Goal: Task Accomplishment & Management: Manage account settings

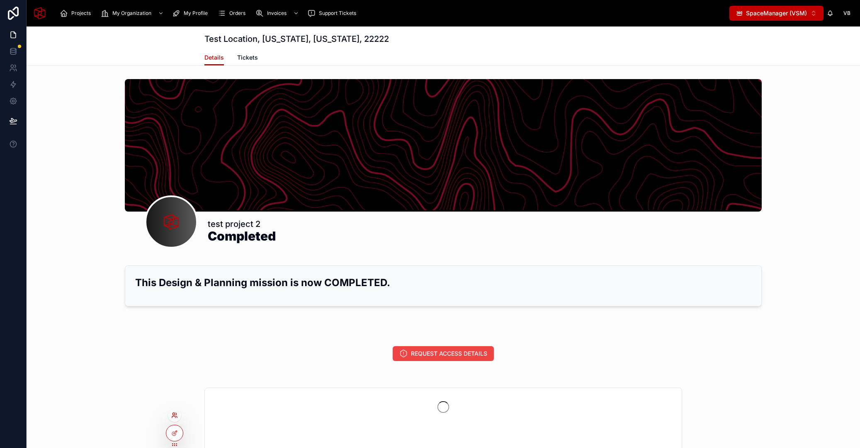
click at [175, 417] on icon at bounding box center [173, 418] width 3 height 2
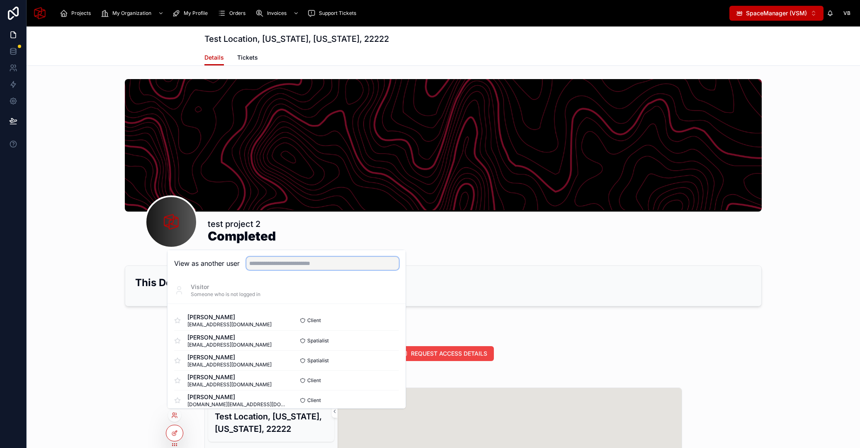
click at [263, 261] on input "text" at bounding box center [322, 263] width 153 height 13
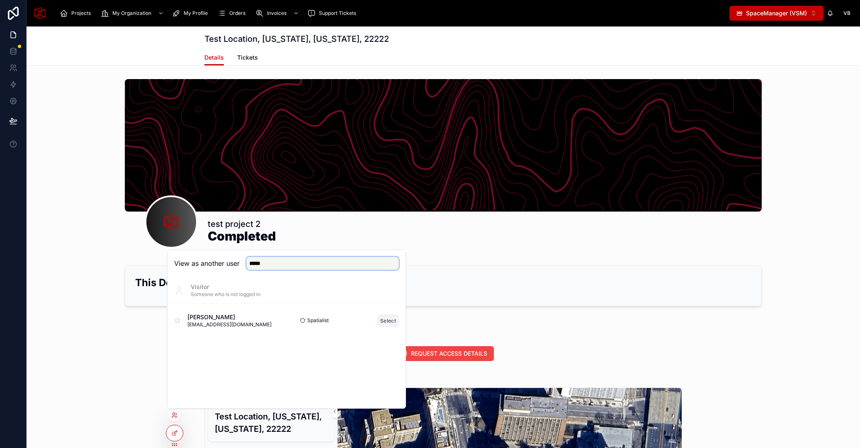
type input "*****"
click at [391, 321] on button "Select" at bounding box center [388, 321] width 22 height 12
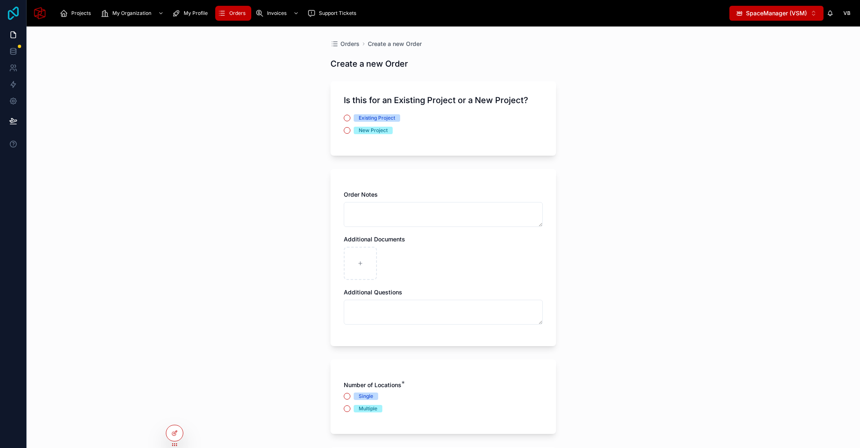
click at [15, 14] on icon at bounding box center [13, 13] width 17 height 13
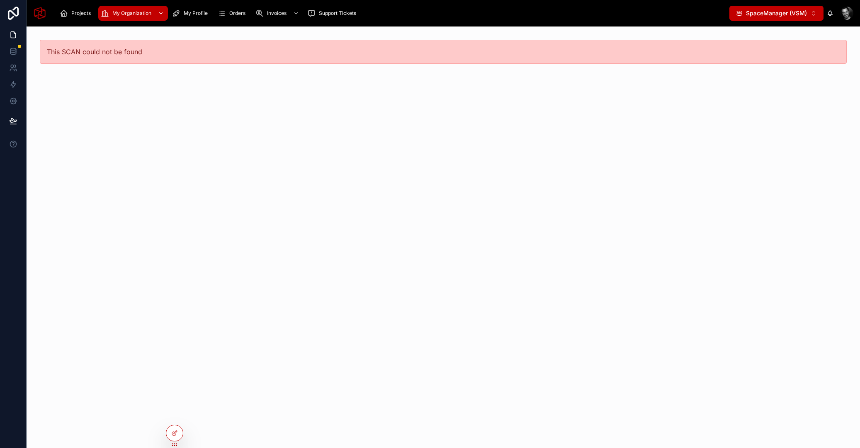
click at [115, 12] on span "My Organization" at bounding box center [131, 13] width 39 height 7
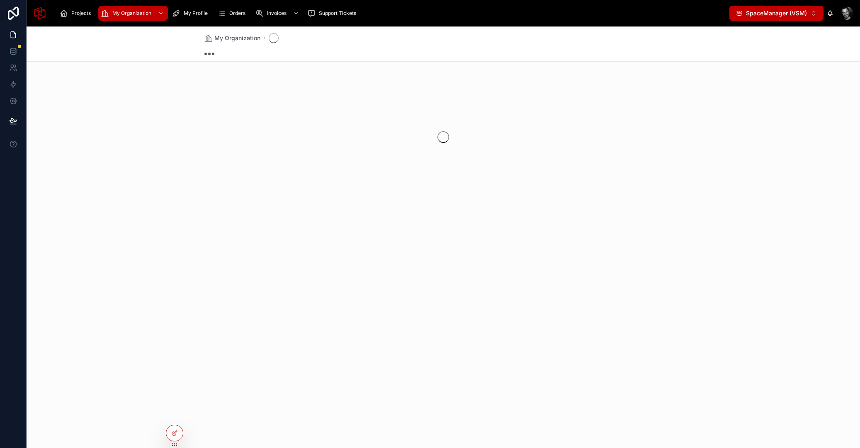
click at [754, 11] on span "SpaceManager (VSM)" at bounding box center [776, 13] width 61 height 8
click at [756, 45] on span "SpacePro (VSP)" at bounding box center [762, 46] width 44 height 8
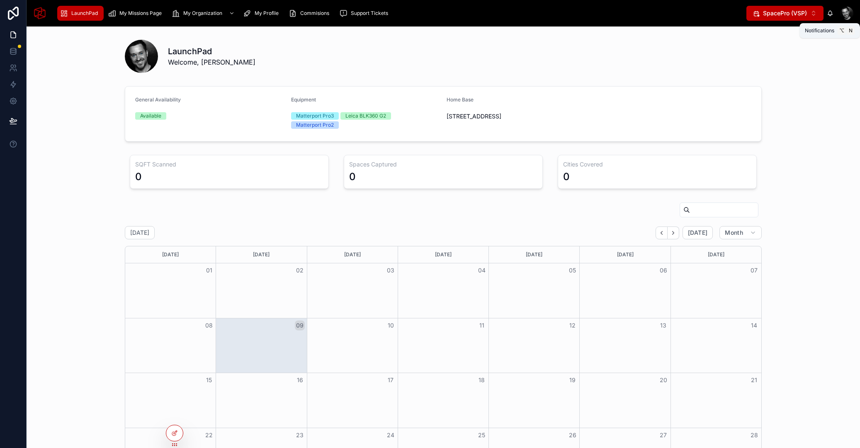
click at [797, 15] on span "SpacePro (VSP)" at bounding box center [785, 13] width 44 height 8
click at [778, 60] on span "SpaceManager (VSM)" at bounding box center [778, 60] width 61 height 8
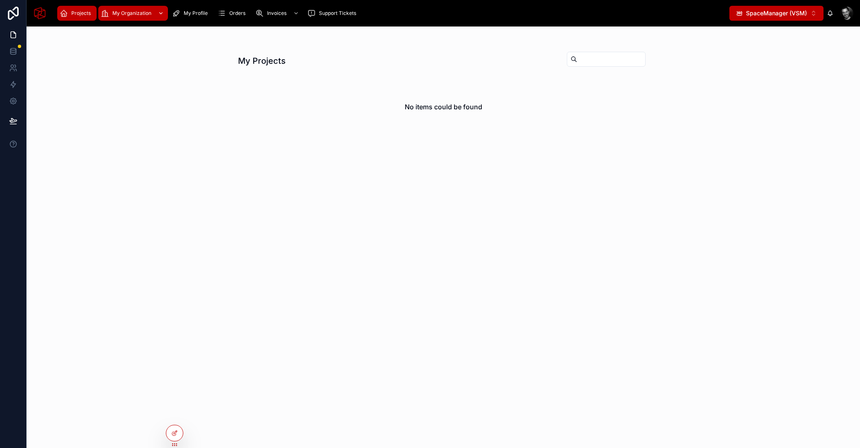
click at [131, 12] on span "My Organization" at bounding box center [131, 13] width 39 height 7
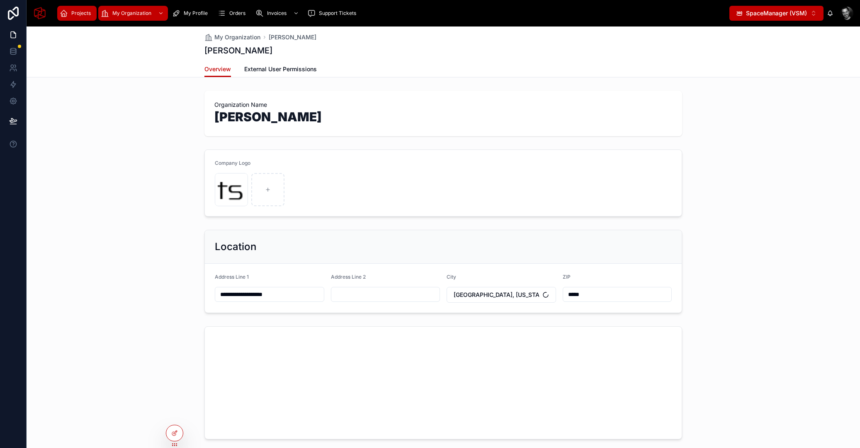
click at [79, 14] on span "Projects" at bounding box center [80, 13] width 19 height 7
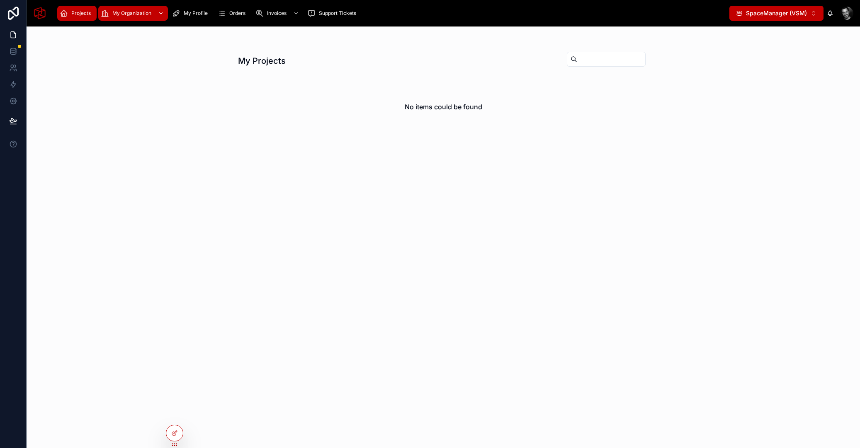
click at [120, 12] on span "My Organization" at bounding box center [131, 13] width 39 height 7
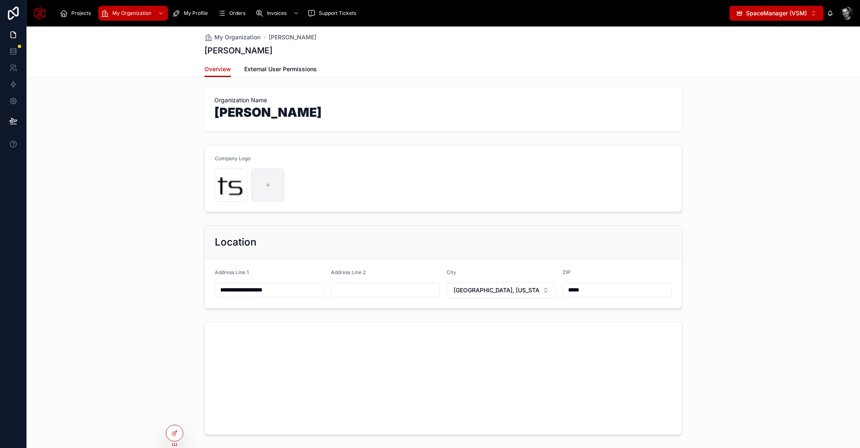
scroll to position [47, 0]
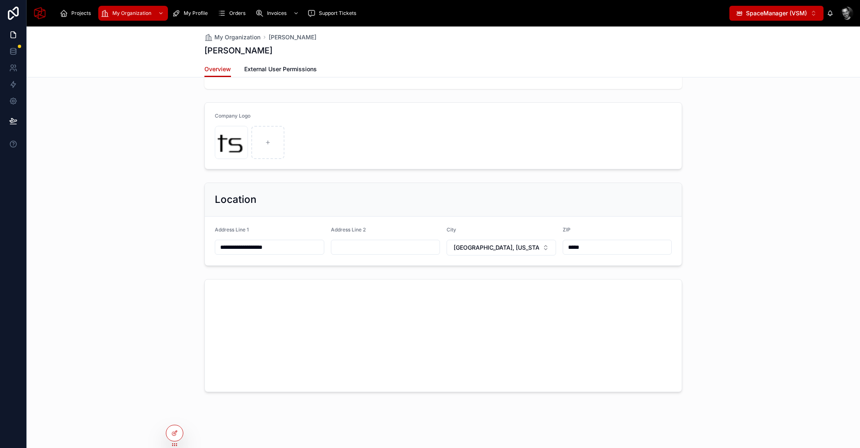
click at [780, 15] on span "SpaceManager (VSM)" at bounding box center [776, 13] width 61 height 8
click at [764, 8] on button "SpaceManager (VSM) ⌥ 2" at bounding box center [776, 13] width 94 height 15
click at [762, 50] on span "SpacePro (VSP)" at bounding box center [762, 46] width 44 height 8
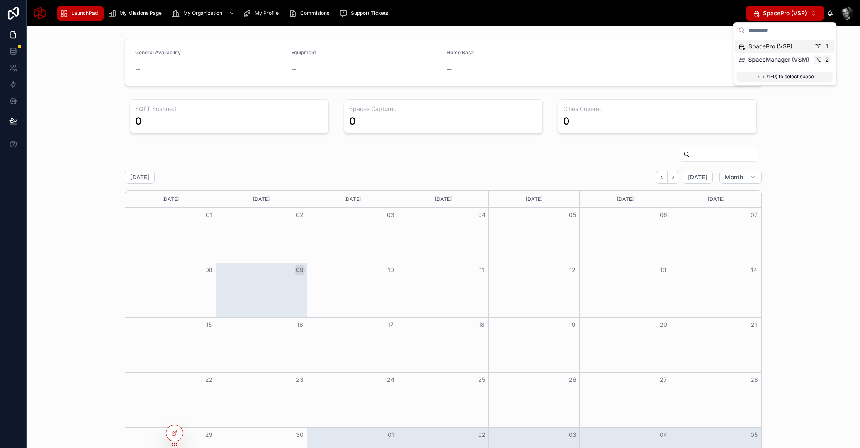
click at [763, 47] on div "General Availability -- Equipment -- Home Base --" at bounding box center [443, 63] width 820 height 54
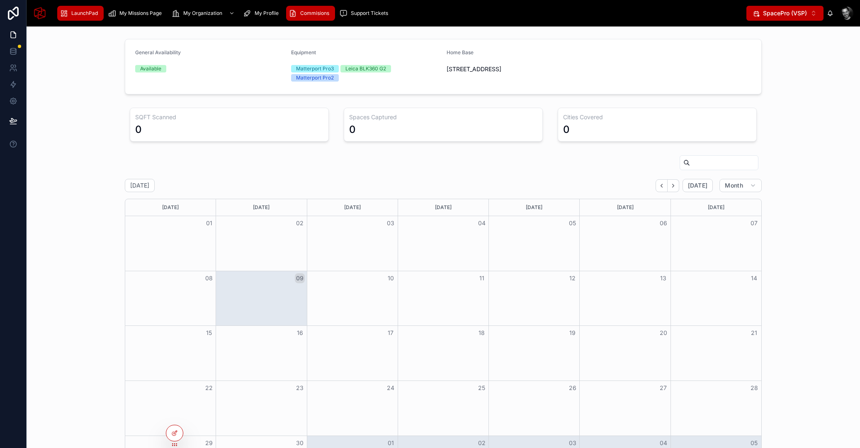
click at [301, 7] on div "Commisions" at bounding box center [310, 13] width 44 height 13
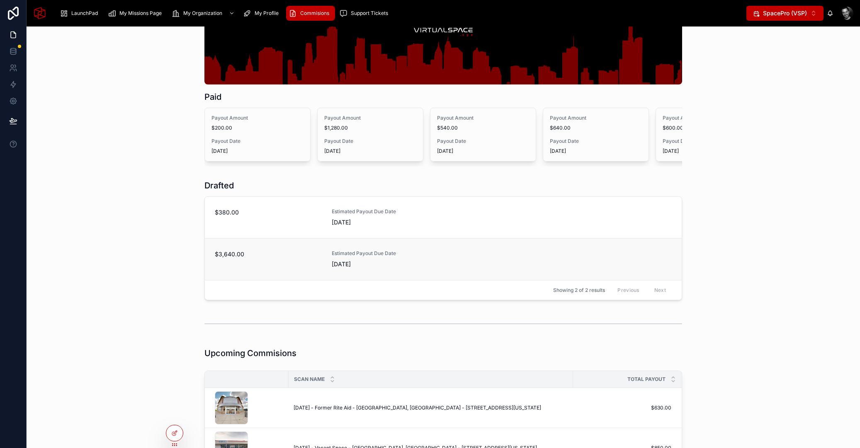
scroll to position [72, 0]
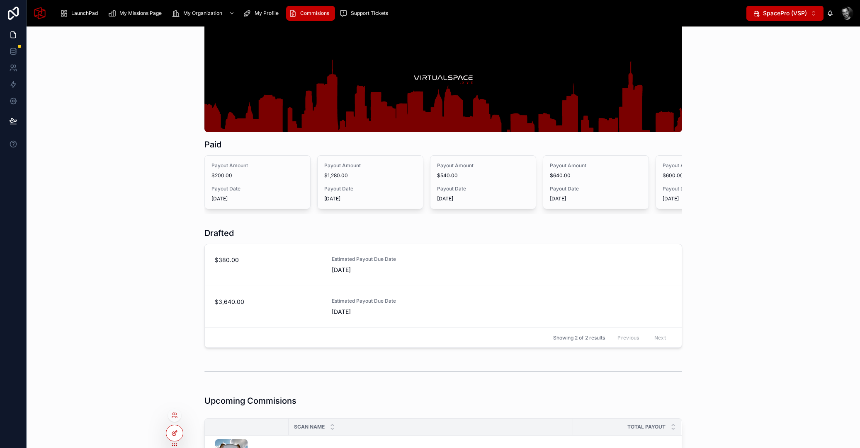
click at [173, 433] on icon at bounding box center [174, 433] width 7 height 7
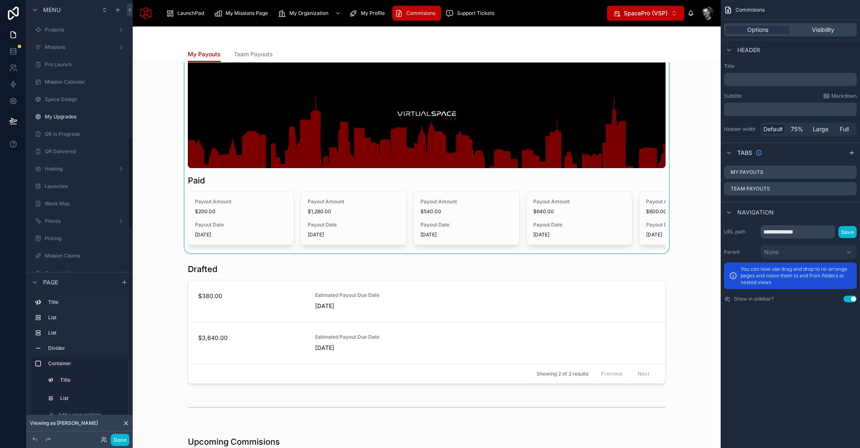
scroll to position [637, 0]
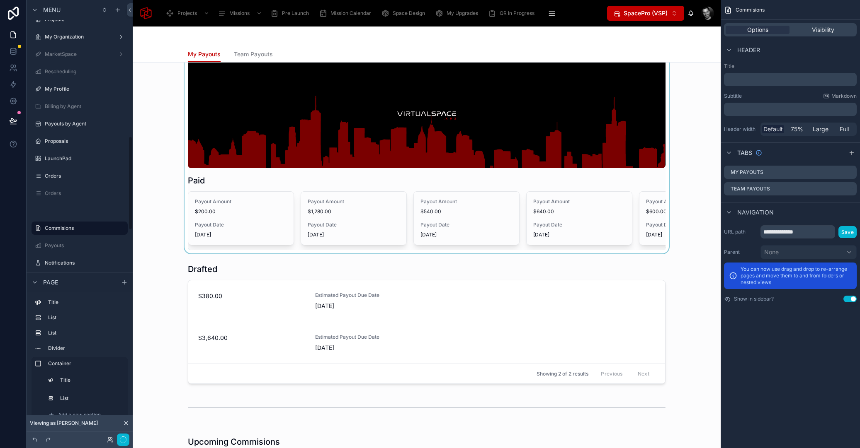
click at [308, 180] on div at bounding box center [426, 142] width 574 height 221
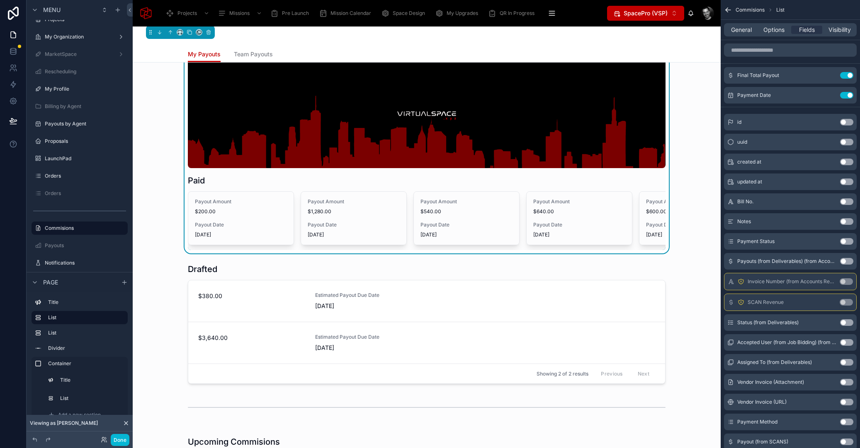
scroll to position [0, 0]
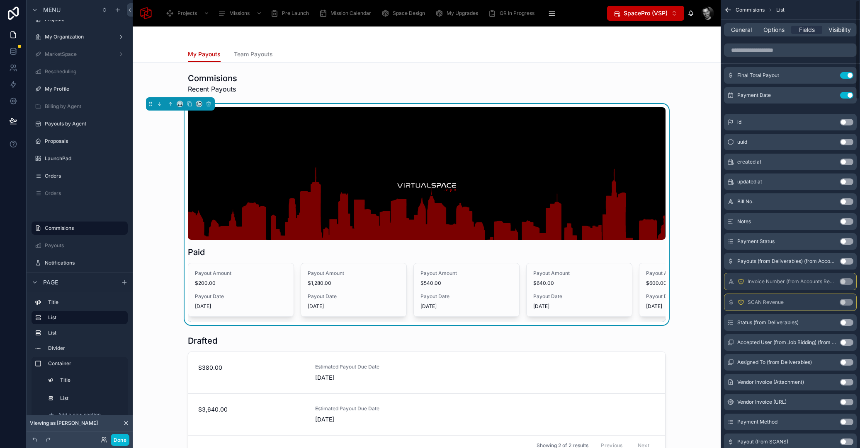
drag, startPoint x: 785, startPoint y: 40, endPoint x: 778, endPoint y: 34, distance: 8.2
click at [774, 30] on span "Options" at bounding box center [773, 30] width 21 height 8
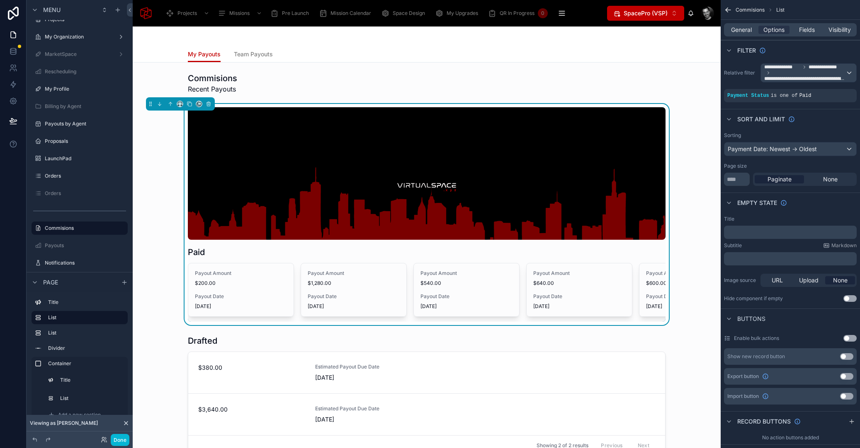
click at [251, 51] on span "Team Payouts" at bounding box center [253, 54] width 39 height 8
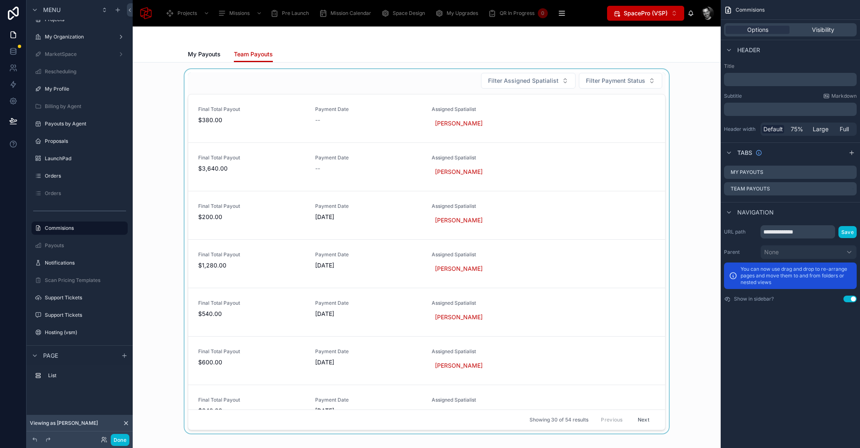
click at [267, 81] on div at bounding box center [426, 251] width 574 height 365
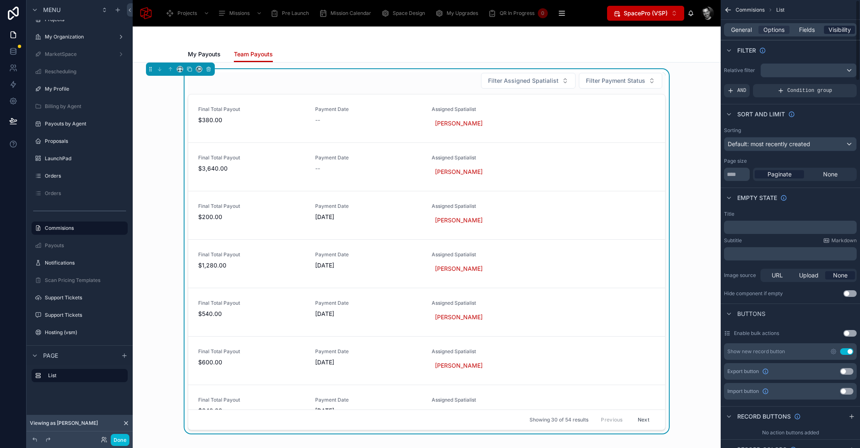
click at [835, 29] on span "Visibility" at bounding box center [839, 30] width 22 height 8
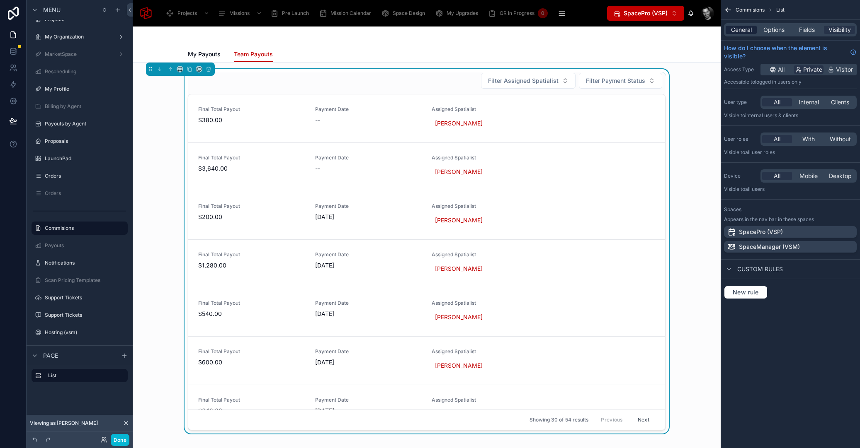
click at [745, 29] on span "General" at bounding box center [741, 30] width 21 height 8
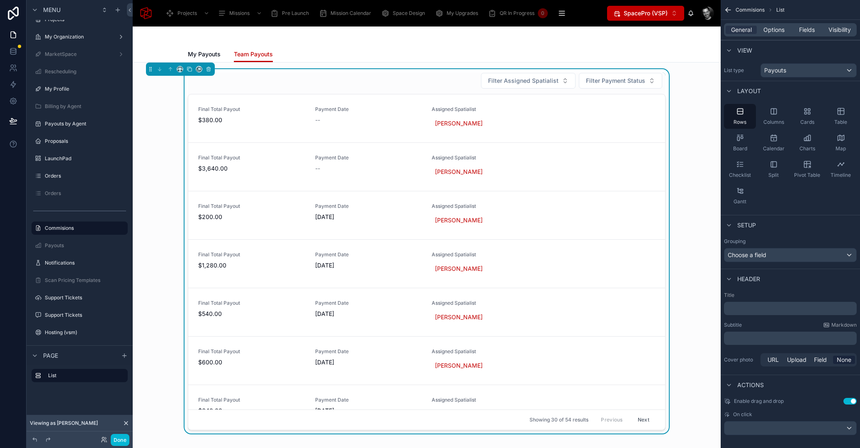
scroll to position [7, 0]
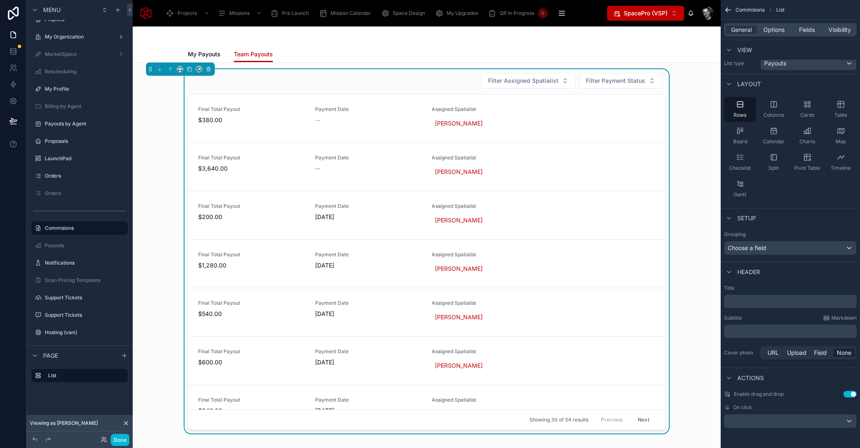
click at [528, 44] on div at bounding box center [426, 37] width 477 height 20
click at [492, 36] on div at bounding box center [426, 37] width 477 height 20
click at [385, 41] on div at bounding box center [426, 37] width 477 height 20
click at [161, 125] on div "Filter Assigned Spatialist Filter Payment Status Final Total Payout $380.00 Pay…" at bounding box center [426, 251] width 574 height 365
click at [163, 44] on div "Team Payouts My Payouts Team Payouts" at bounding box center [427, 45] width 588 height 36
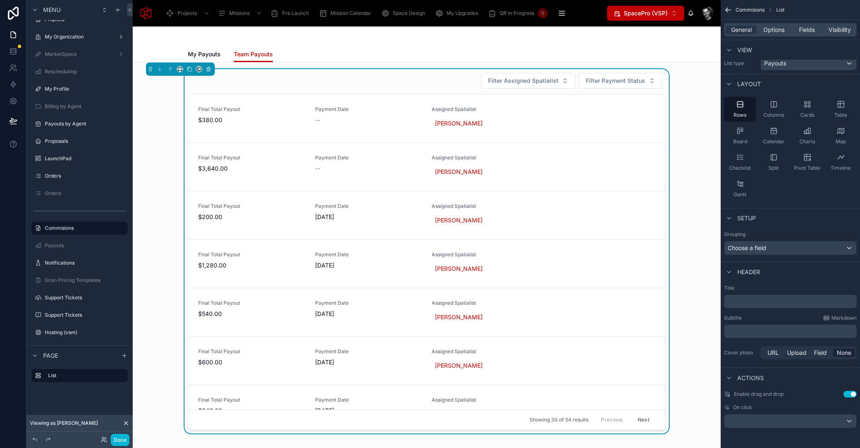
click at [193, 45] on div at bounding box center [426, 37] width 477 height 20
click at [194, 51] on span "My Payouts" at bounding box center [204, 54] width 33 height 8
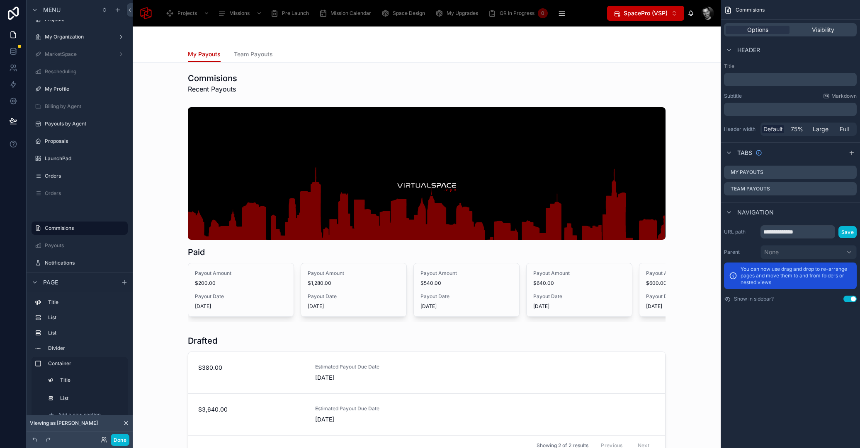
click at [256, 36] on div at bounding box center [426, 37] width 477 height 20
click at [850, 189] on icon "scrollable content" at bounding box center [850, 188] width 3 height 3
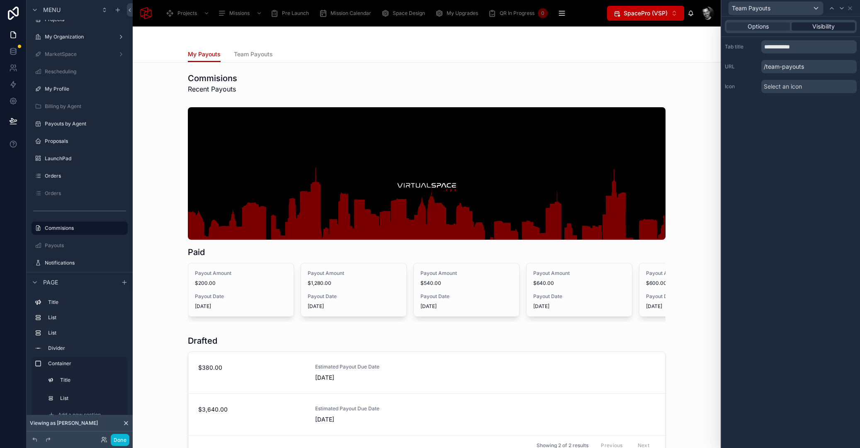
click at [832, 26] on span "Visibility" at bounding box center [823, 26] width 22 height 8
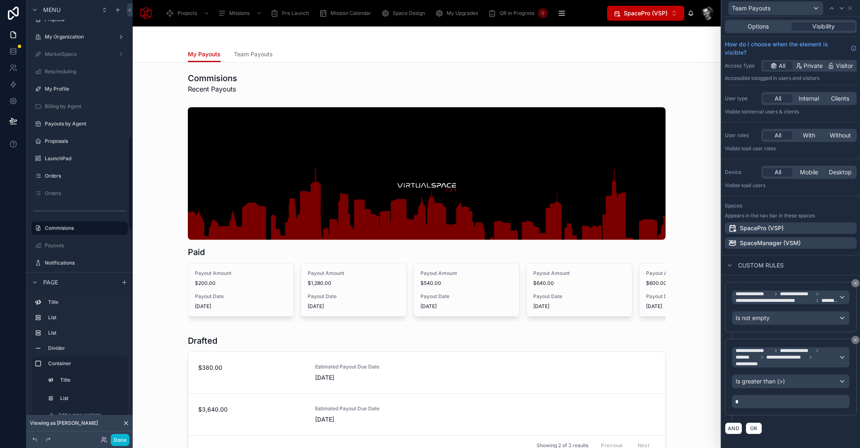
click at [245, 56] on span "Team Payouts" at bounding box center [253, 54] width 39 height 8
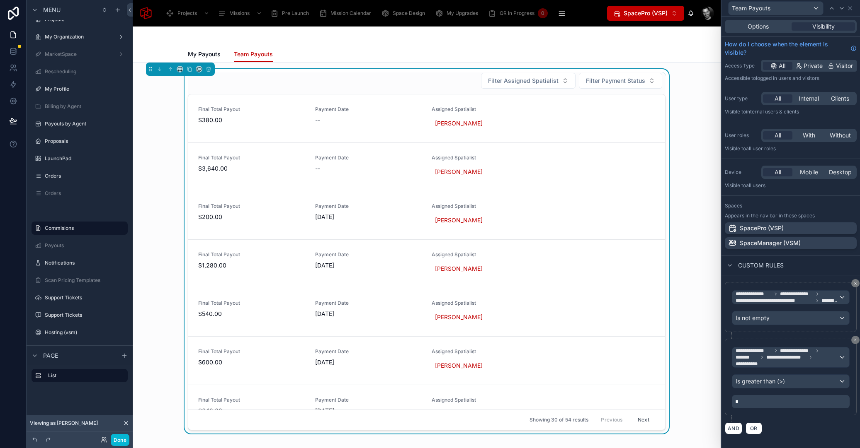
click at [444, 80] on div "Filter Assigned Spatialist Filter Payment Status" at bounding box center [426, 81] width 477 height 17
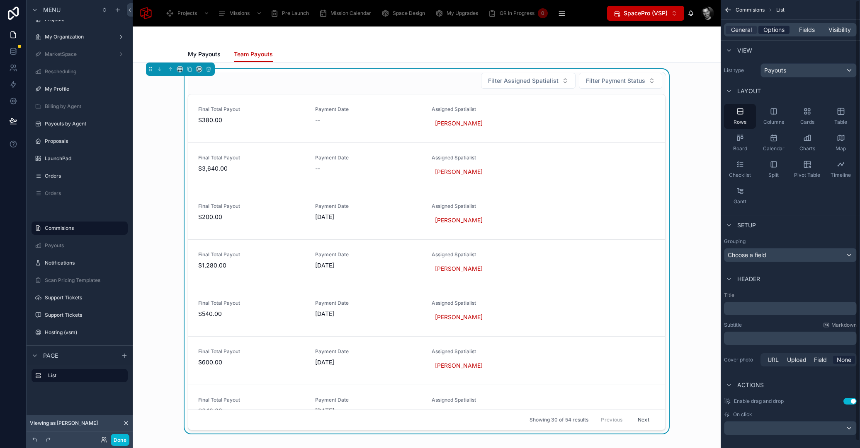
click at [775, 29] on span "Options" at bounding box center [773, 30] width 21 height 8
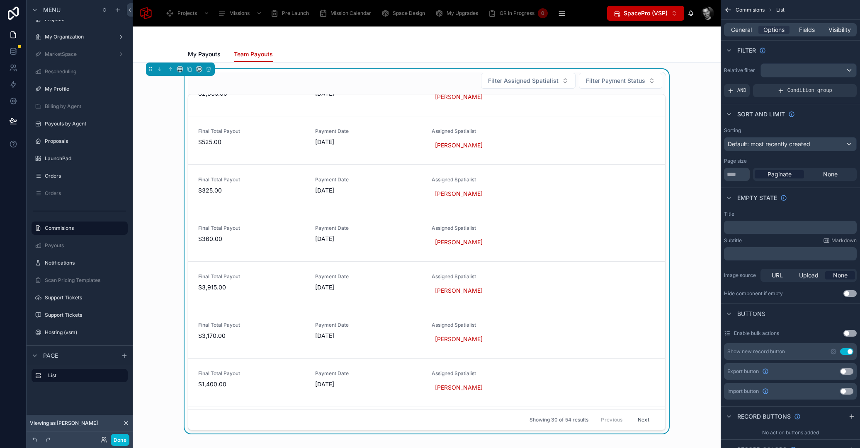
scroll to position [1139, 0]
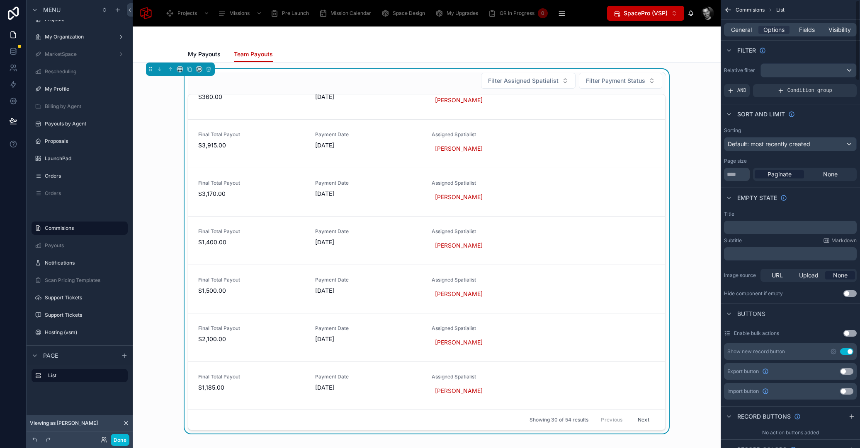
click at [734, 36] on div "General Options Fields Visibility" at bounding box center [790, 29] width 133 height 13
click at [735, 33] on span "General" at bounding box center [741, 30] width 21 height 8
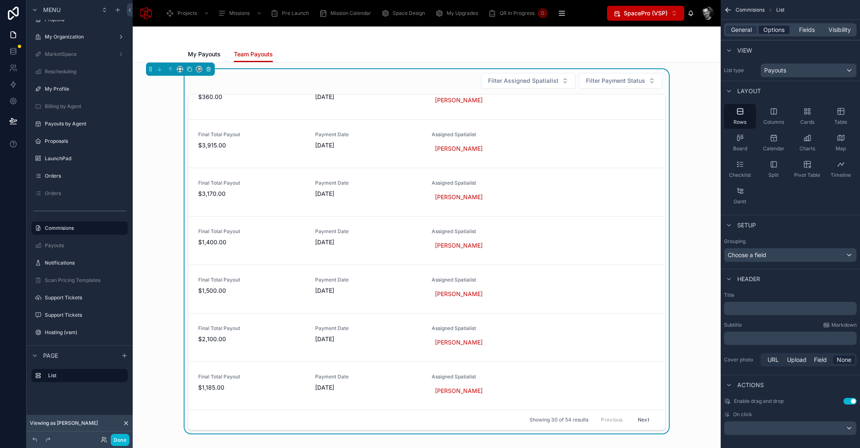
click at [774, 29] on span "Options" at bounding box center [773, 30] width 21 height 8
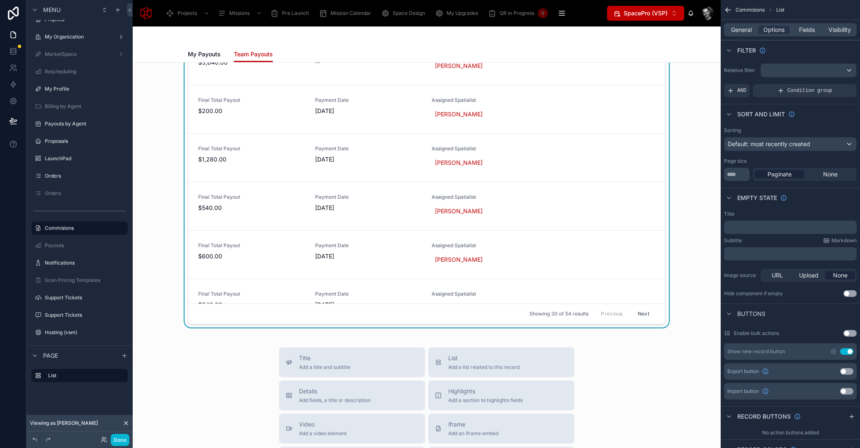
scroll to position [0, 0]
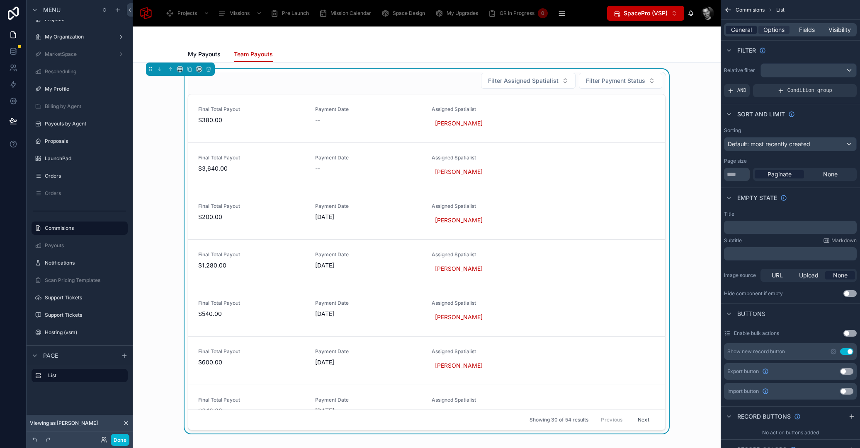
click at [740, 29] on span "General" at bounding box center [741, 30] width 21 height 8
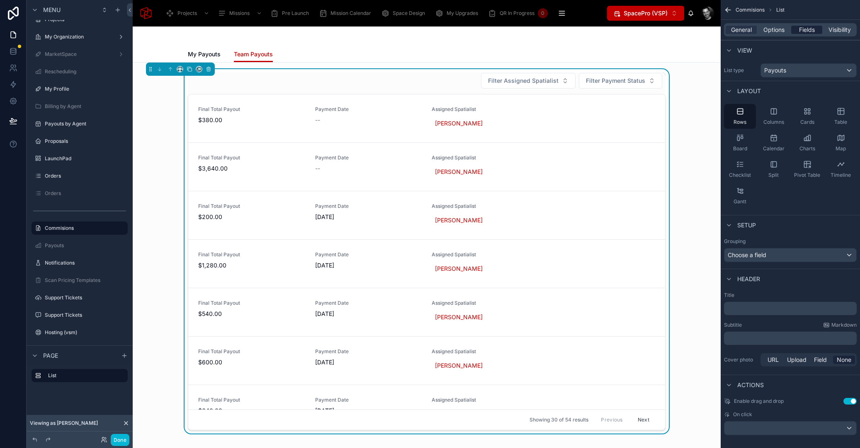
click at [810, 28] on span "Fields" at bounding box center [807, 30] width 16 height 8
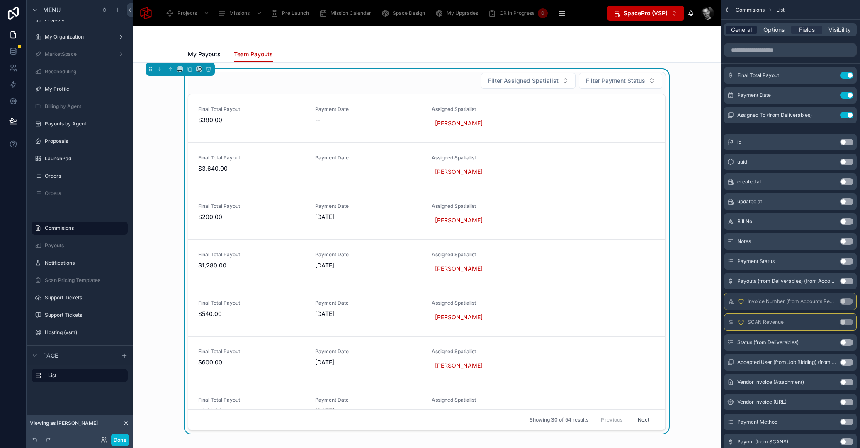
click at [741, 28] on span "General" at bounding box center [741, 30] width 21 height 8
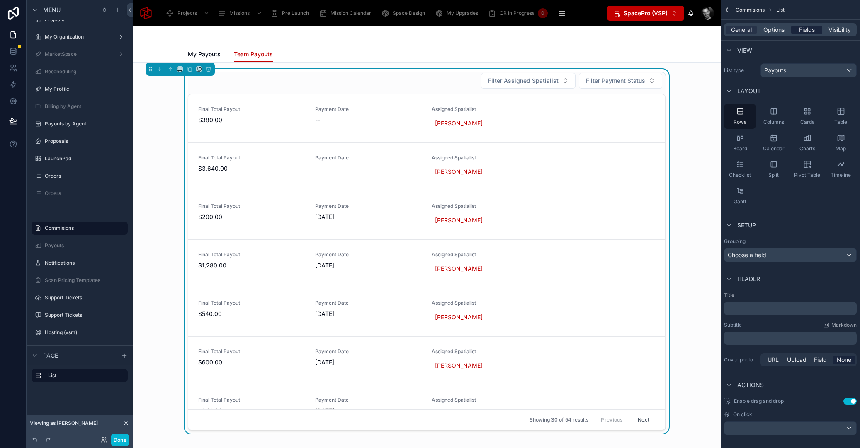
click at [804, 29] on span "Fields" at bounding box center [807, 30] width 16 height 8
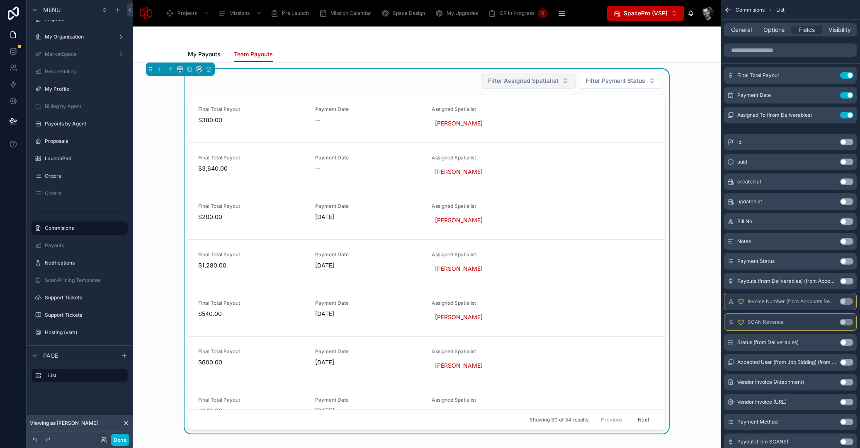
click at [540, 78] on span "Filter Assigned Spatialist" at bounding box center [523, 81] width 70 height 8
click at [543, 52] on div "My Payouts Team Payouts" at bounding box center [426, 54] width 477 height 16
click at [692, 183] on div "Filter Assigned Spatialist Filter Payment Status Final Total Payout $380.00 Pay…" at bounding box center [426, 251] width 574 height 365
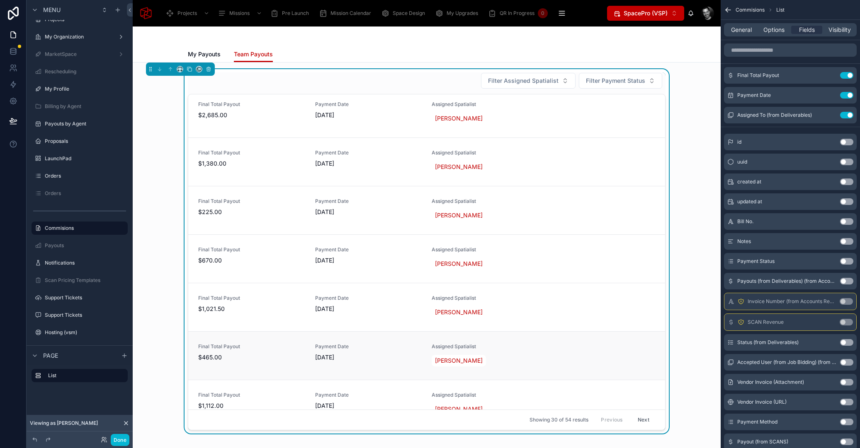
scroll to position [680, 0]
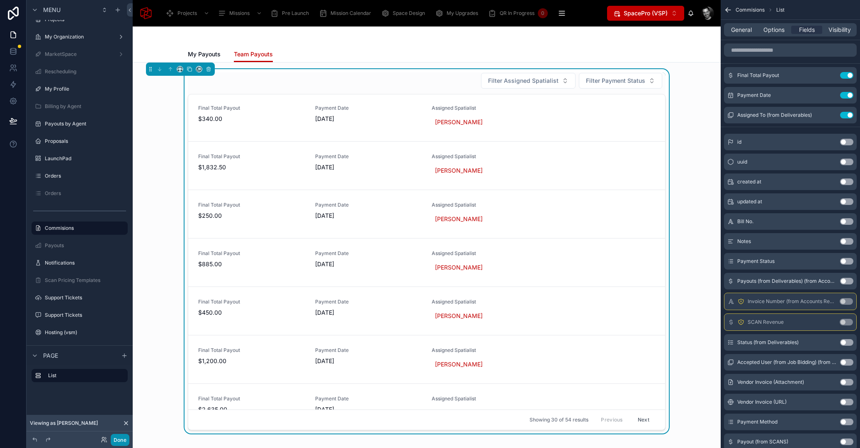
click at [119, 440] on button "Done" at bounding box center [120, 440] width 19 height 12
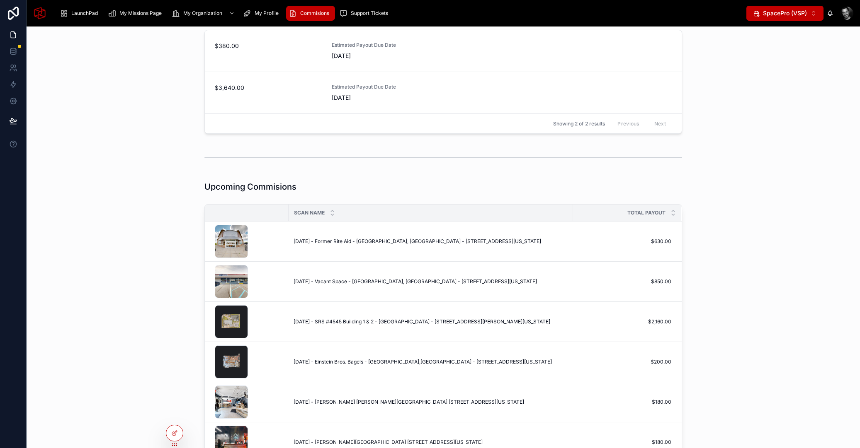
scroll to position [292, 0]
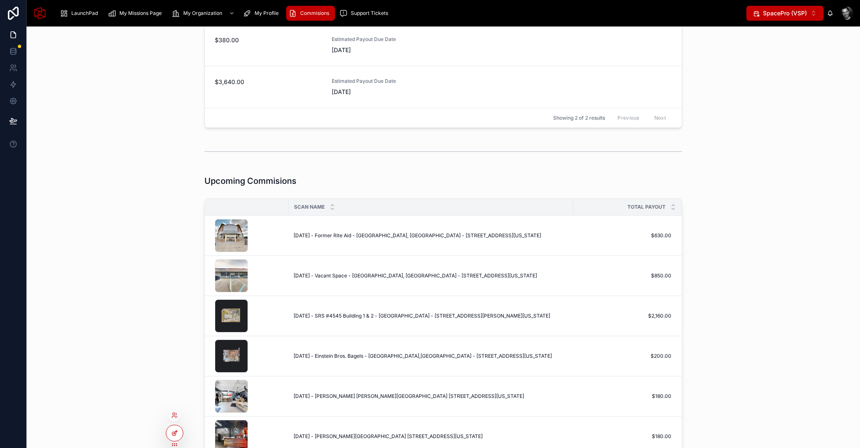
click at [177, 437] on div at bounding box center [174, 434] width 17 height 16
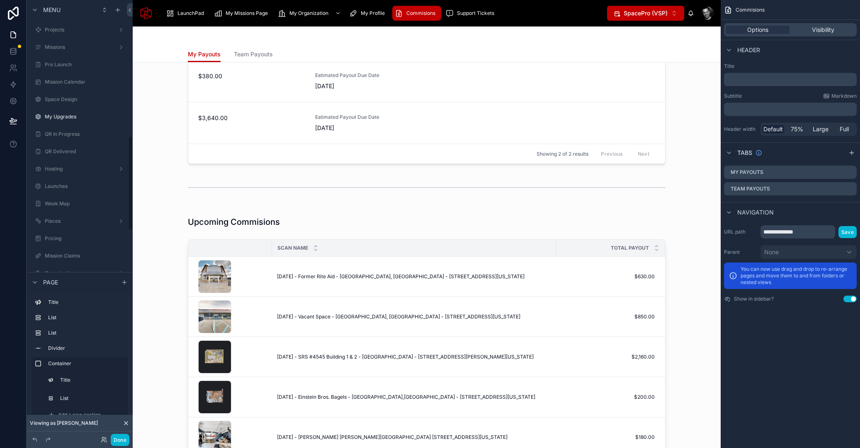
scroll to position [637, 0]
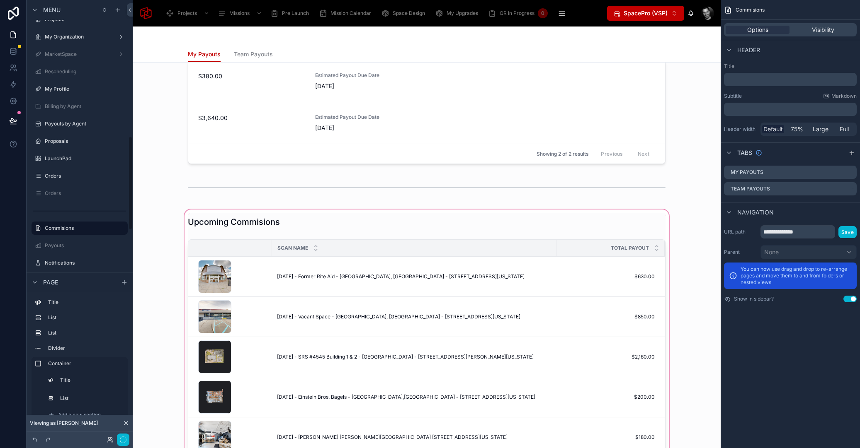
click at [308, 226] on div at bounding box center [426, 398] width 574 height 380
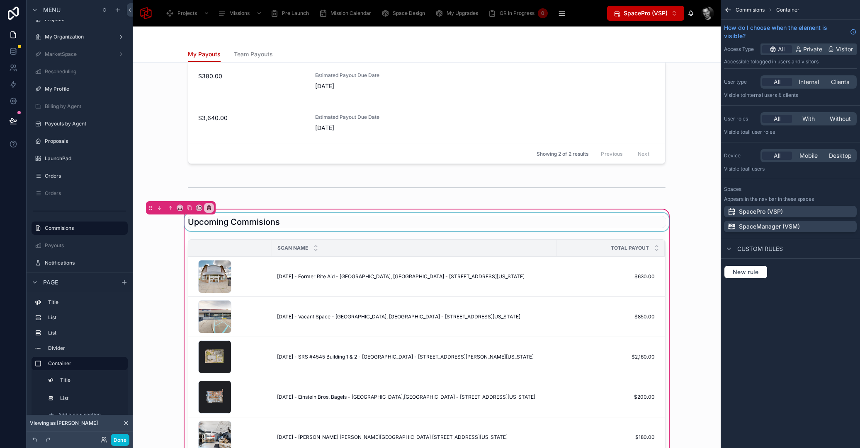
click at [593, 224] on div at bounding box center [426, 222] width 487 height 18
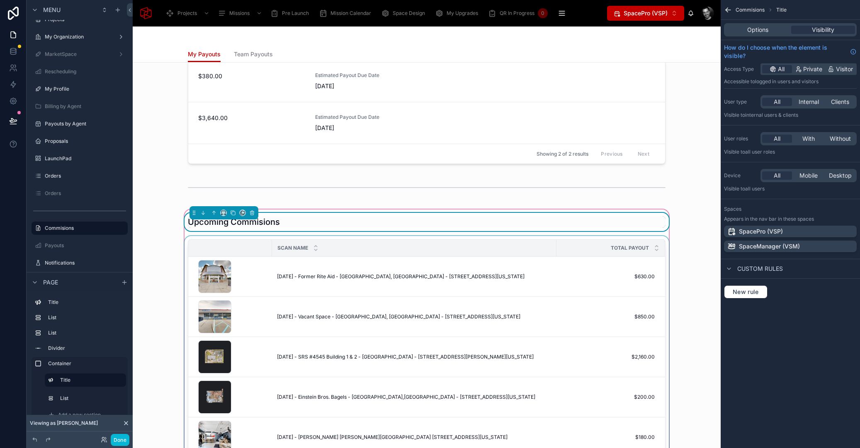
click at [564, 247] on div "Total Payout" at bounding box center [610, 248] width 107 height 16
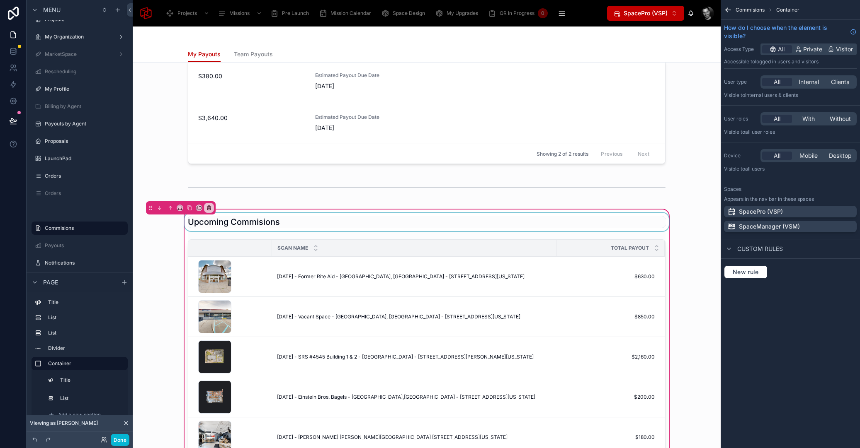
click at [634, 241] on div "Upcoming Commisions Scan Name Total Payout file .jpeg August 26, 2025 - Former …" at bounding box center [426, 398] width 487 height 371
click at [628, 247] on div "Total Payout" at bounding box center [610, 248] width 107 height 16
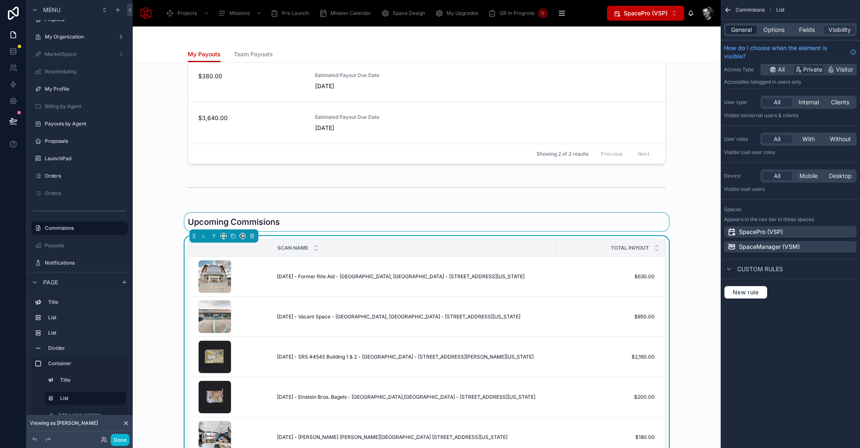
click at [747, 28] on span "General" at bounding box center [741, 30] width 21 height 8
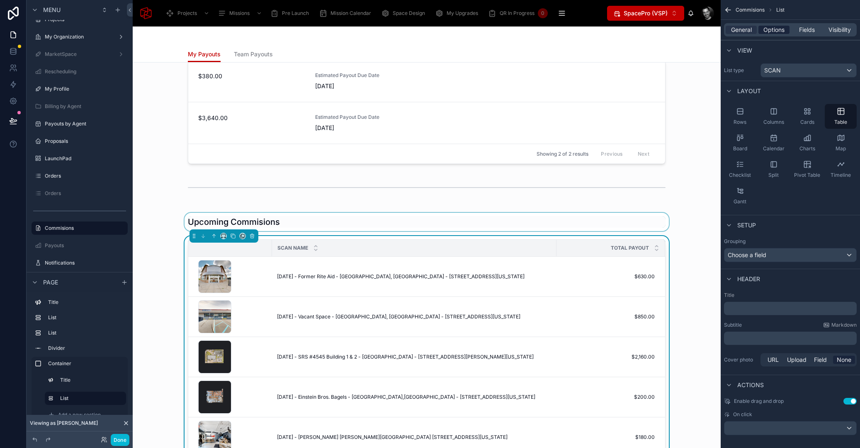
click at [771, 29] on span "Options" at bounding box center [773, 30] width 21 height 8
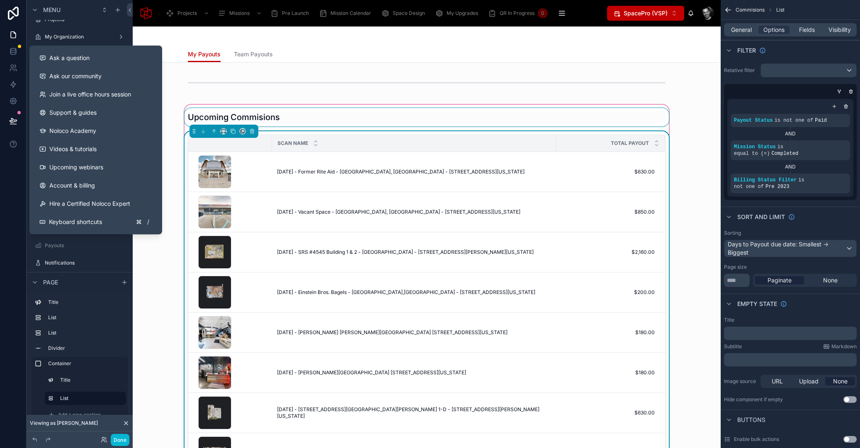
scroll to position [396, 0]
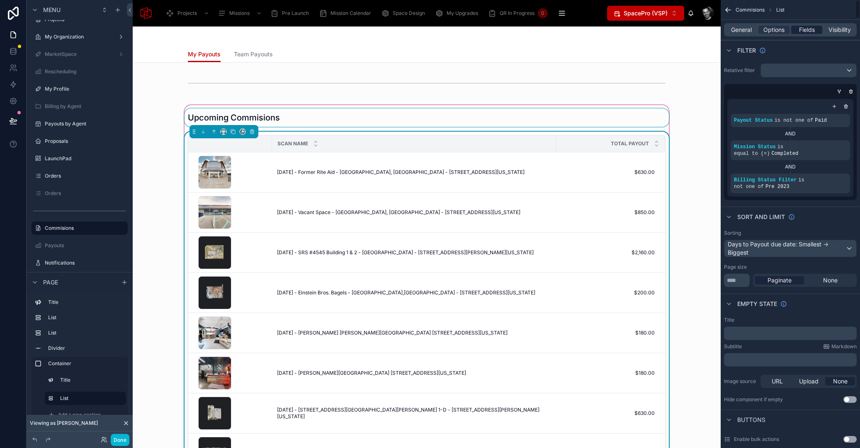
click at [813, 27] on span "Fields" at bounding box center [807, 30] width 16 height 8
click at [812, 27] on span "Fields" at bounding box center [807, 30] width 16 height 8
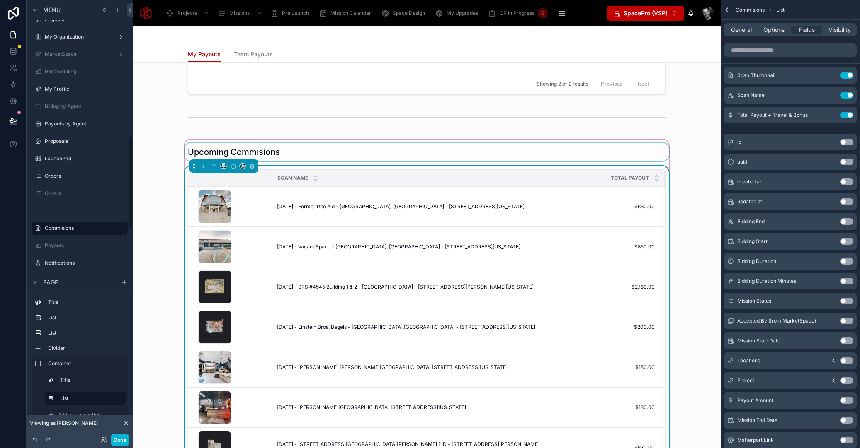
scroll to position [356, 0]
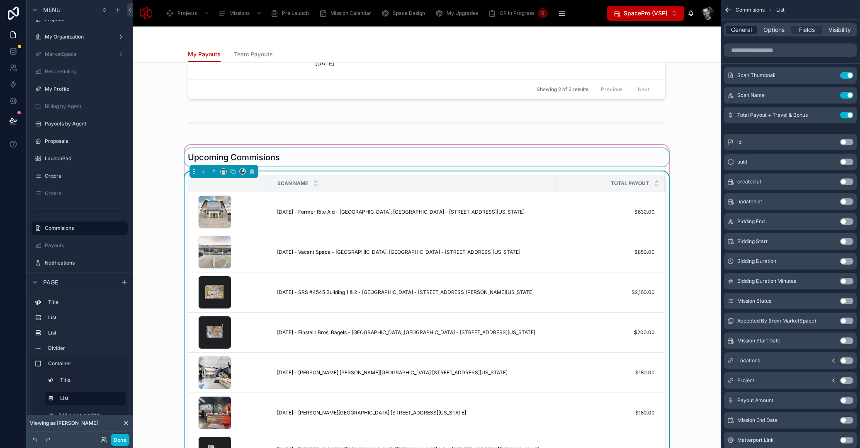
click at [748, 29] on span "General" at bounding box center [741, 30] width 21 height 8
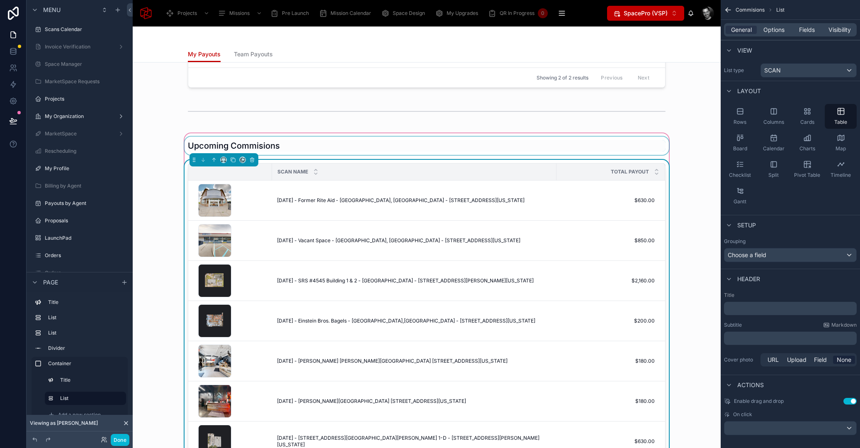
scroll to position [369, 0]
click at [775, 30] on span "Options" at bounding box center [773, 30] width 21 height 8
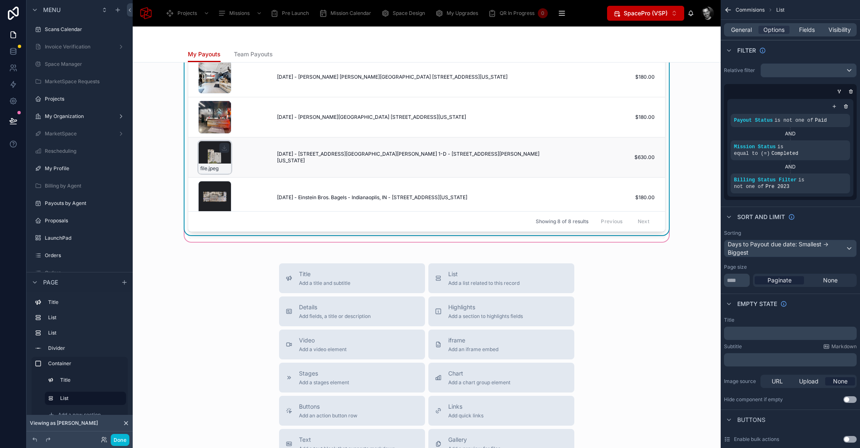
scroll to position [602, 0]
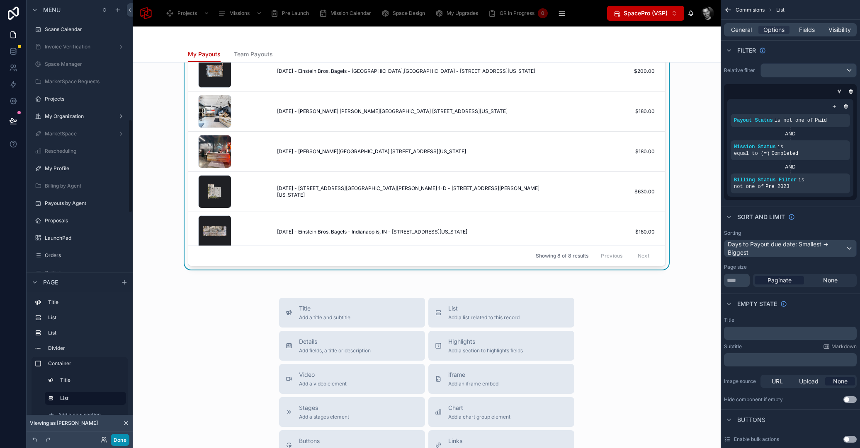
click at [117, 436] on button "Done" at bounding box center [120, 440] width 19 height 12
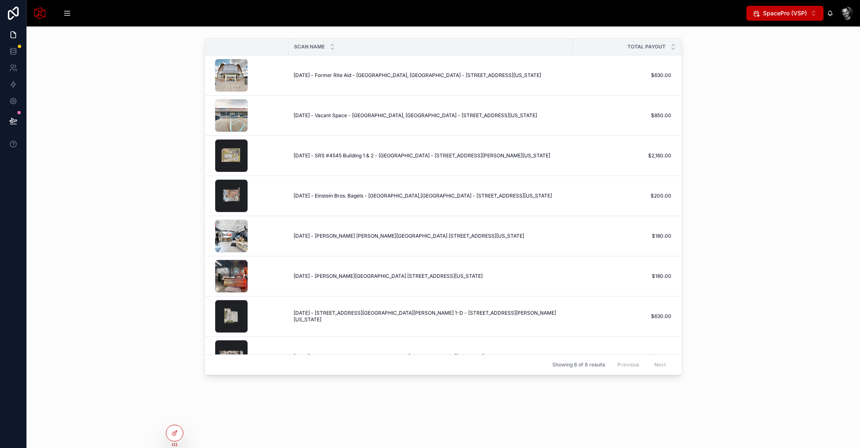
scroll to position [458, 0]
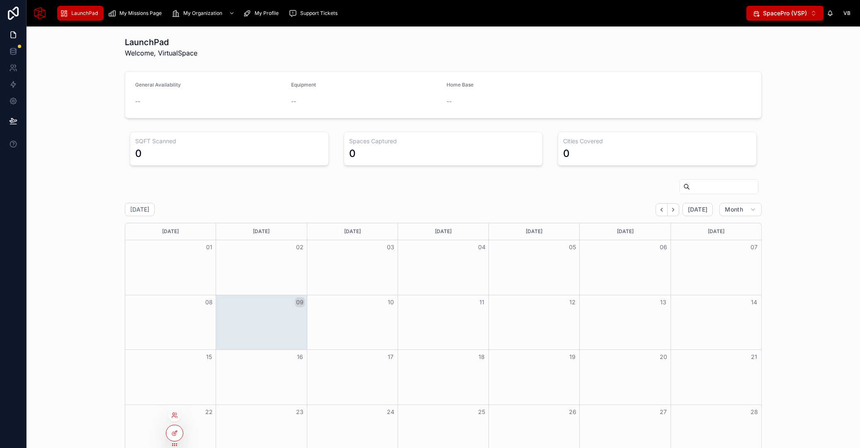
click at [180, 414] on div at bounding box center [174, 415] width 13 height 13
click at [176, 415] on icon at bounding box center [176, 414] width 1 height 2
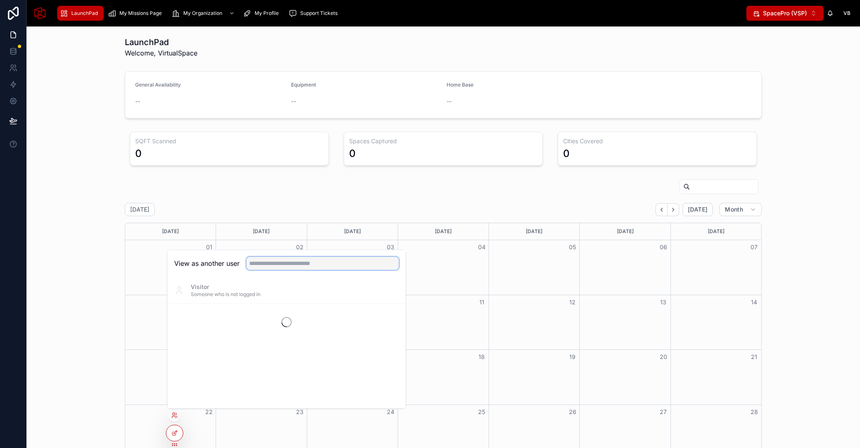
click at [269, 265] on input "text" at bounding box center [322, 263] width 153 height 13
type input "****"
click at [391, 320] on button "Select" at bounding box center [388, 321] width 22 height 12
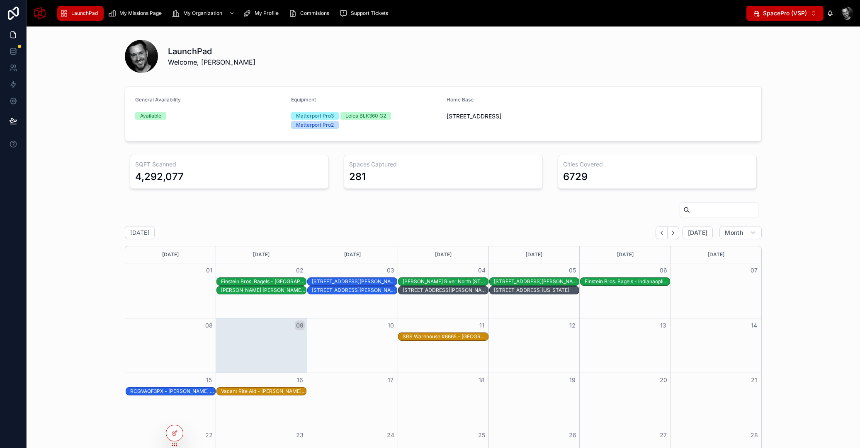
click at [821, 133] on div "General Availability Available Equipment Matterport Pro3 Leica BLK360 G2 Matter…" at bounding box center [443, 114] width 820 height 62
click at [130, 15] on span "My Missions Page" at bounding box center [140, 13] width 42 height 7
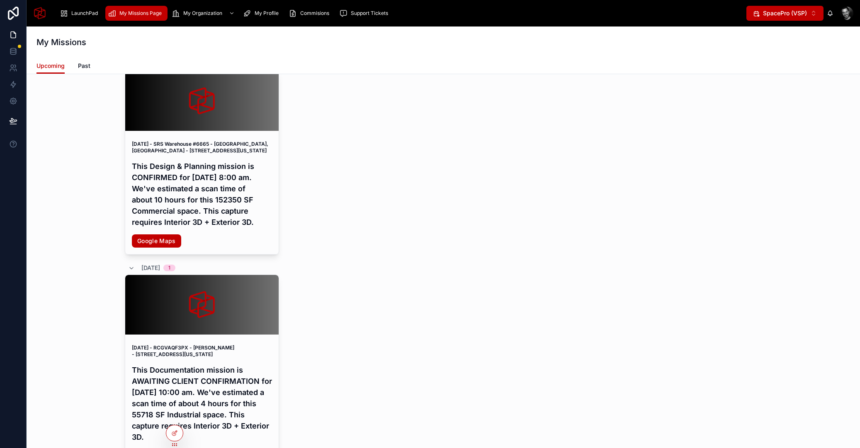
scroll to position [164, 0]
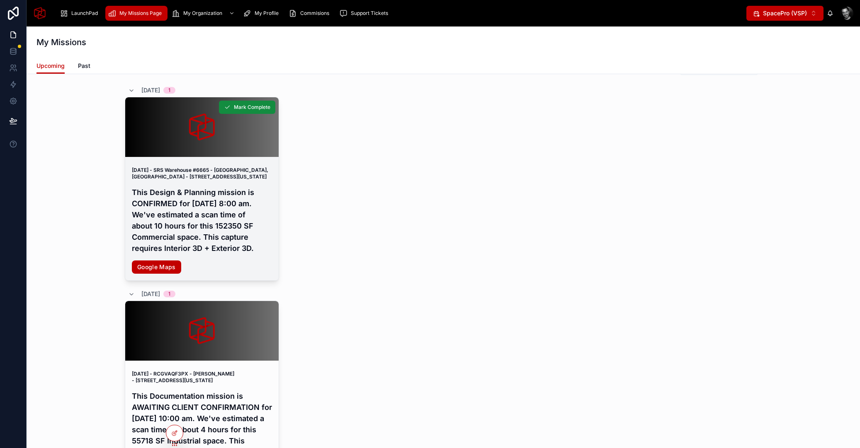
click at [224, 222] on h4 "This Design & Planning mission is CONFIRMED for Thursday, Sep 11, 2025 at 8:00 …" at bounding box center [202, 220] width 140 height 67
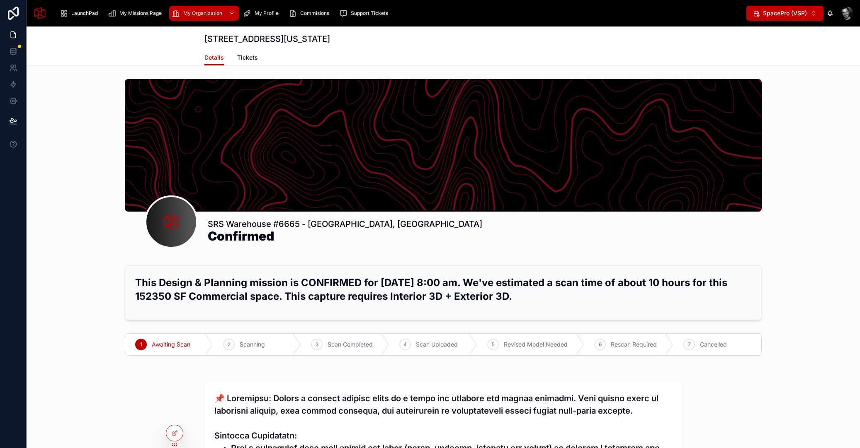
click at [193, 14] on span "My Organization" at bounding box center [202, 13] width 39 height 7
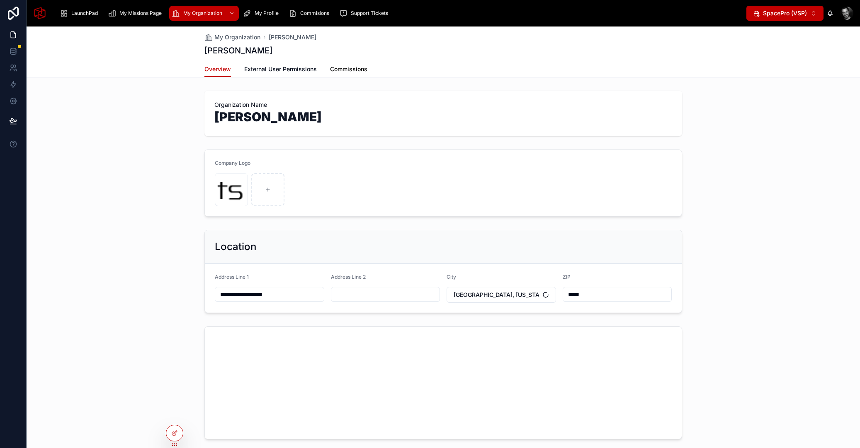
click at [348, 70] on span "Commissions" at bounding box center [348, 69] width 37 height 8
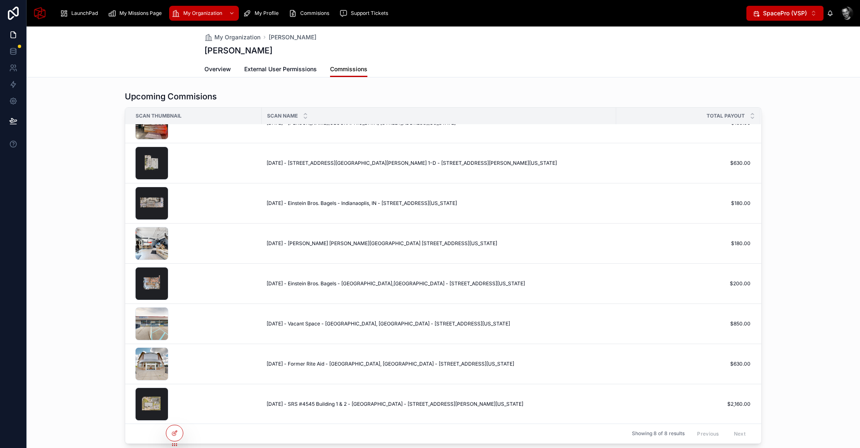
scroll to position [397, 0]
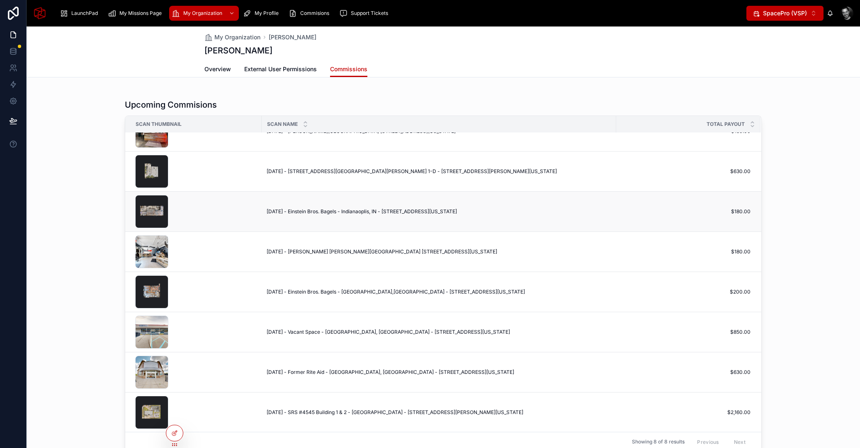
click at [219, 199] on div "file .jpeg" at bounding box center [195, 211] width 121 height 33
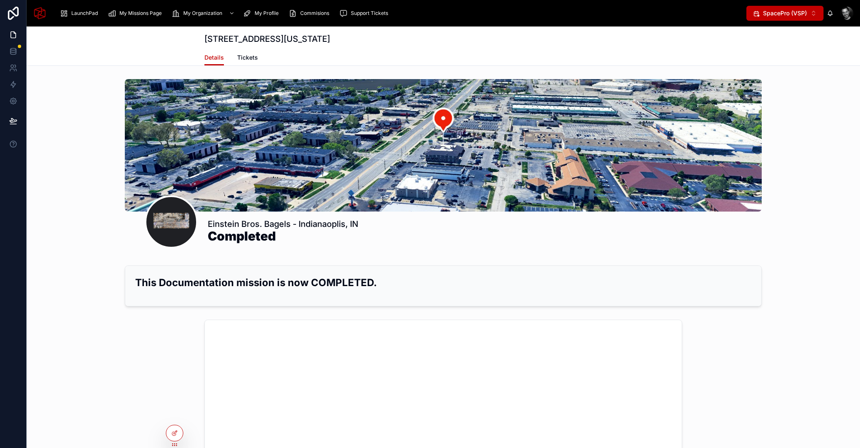
click at [776, 3] on div "LaunchPad My Missions Page My Organization My Profile Commisions Support Ticket…" at bounding box center [443, 13] width 833 height 27
click at [775, 9] on span "SpacePro (VSP)" at bounding box center [785, 13] width 44 height 8
click at [770, 63] on span "SpaceManager (VSM)" at bounding box center [778, 60] width 61 height 8
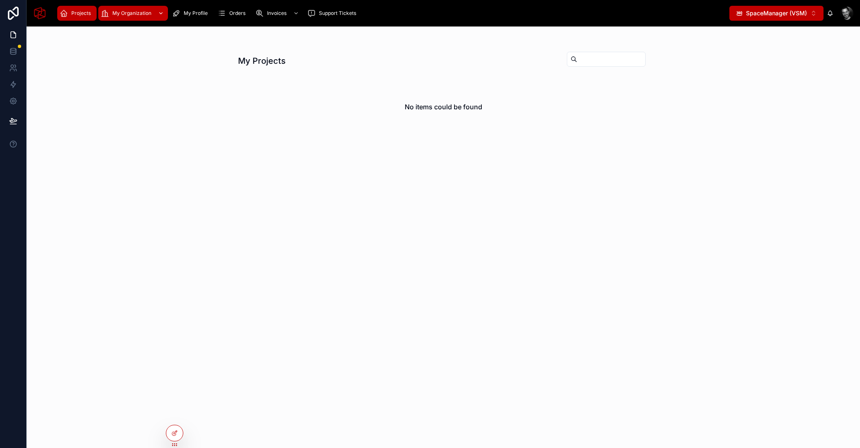
click at [141, 15] on span "My Organization" at bounding box center [131, 13] width 39 height 7
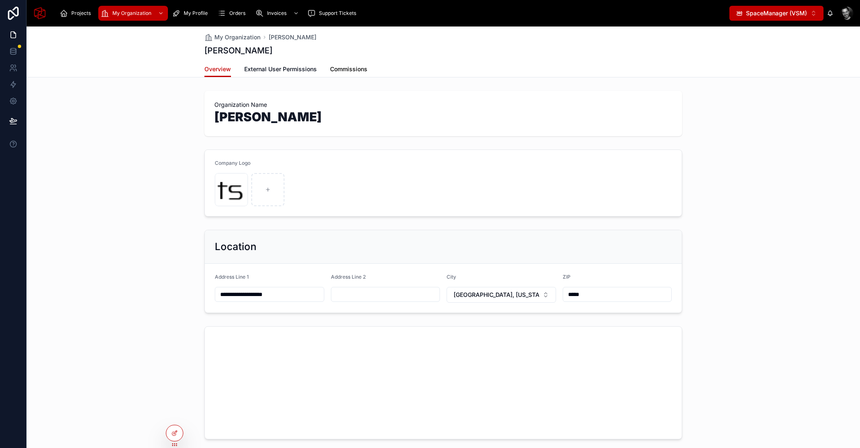
click at [344, 69] on span "Commissions" at bounding box center [348, 69] width 37 height 8
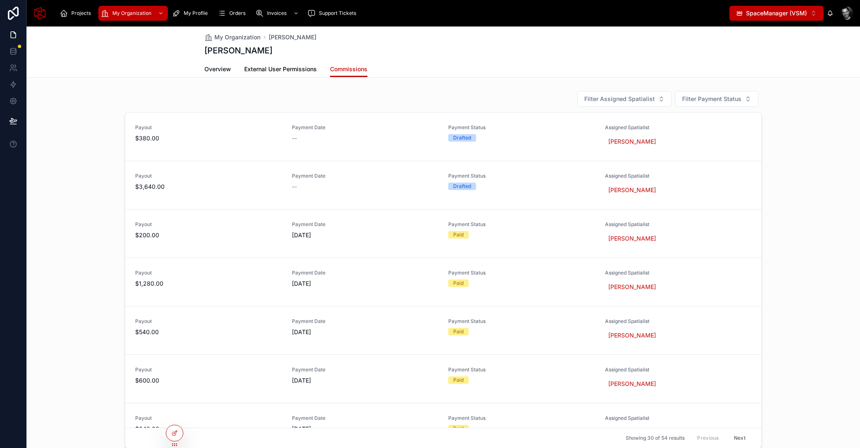
click at [279, 72] on span "External User Permissions" at bounding box center [280, 69] width 73 height 8
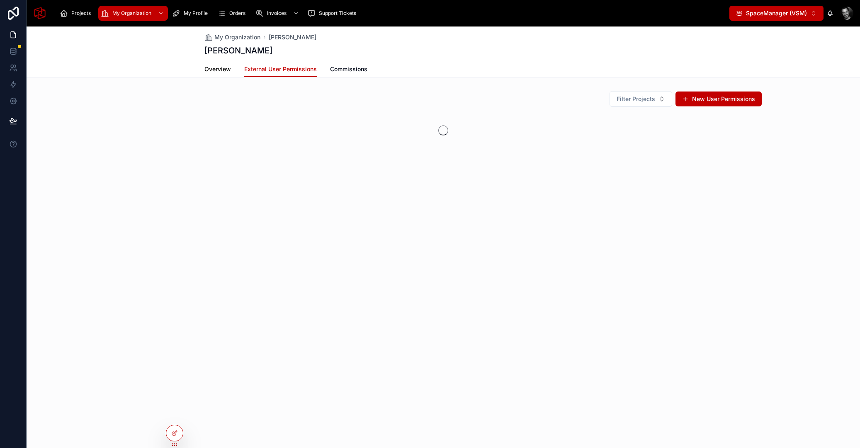
click at [212, 71] on span "Overview" at bounding box center [217, 69] width 27 height 8
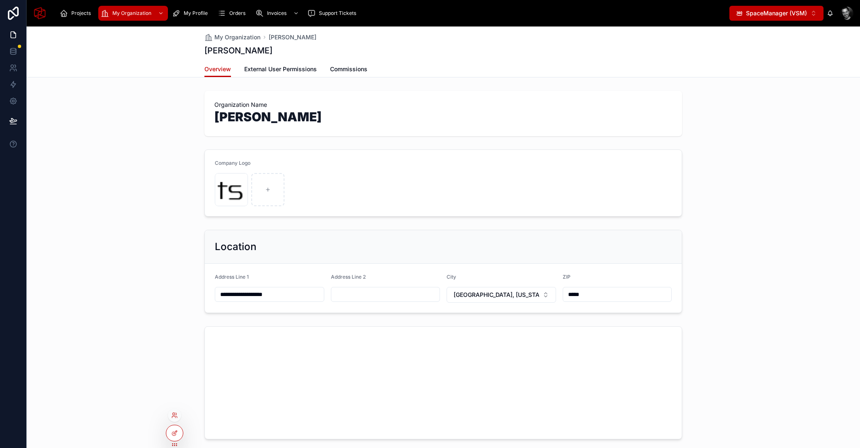
click at [176, 420] on div at bounding box center [174, 415] width 13 height 13
click at [177, 416] on icon at bounding box center [174, 415] width 7 height 7
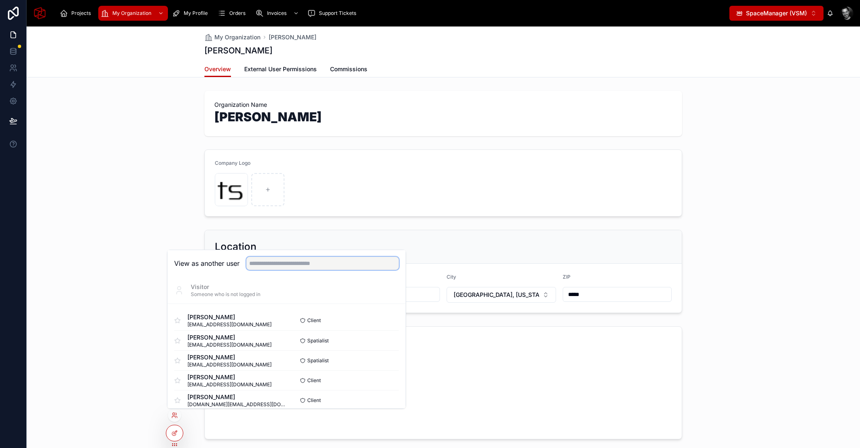
click at [290, 265] on input "text" at bounding box center [322, 263] width 153 height 13
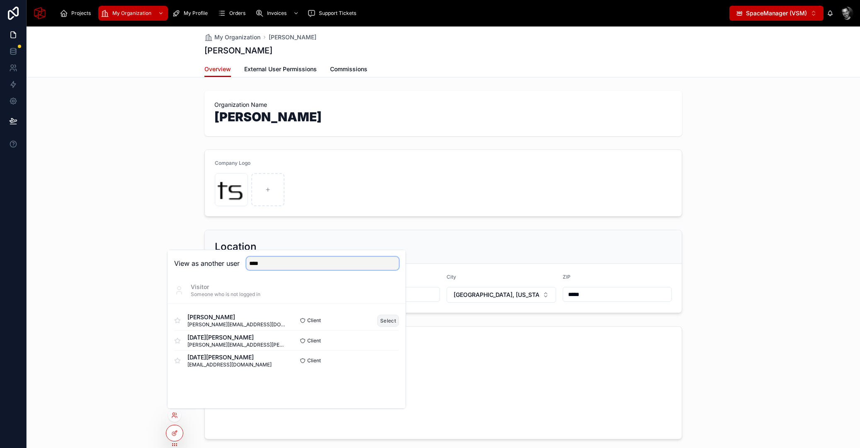
type input "****"
click at [395, 318] on button "Select" at bounding box center [388, 321] width 22 height 12
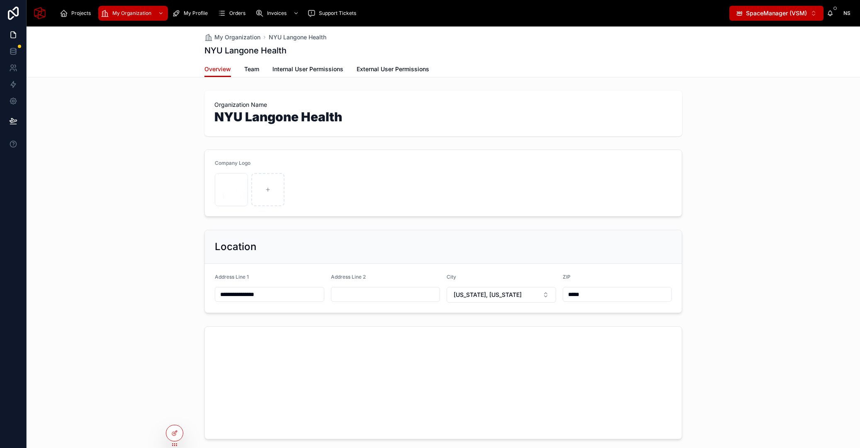
click at [168, 125] on div "Organization Name NYU Langone Health" at bounding box center [443, 113] width 833 height 52
click at [178, 433] on div at bounding box center [174, 434] width 17 height 16
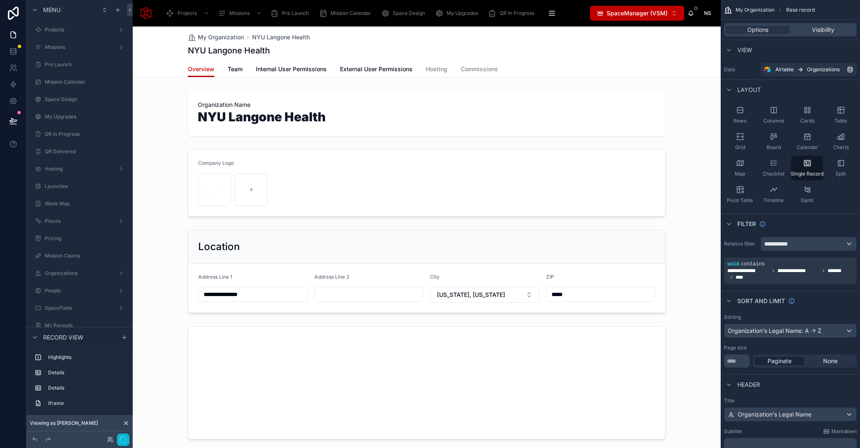
click at [436, 66] on span "Hosting" at bounding box center [437, 69] width 22 height 8
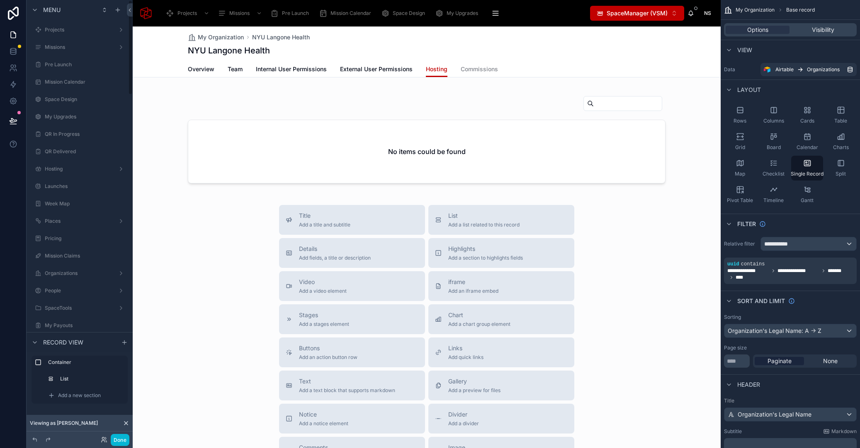
click at [60, 421] on span "Viewing as Noelle" at bounding box center [64, 423] width 68 height 7
click at [102, 439] on icon at bounding box center [104, 440] width 7 height 7
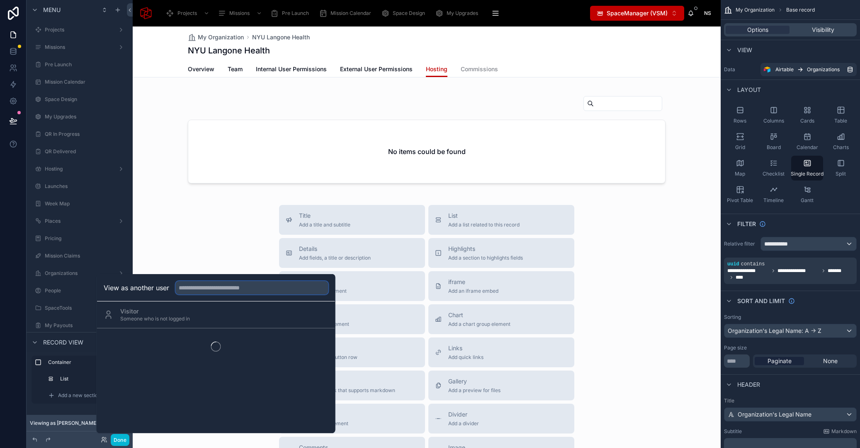
click at [200, 285] on input "text" at bounding box center [252, 287] width 153 height 13
type input "****"
click at [318, 346] on button "Select" at bounding box center [318, 345] width 22 height 12
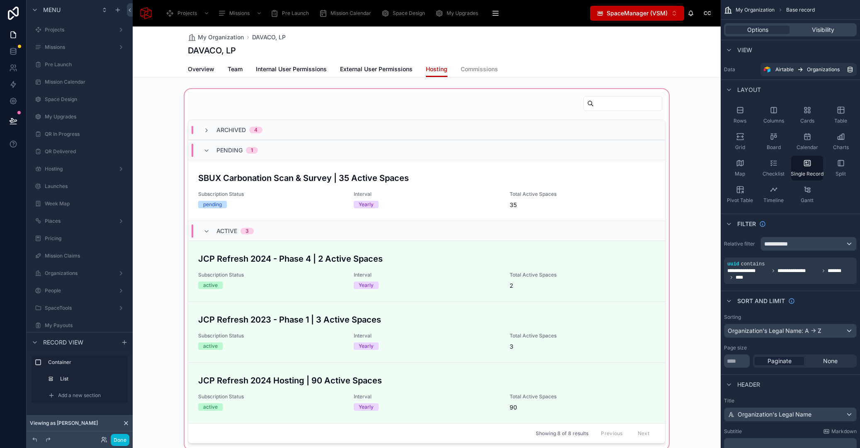
click at [155, 168] on div at bounding box center [427, 269] width 588 height 365
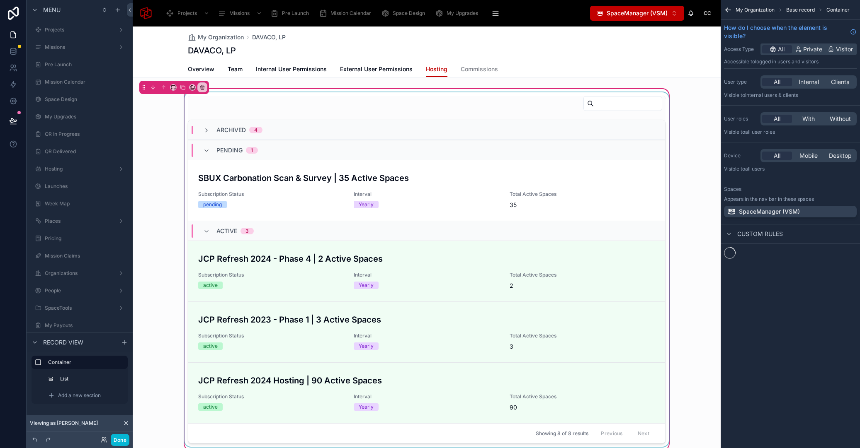
click at [272, 188] on div at bounding box center [426, 269] width 487 height 355
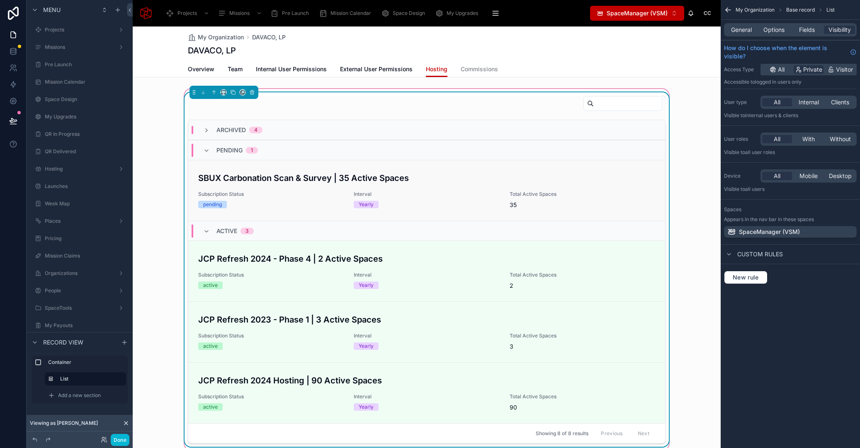
click at [302, 185] on div "SBUX Carbonation Scan & Survey | 35 Active Spaces Subscription Status pending I…" at bounding box center [426, 190] width 457 height 37
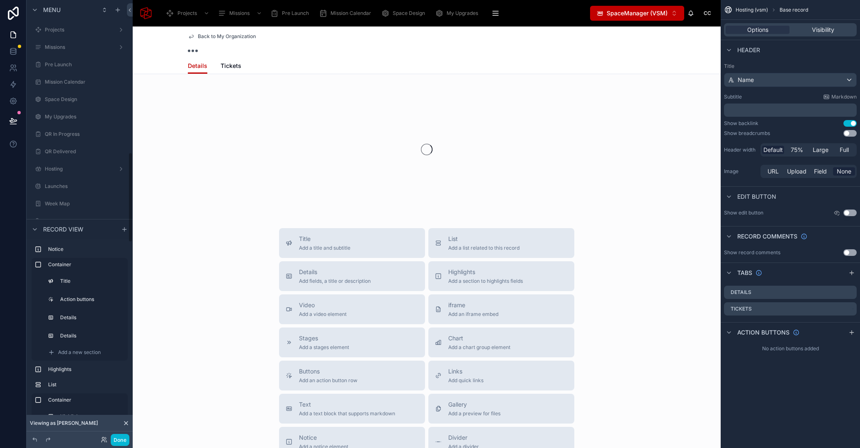
scroll to position [741, 0]
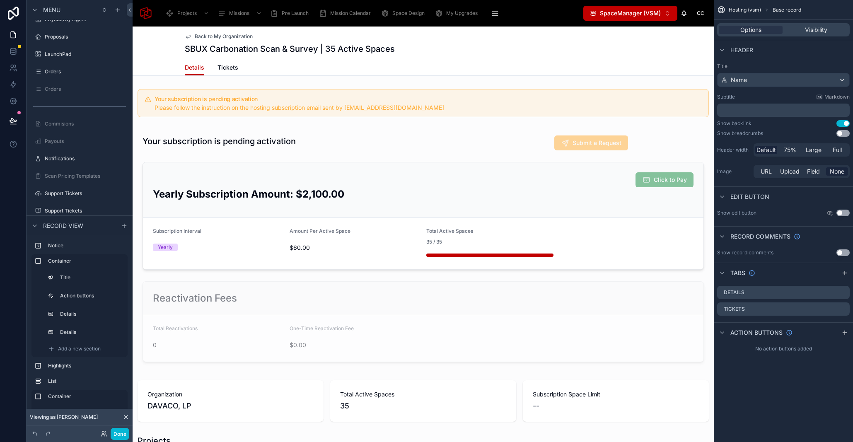
click at [606, 59] on div "Back to My Organization SBUX Carbonation Scan & Survey | 35 Active Spaces" at bounding box center [423, 43] width 477 height 33
click at [503, 100] on div at bounding box center [423, 103] width 581 height 35
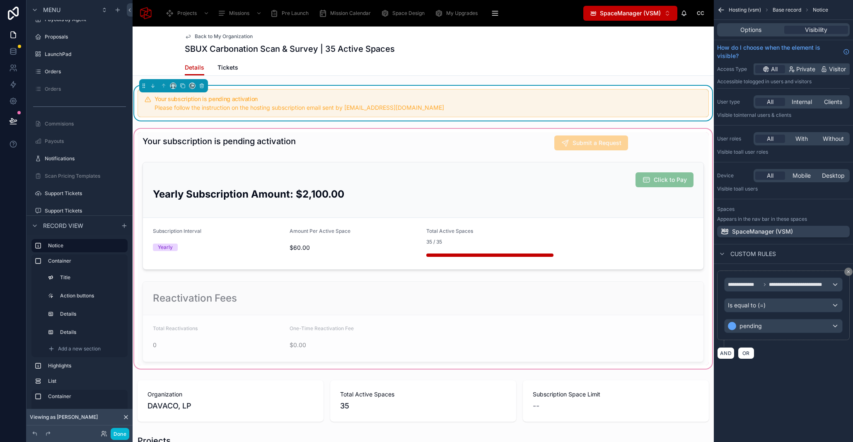
click at [315, 141] on div at bounding box center [423, 248] width 581 height 243
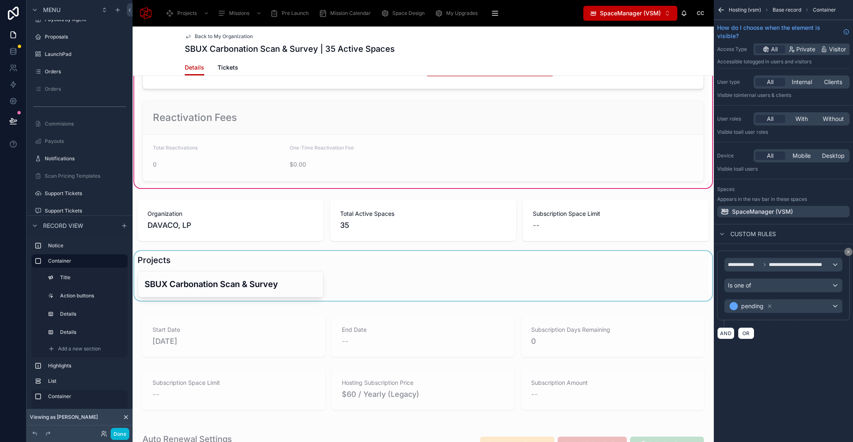
scroll to position [206, 0]
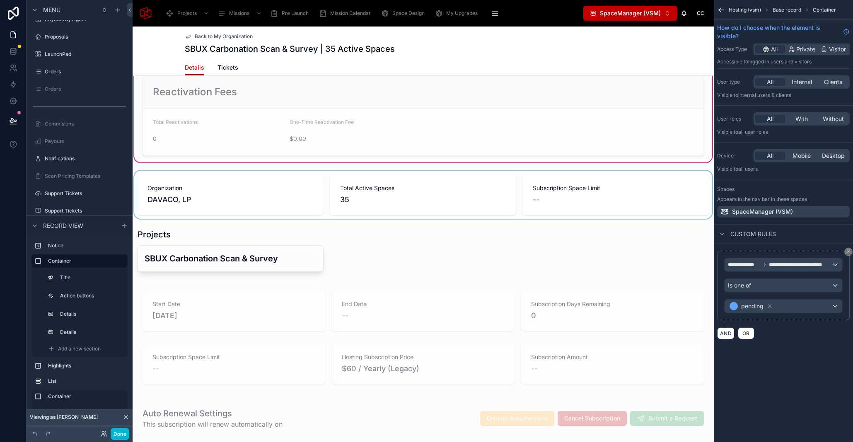
click at [357, 200] on div at bounding box center [423, 195] width 581 height 48
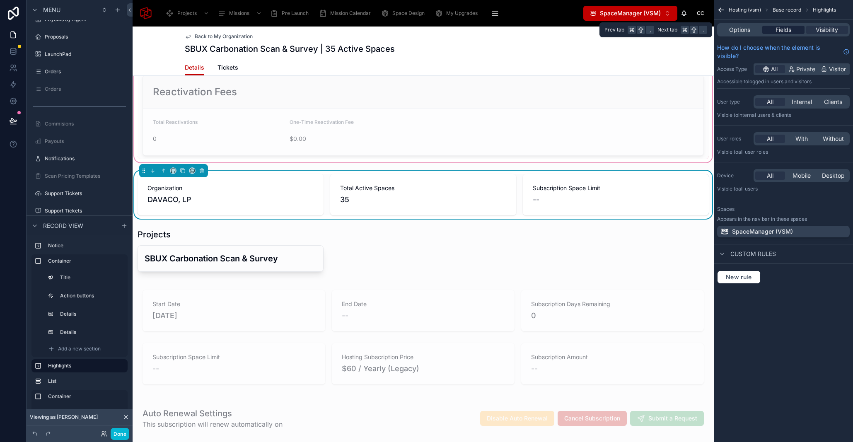
click at [787, 27] on span "Fields" at bounding box center [784, 30] width 16 height 8
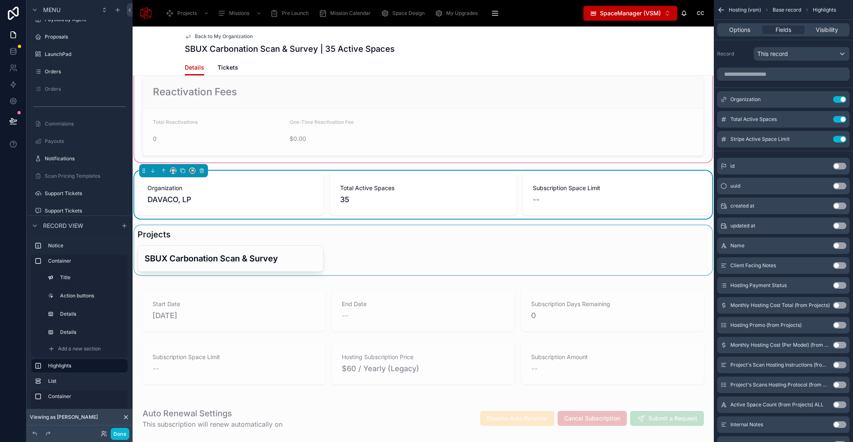
click at [176, 229] on div at bounding box center [423, 250] width 581 height 50
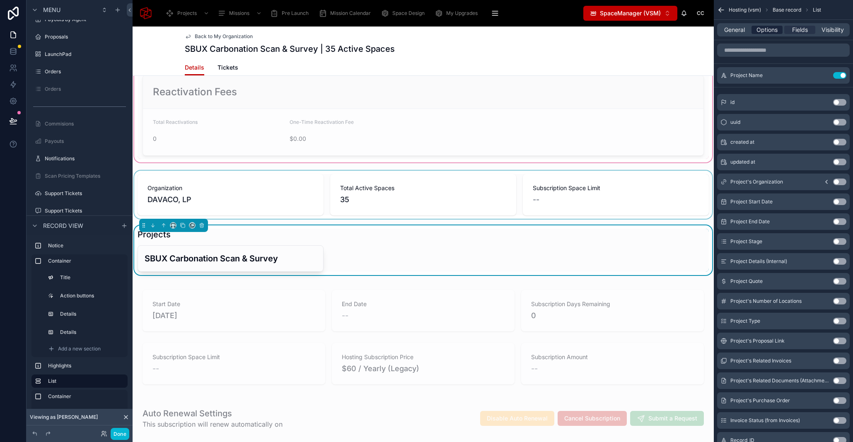
click at [778, 29] on span "Options" at bounding box center [767, 30] width 21 height 8
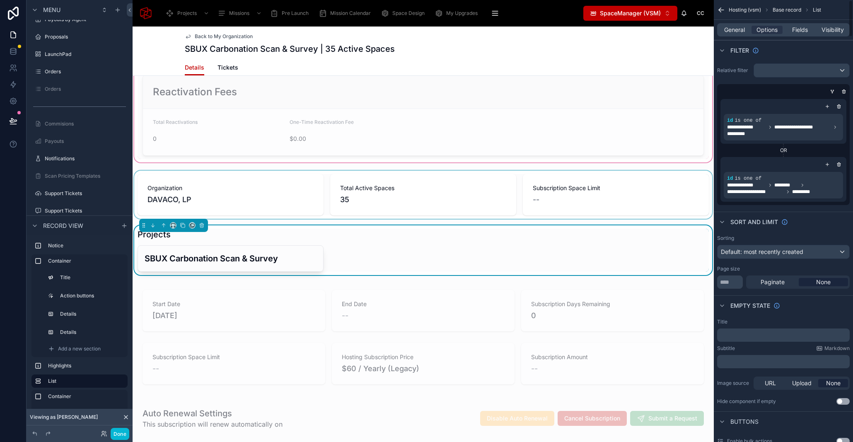
scroll to position [3, 0]
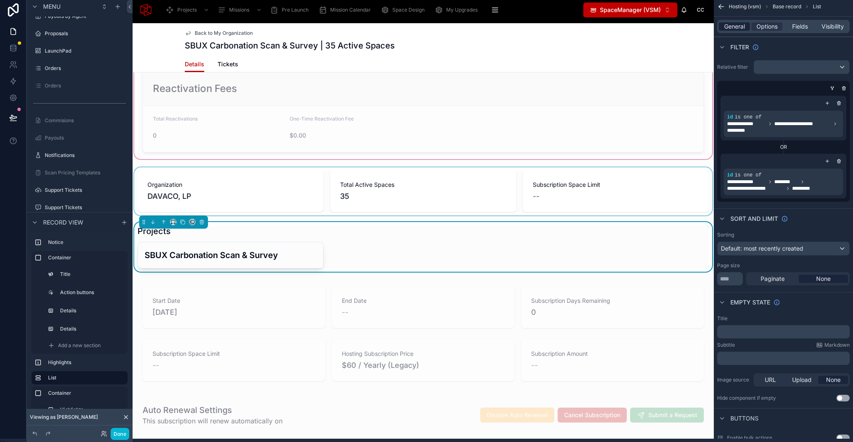
click at [737, 23] on span "General" at bounding box center [734, 26] width 21 height 8
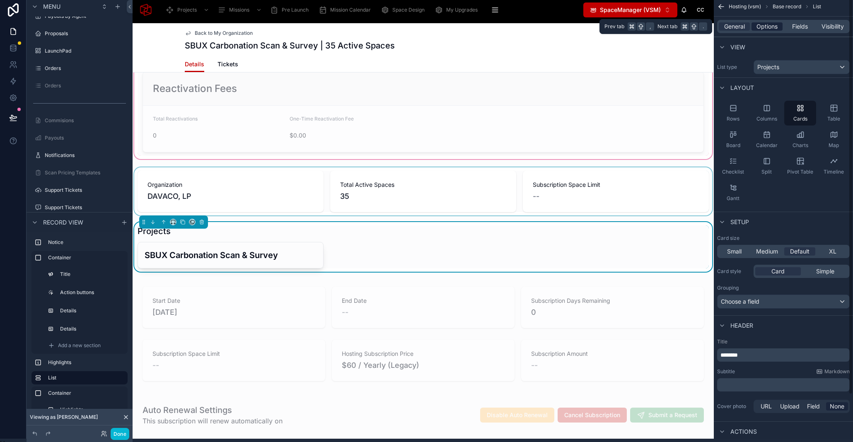
click at [774, 26] on span "Options" at bounding box center [767, 26] width 21 height 8
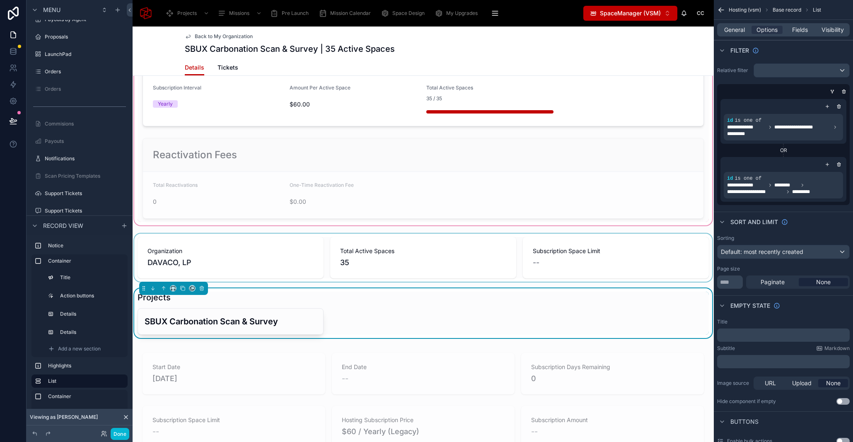
scroll to position [189, 0]
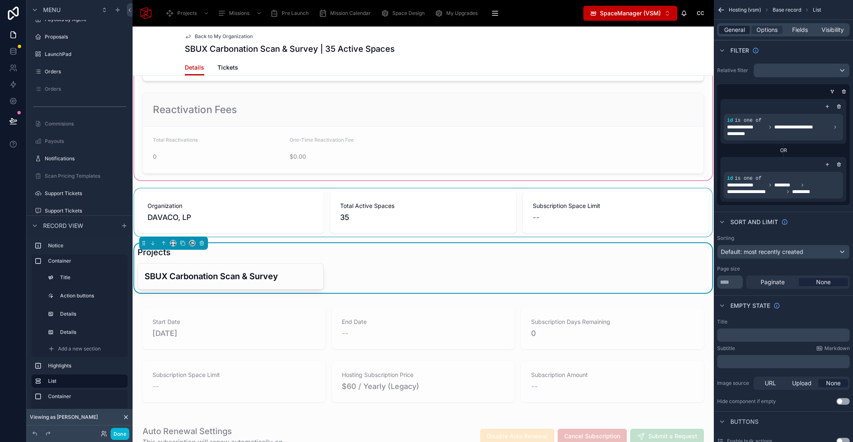
click at [743, 29] on span "General" at bounding box center [734, 30] width 21 height 8
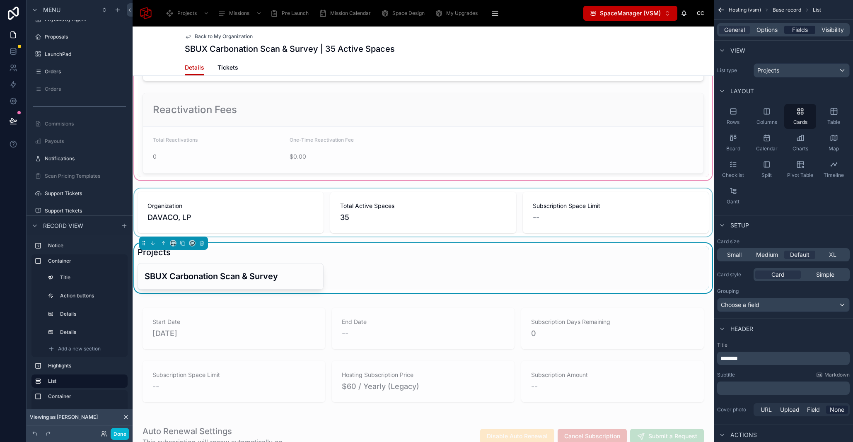
click at [803, 33] on span "Fields" at bounding box center [800, 30] width 16 height 8
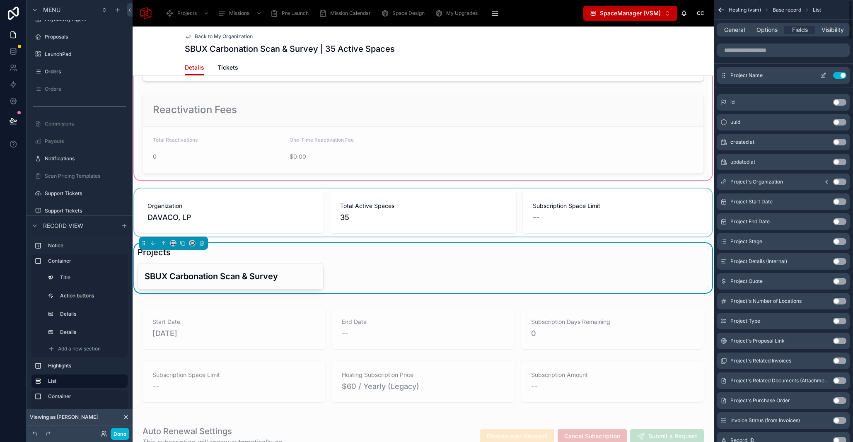
click at [827, 76] on icon "scrollable content" at bounding box center [823, 75] width 7 height 7
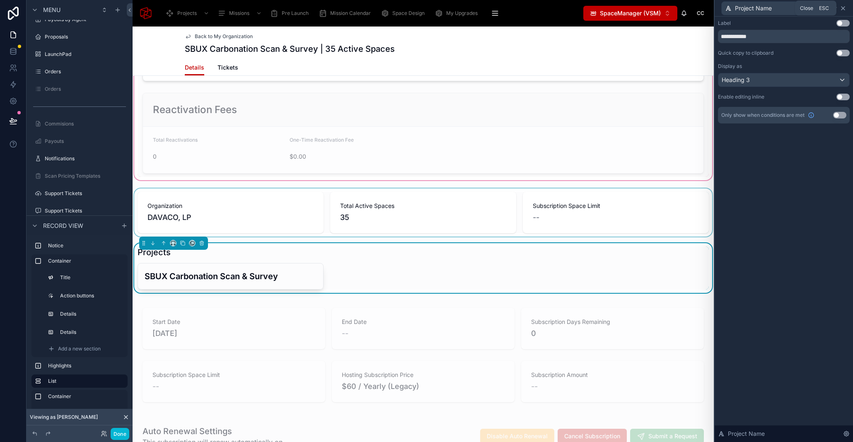
click at [847, 8] on icon at bounding box center [843, 8] width 7 height 7
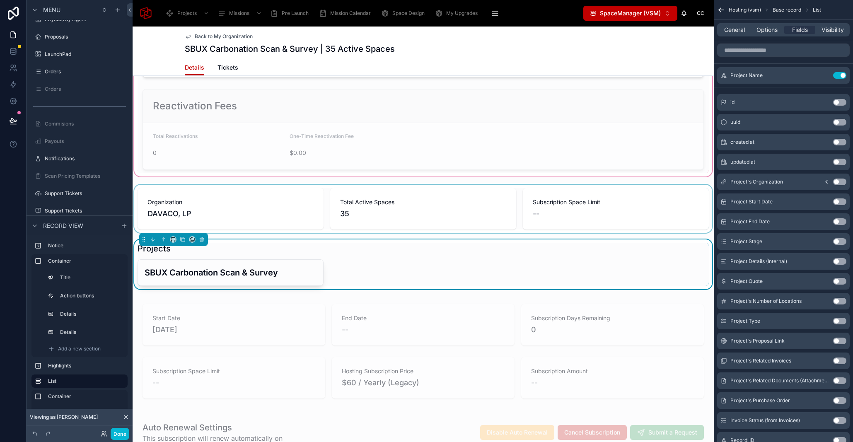
scroll to position [316, 0]
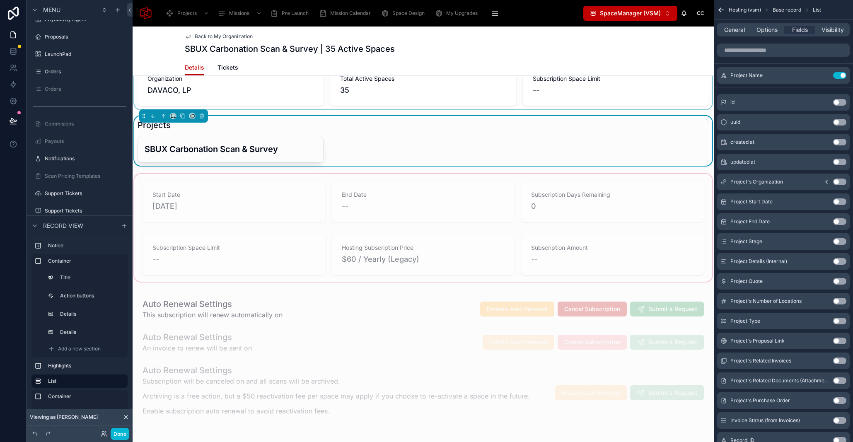
click at [163, 189] on div at bounding box center [423, 227] width 581 height 111
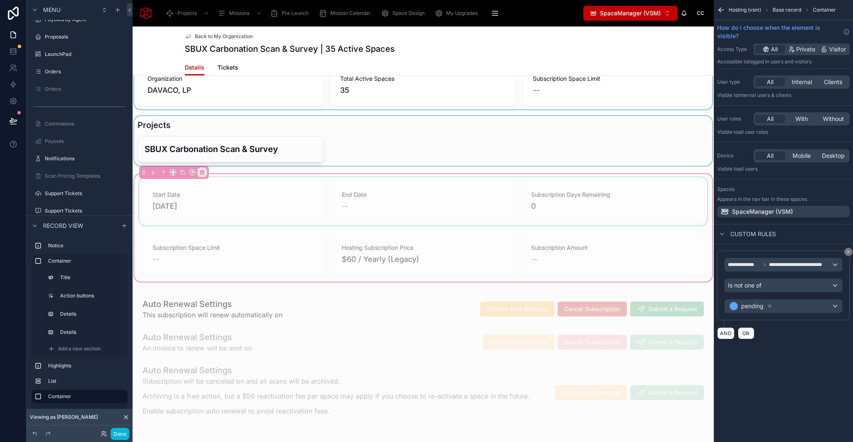
click at [267, 196] on div at bounding box center [424, 201] width 572 height 48
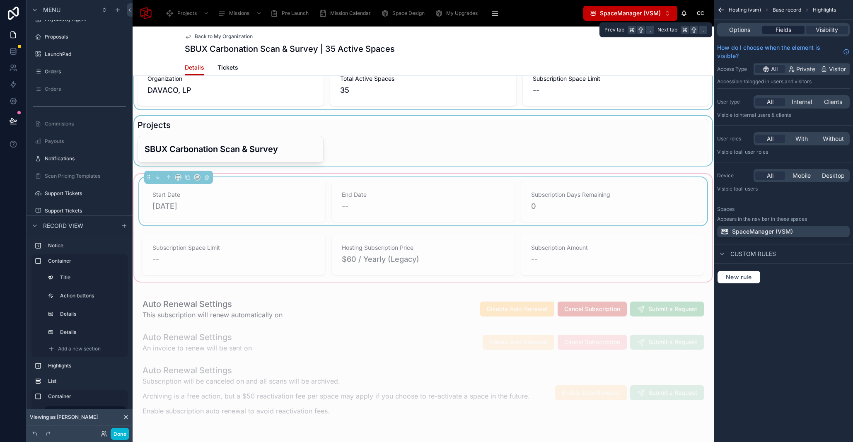
click at [789, 32] on span "Fields" at bounding box center [784, 30] width 16 height 8
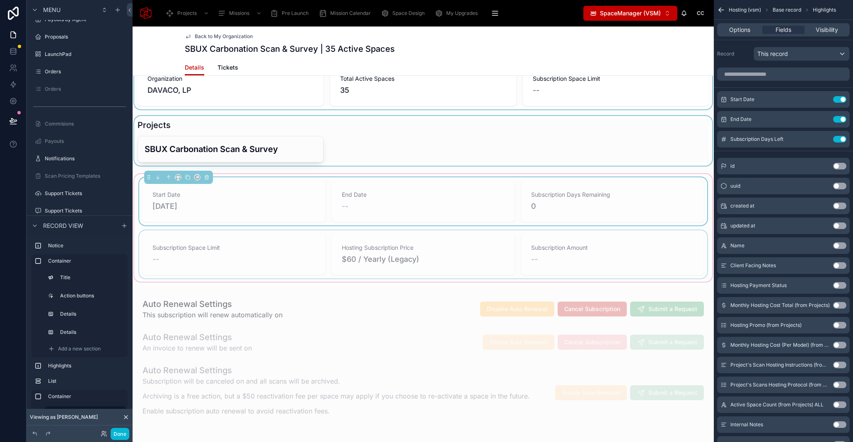
click at [250, 248] on div at bounding box center [424, 254] width 572 height 48
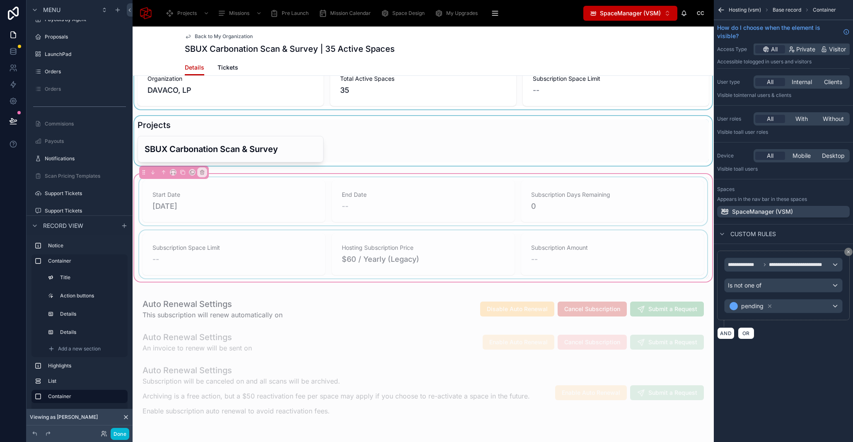
click at [336, 240] on div at bounding box center [424, 254] width 572 height 48
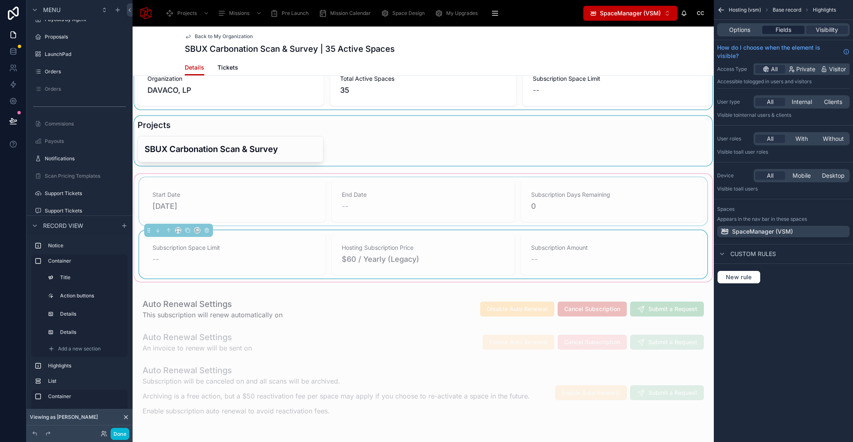
click at [792, 30] on span "Fields" at bounding box center [784, 30] width 16 height 8
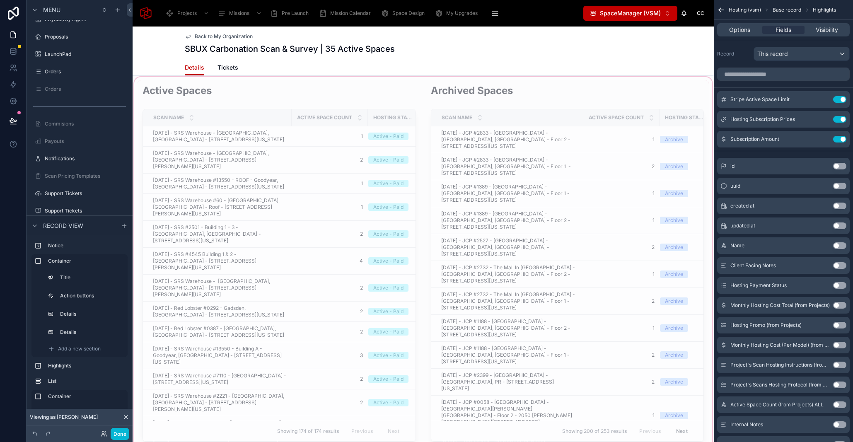
scroll to position [857, 0]
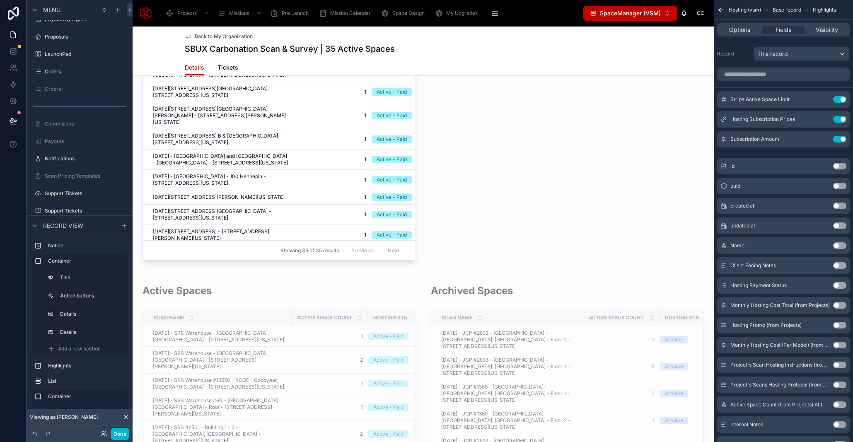
click at [305, 277] on div "Your subscription is pending activation Please follow the instruction on the ho…" at bounding box center [423, 10] width 581 height 1562
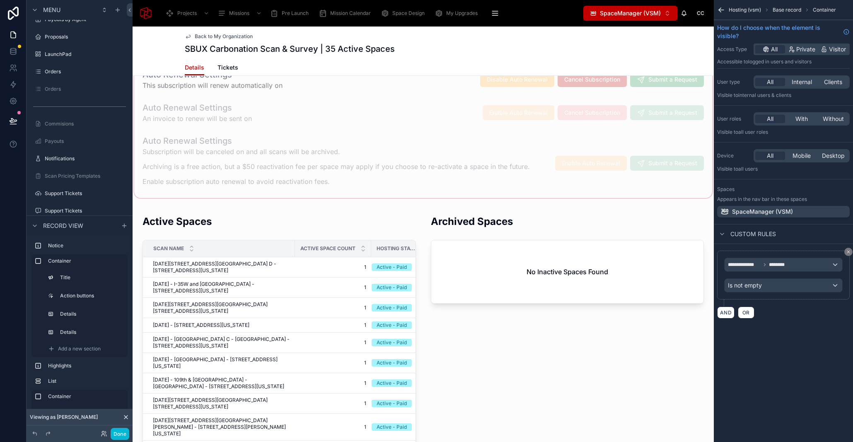
scroll to position [551, 0]
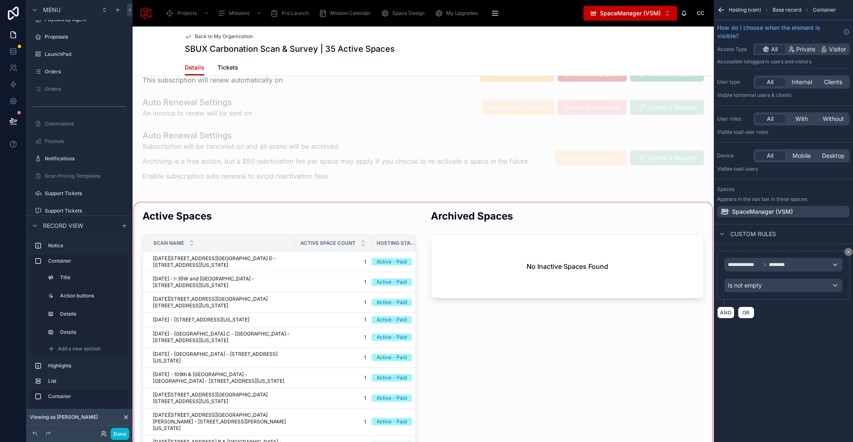
click at [380, 205] on div at bounding box center [423, 388] width 581 height 374
click at [392, 202] on div at bounding box center [423, 388] width 581 height 374
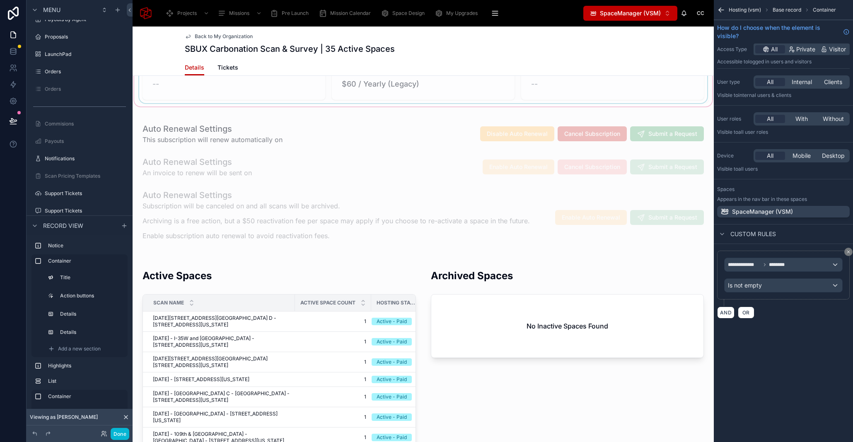
scroll to position [559, 0]
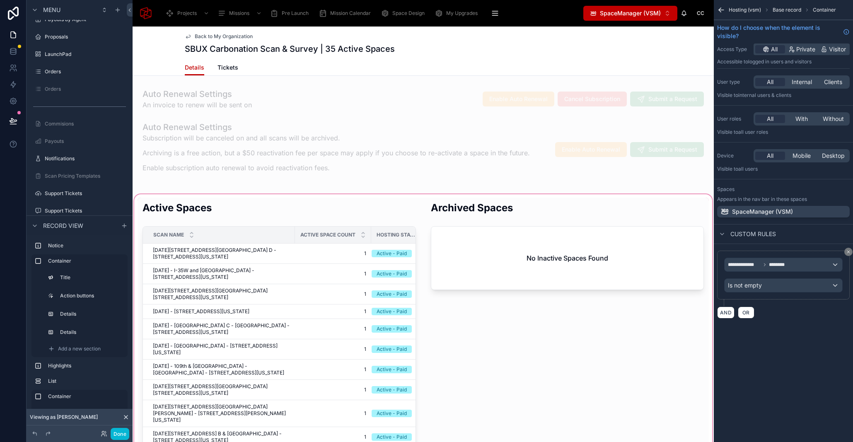
click at [371, 220] on div at bounding box center [423, 380] width 581 height 374
click at [390, 223] on div at bounding box center [423, 380] width 581 height 374
click at [407, 229] on div "Hosting Status" at bounding box center [402, 235] width 61 height 16
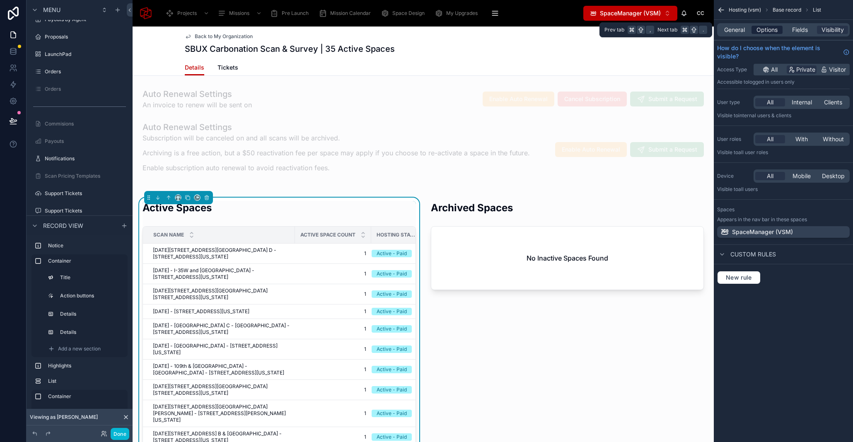
drag, startPoint x: 761, startPoint y: 31, endPoint x: 766, endPoint y: 33, distance: 4.5
click at [762, 31] on div "Options" at bounding box center [767, 30] width 31 height 8
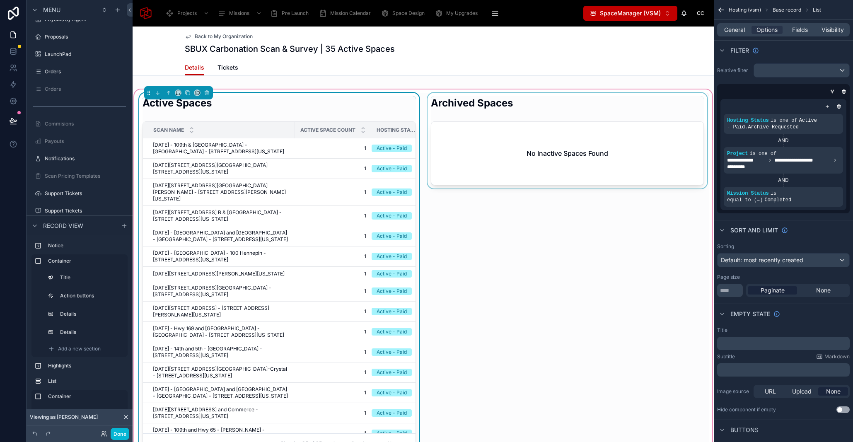
scroll to position [812, 0]
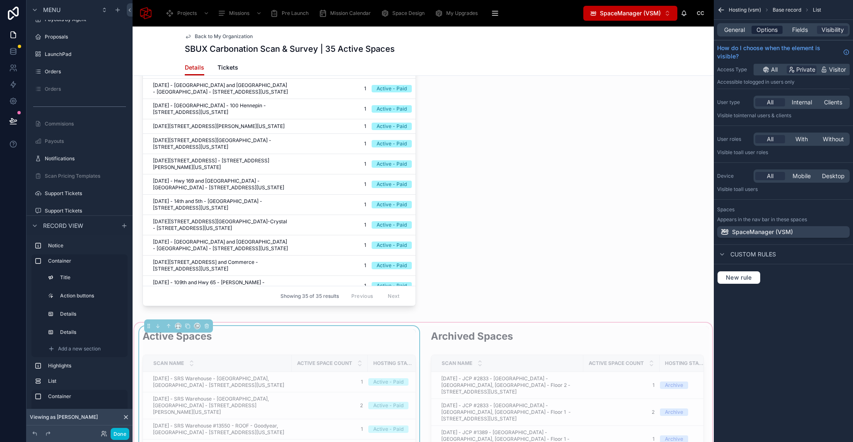
click at [778, 33] on span "Options" at bounding box center [767, 30] width 21 height 8
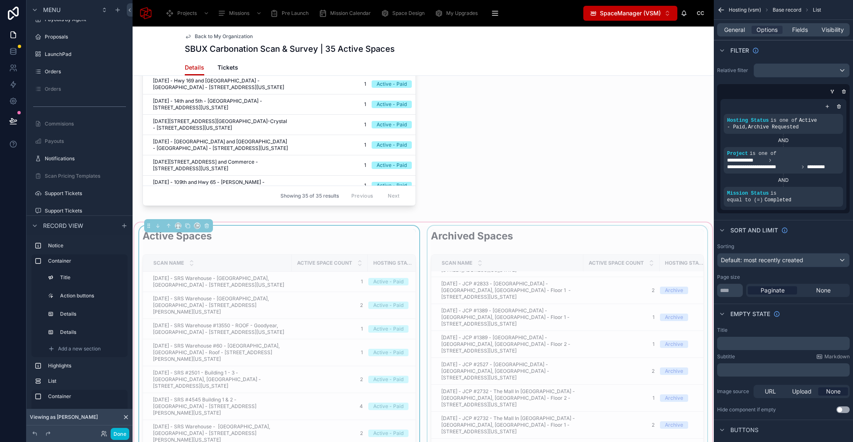
scroll to position [19, 0]
click at [454, 246] on div at bounding box center [567, 408] width 283 height 364
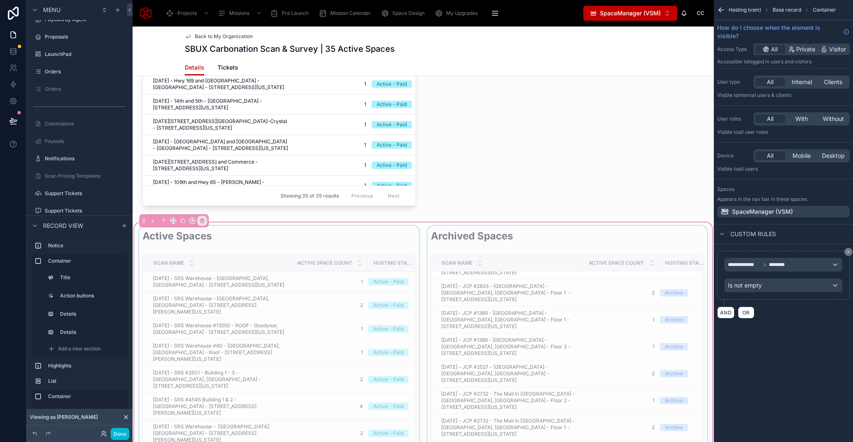
click at [445, 250] on div at bounding box center [567, 408] width 283 height 364
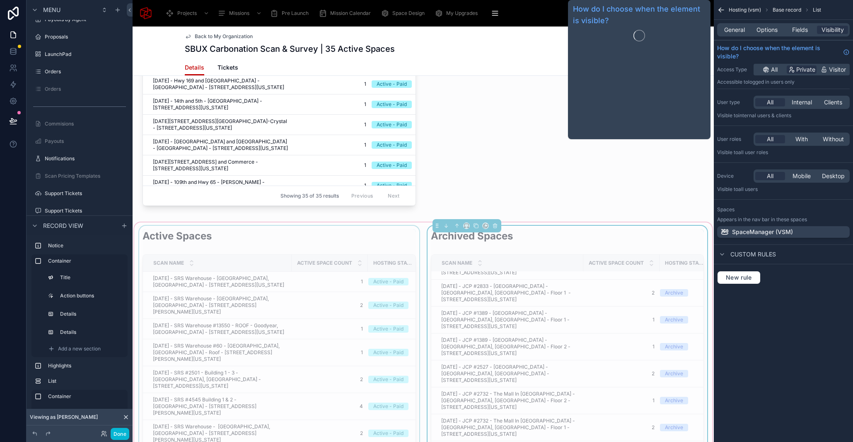
click at [776, 24] on div "General Options Fields Visibility" at bounding box center [783, 29] width 133 height 13
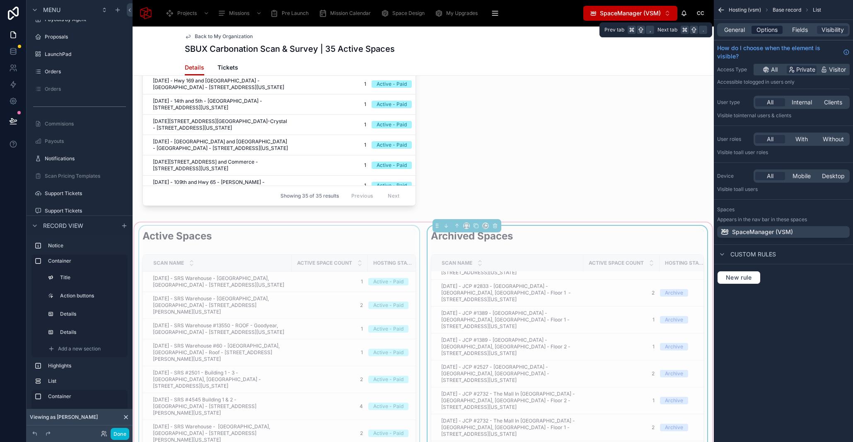
click at [775, 27] on span "Options" at bounding box center [767, 30] width 21 height 8
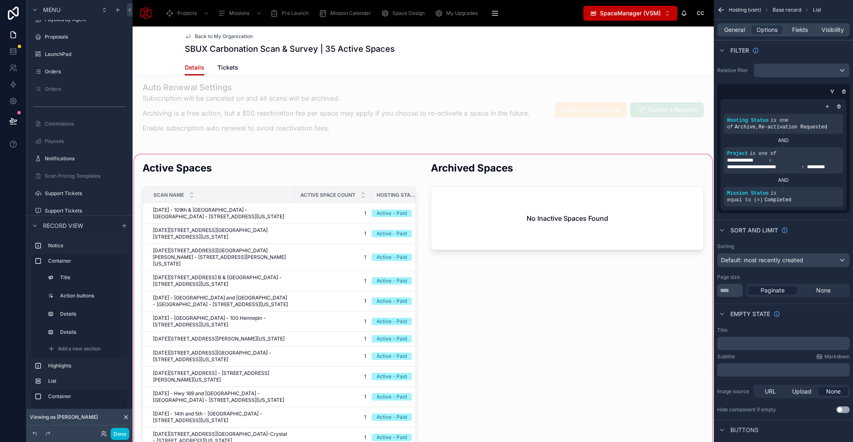
scroll to position [603, 0]
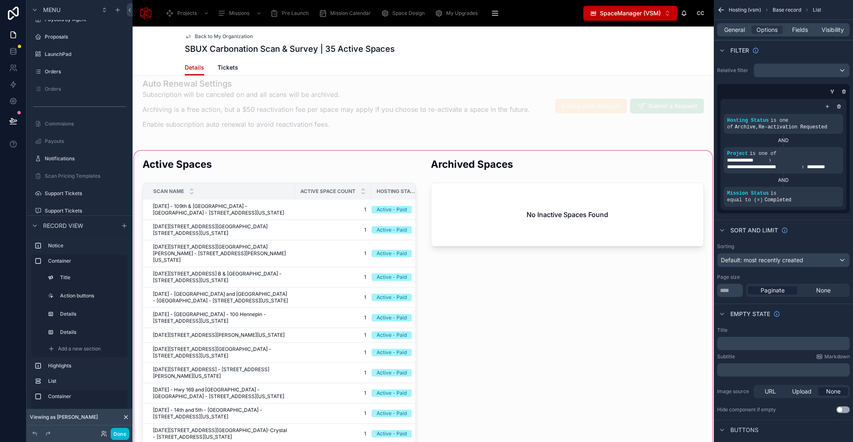
click at [337, 178] on div at bounding box center [423, 336] width 581 height 374
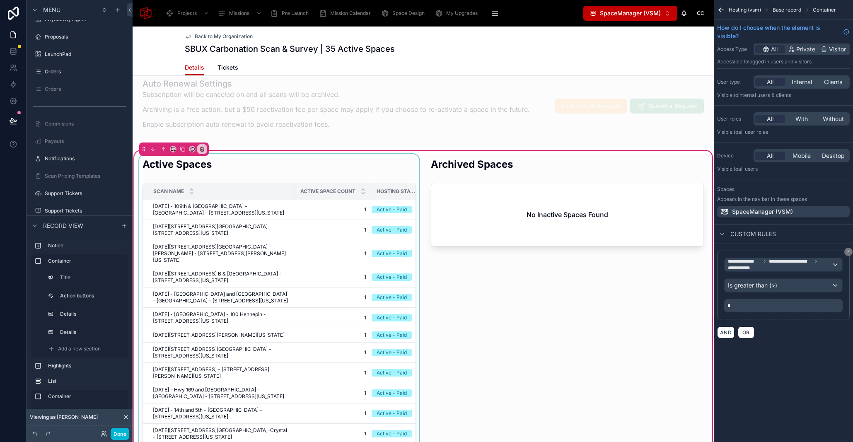
click at [324, 173] on div at bounding box center [279, 336] width 283 height 364
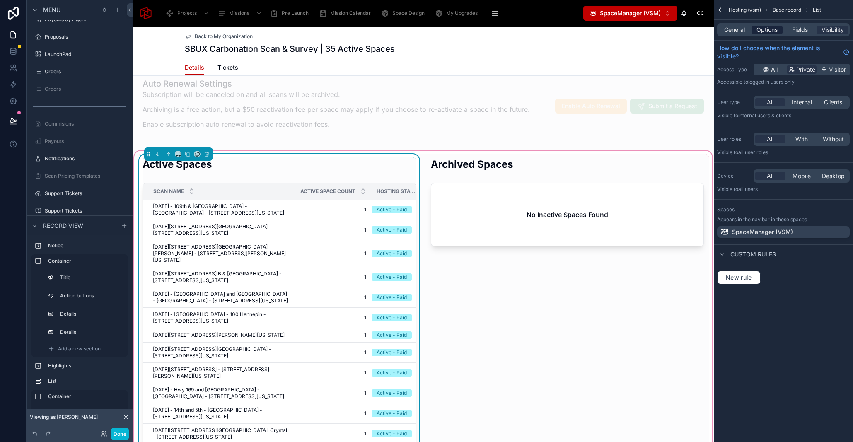
click at [776, 31] on span "Options" at bounding box center [767, 30] width 21 height 8
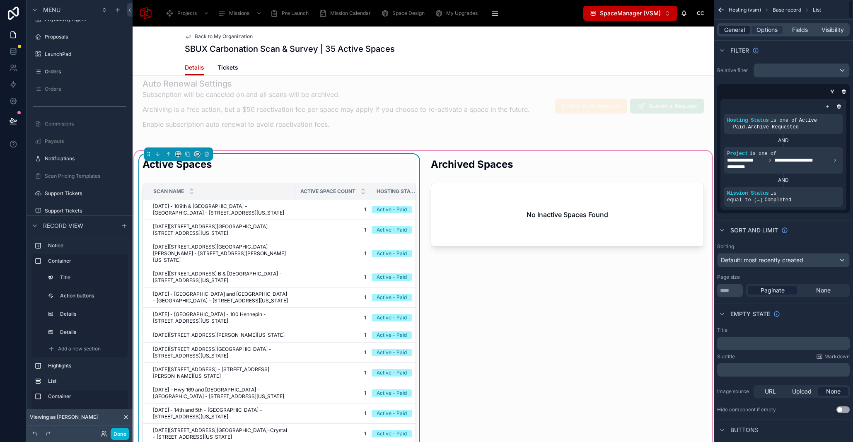
click at [741, 31] on span "General" at bounding box center [734, 30] width 21 height 8
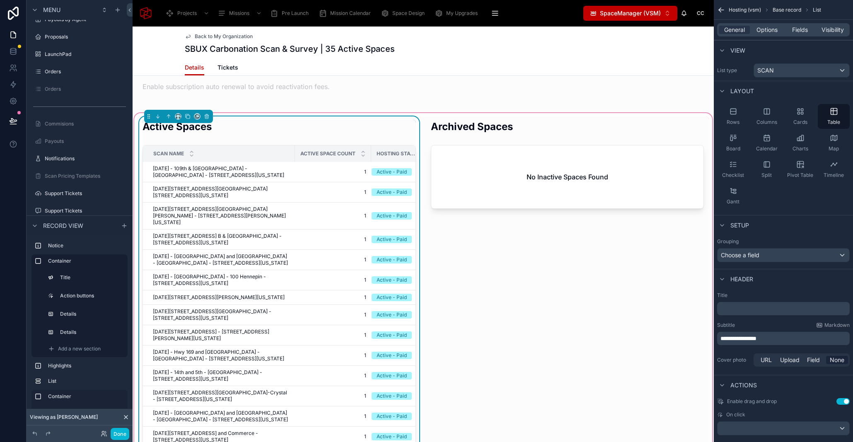
scroll to position [638, 0]
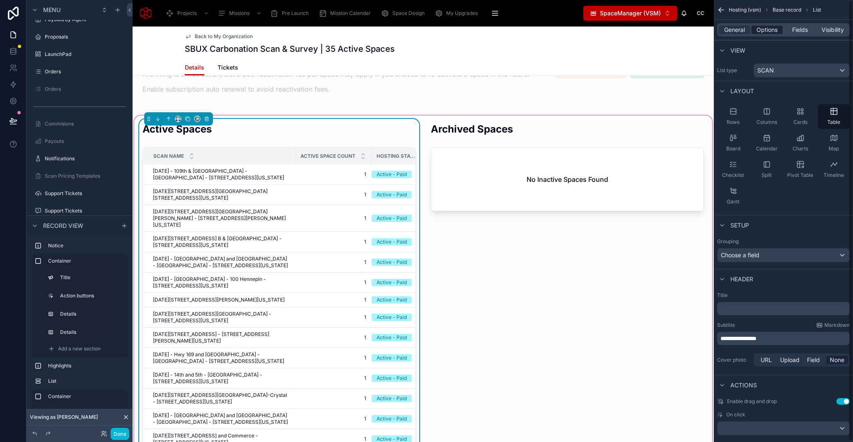
click at [759, 29] on span "Options" at bounding box center [767, 30] width 21 height 8
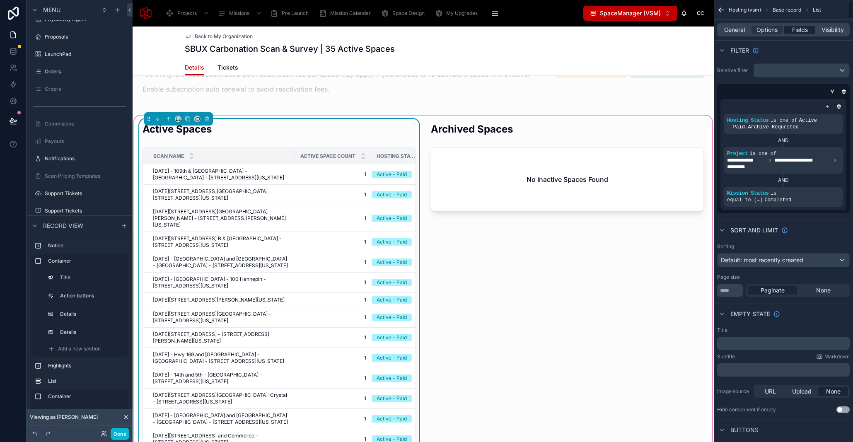
click at [802, 32] on span "Fields" at bounding box center [800, 30] width 16 height 8
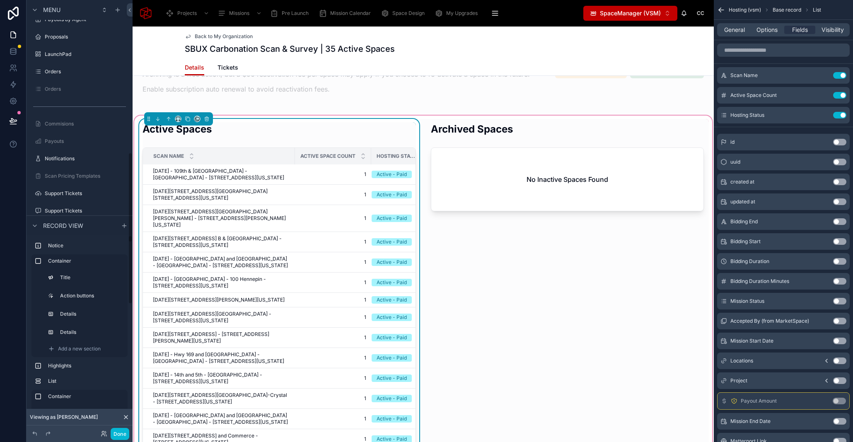
scroll to position [356, 0]
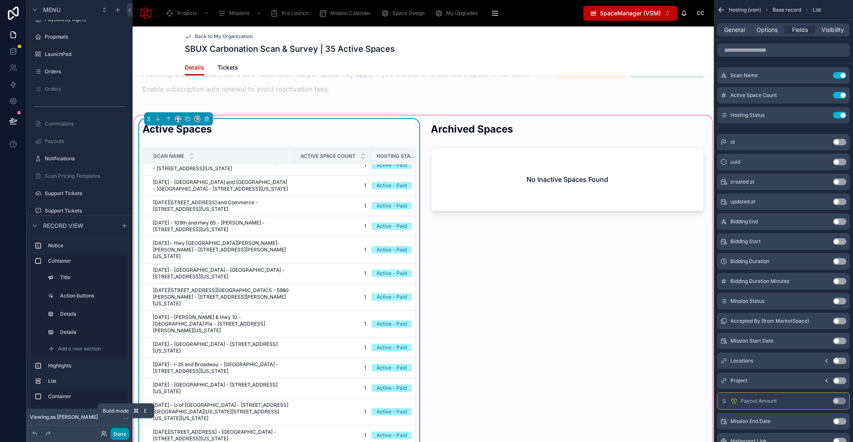
click at [121, 434] on button "Done" at bounding box center [120, 434] width 19 height 12
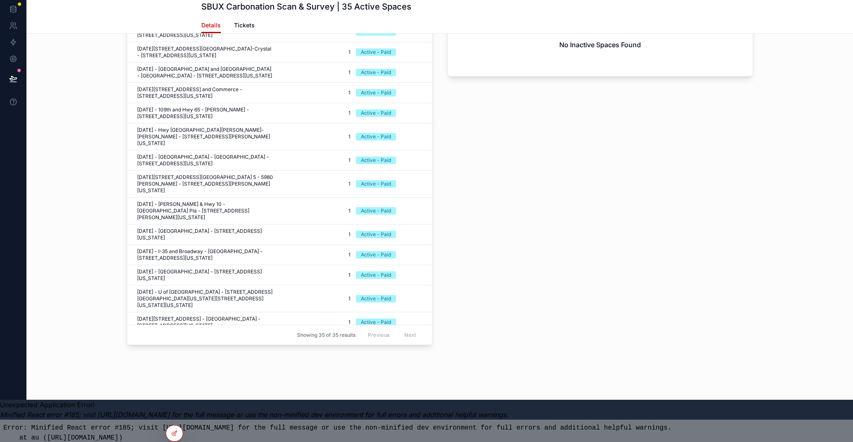
scroll to position [354, 0]
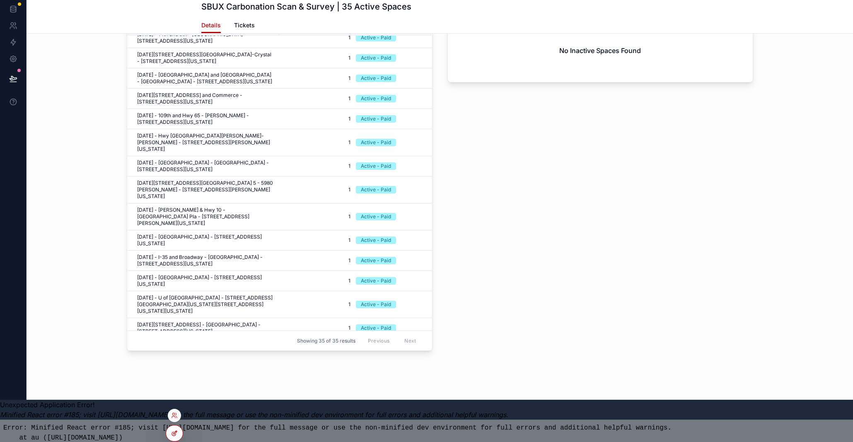
click at [177, 436] on icon at bounding box center [174, 433] width 7 height 7
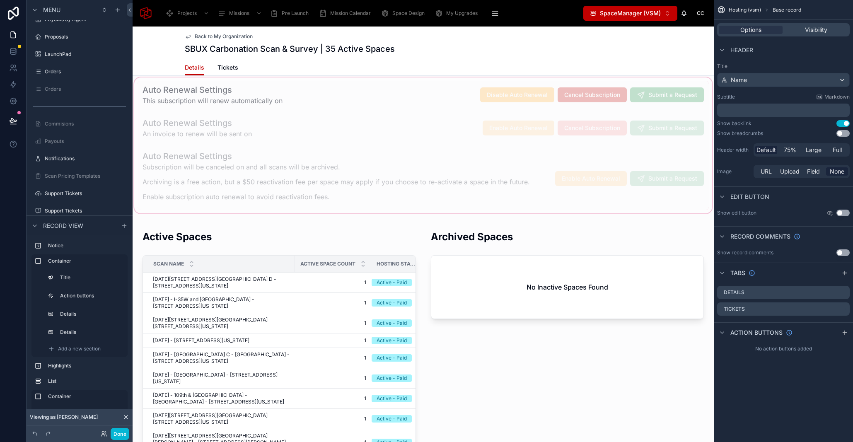
scroll to position [550, 0]
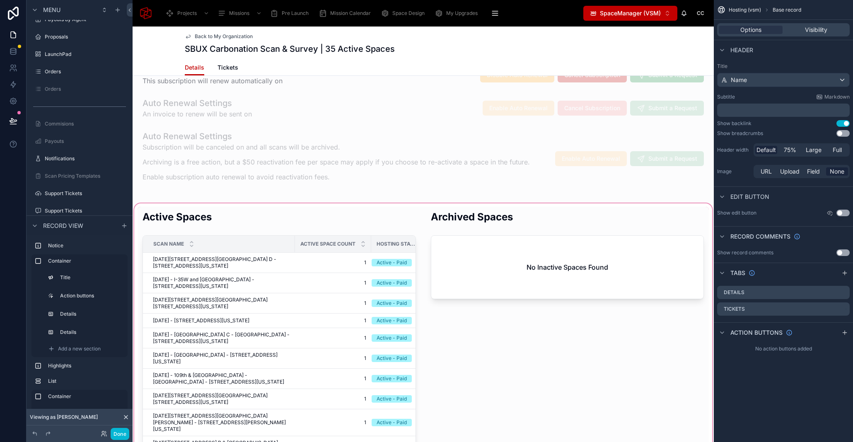
click at [329, 220] on div at bounding box center [423, 389] width 581 height 374
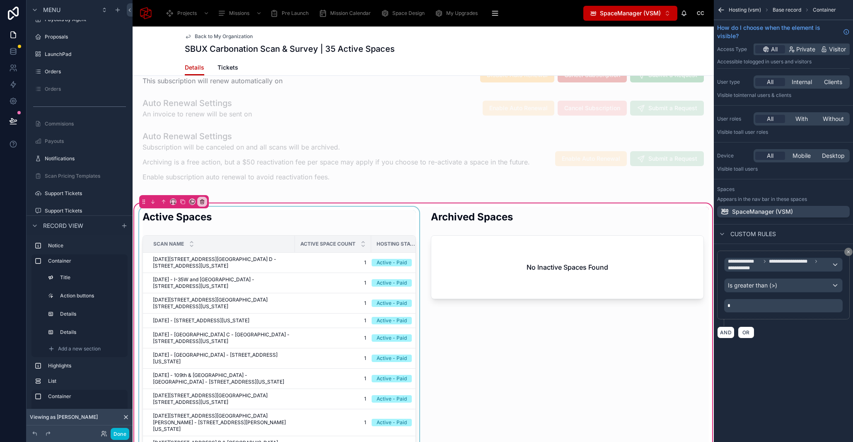
click at [334, 225] on div at bounding box center [279, 389] width 283 height 364
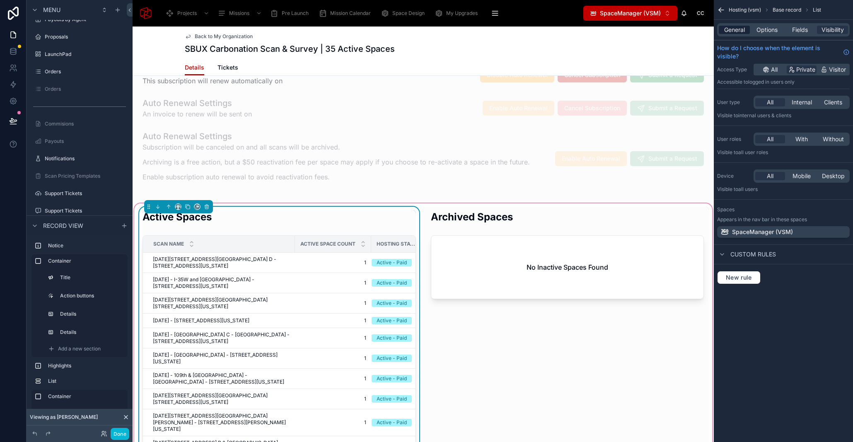
click at [734, 31] on span "General" at bounding box center [734, 30] width 21 height 8
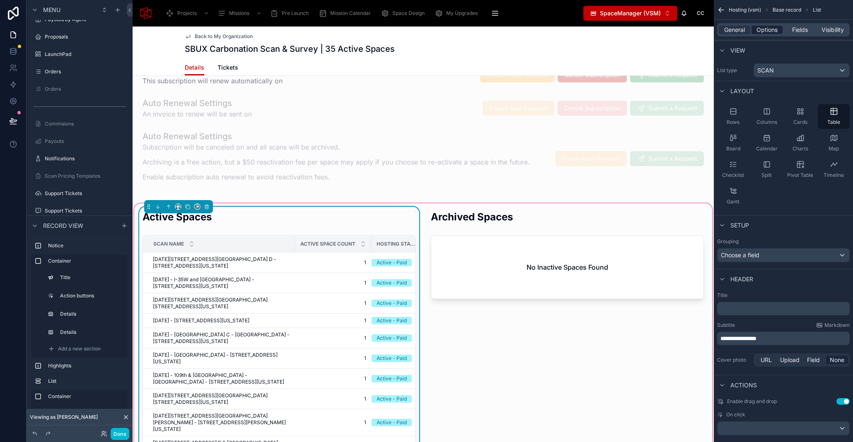
click at [767, 29] on span "Options" at bounding box center [767, 30] width 21 height 8
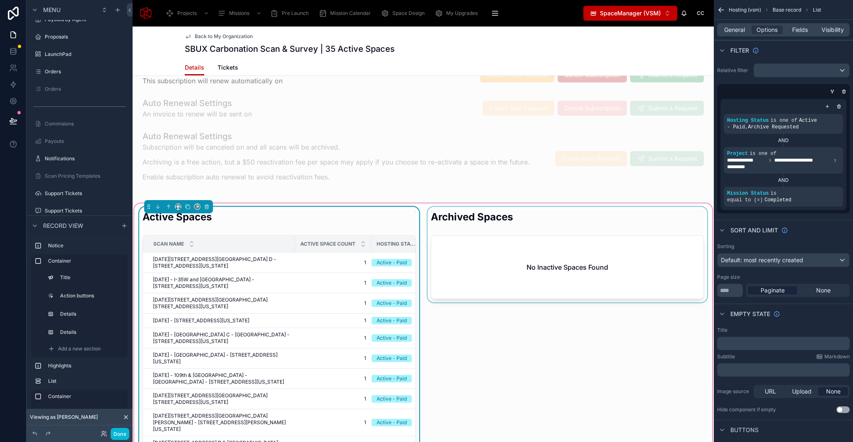
click at [489, 222] on div at bounding box center [567, 389] width 283 height 364
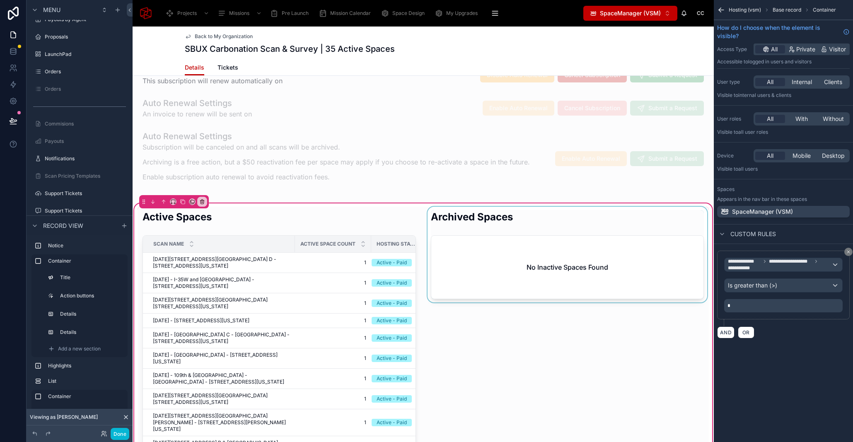
click at [569, 220] on div at bounding box center [567, 389] width 283 height 364
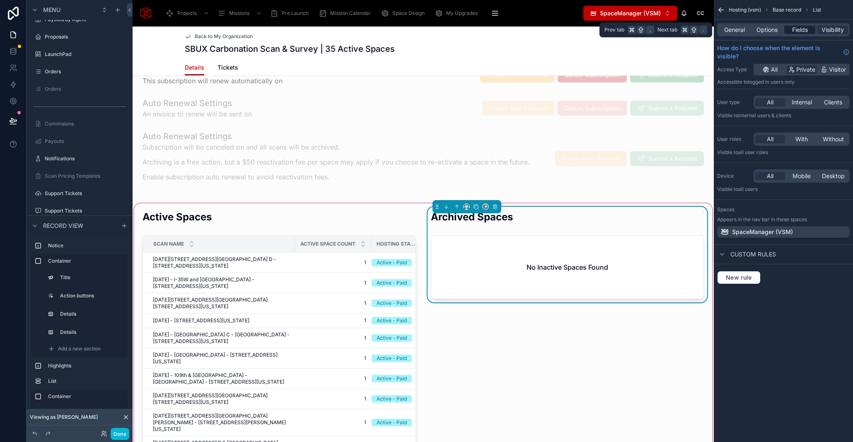
click at [804, 29] on span "Fields" at bounding box center [800, 30] width 16 height 8
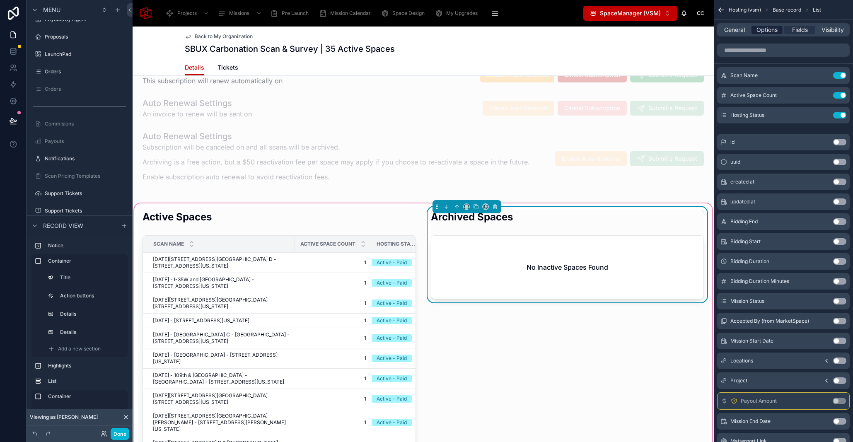
click at [768, 29] on span "Options" at bounding box center [767, 30] width 21 height 8
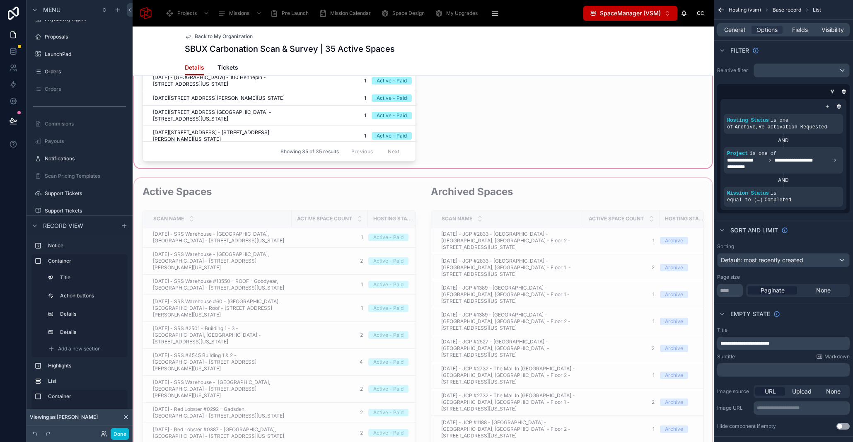
scroll to position [981, 0]
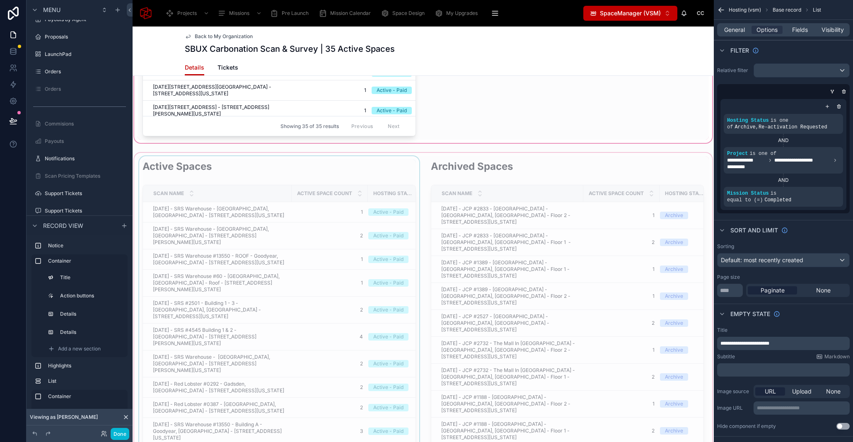
click at [250, 201] on div "Scan Name" at bounding box center [217, 194] width 148 height 16
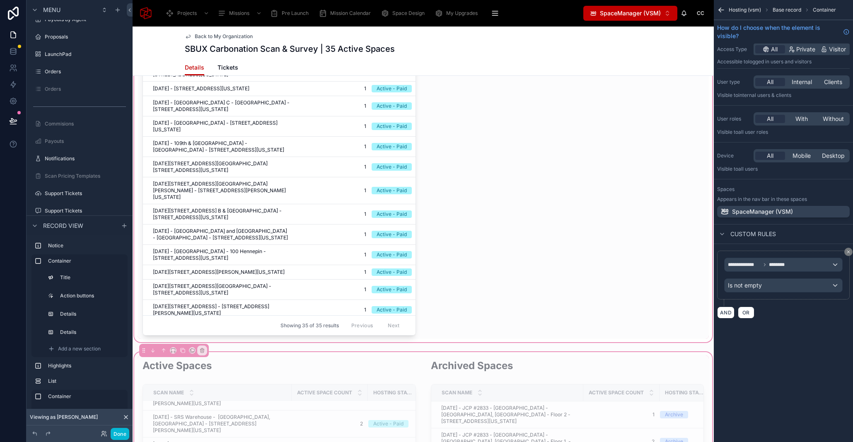
scroll to position [905, 0]
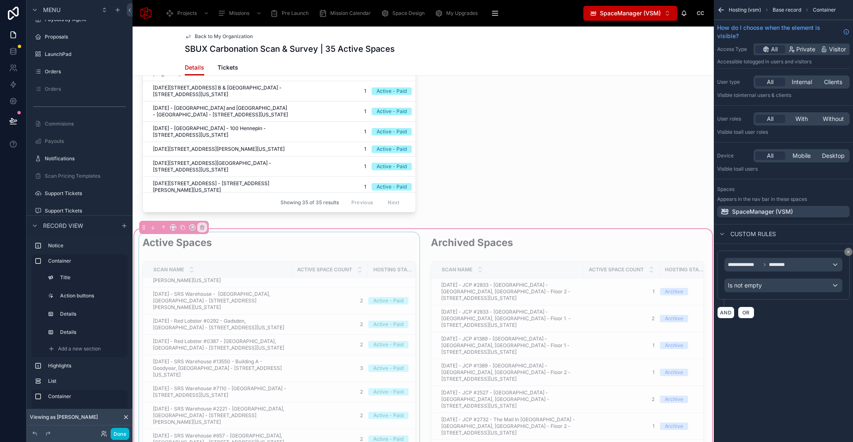
click at [292, 271] on div "Active Space Count" at bounding box center [329, 270] width 75 height 16
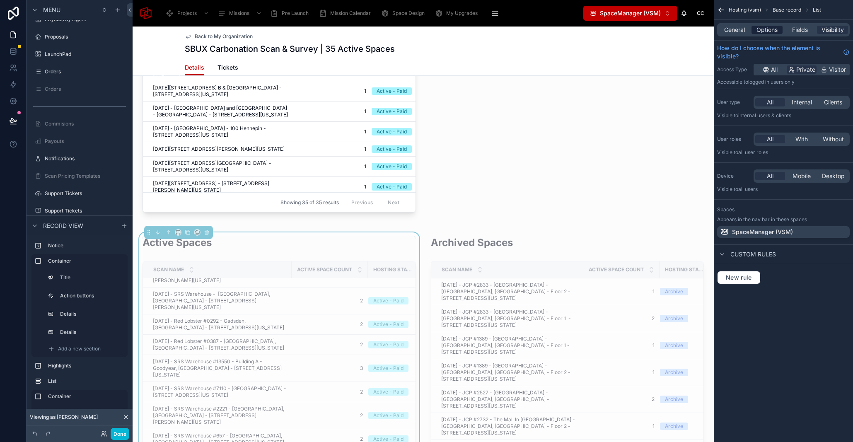
click at [771, 31] on span "Options" at bounding box center [767, 30] width 21 height 8
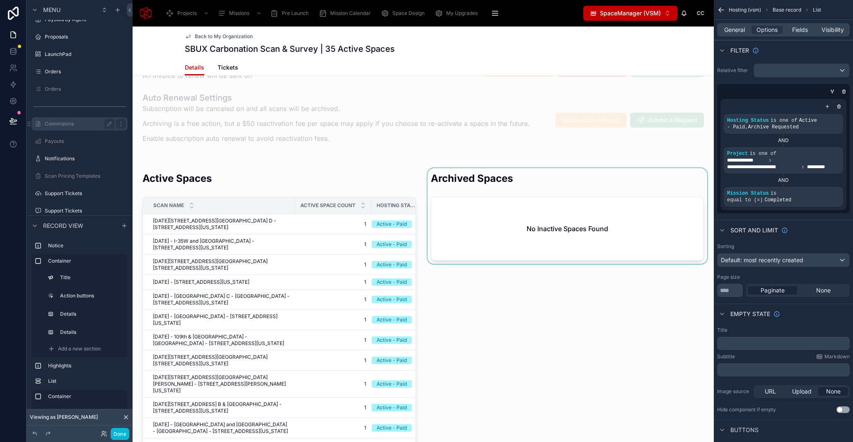
scroll to position [579, 0]
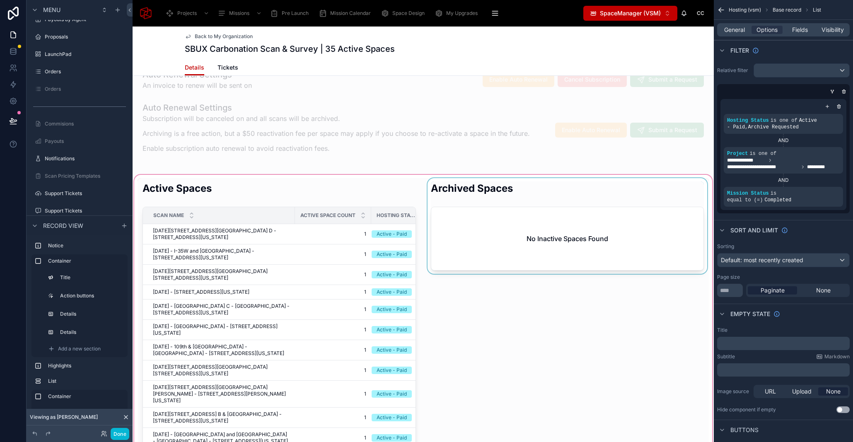
click at [509, 218] on div at bounding box center [423, 360] width 581 height 374
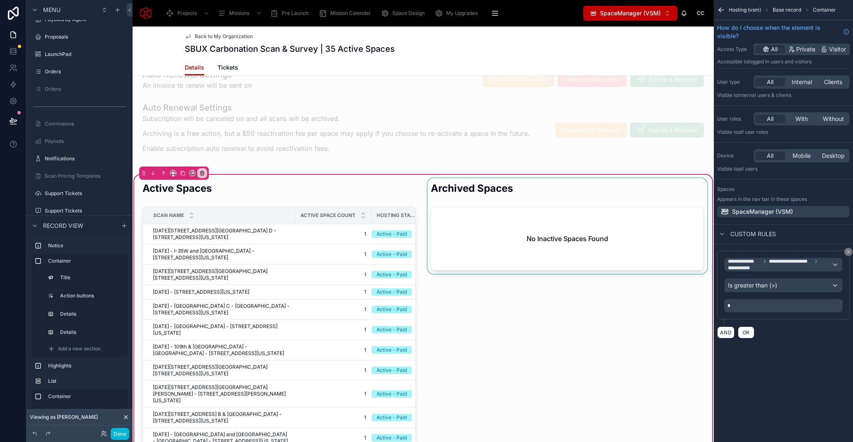
click at [458, 197] on div at bounding box center [567, 360] width 283 height 364
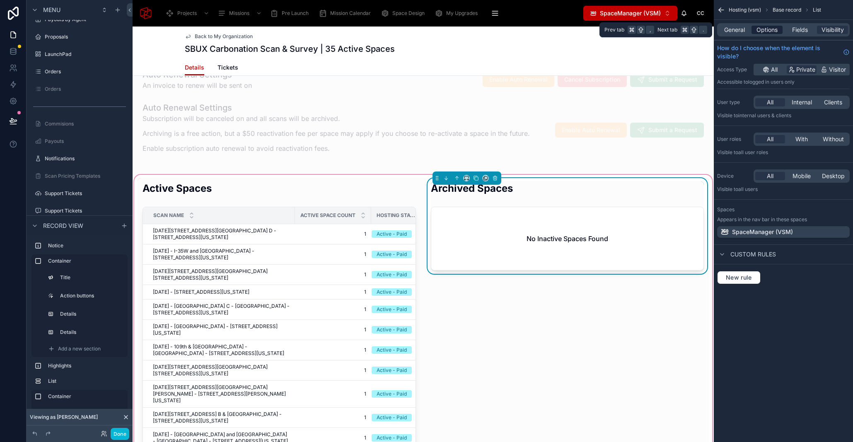
click at [769, 27] on span "Options" at bounding box center [767, 30] width 21 height 8
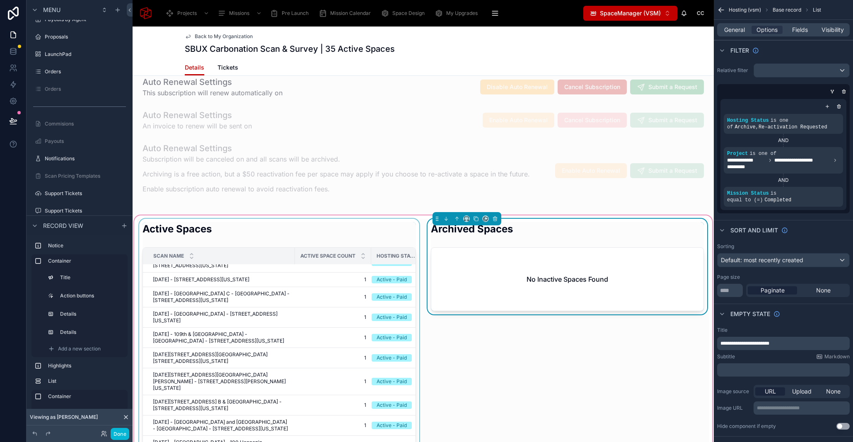
scroll to position [596, 0]
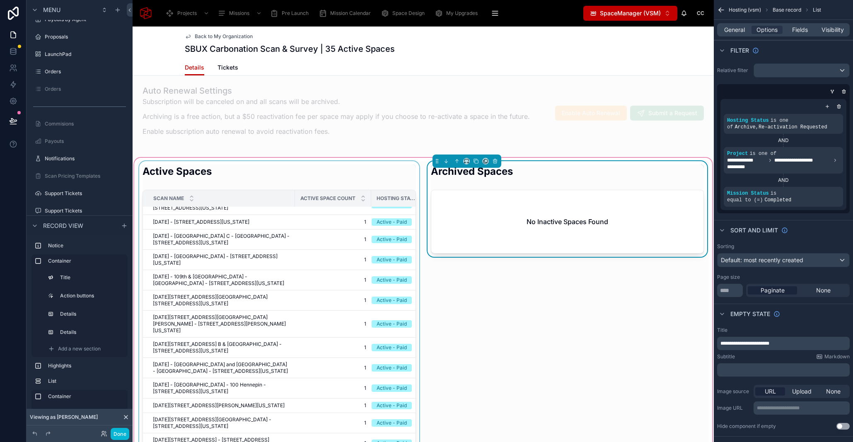
click at [331, 181] on div at bounding box center [279, 343] width 283 height 364
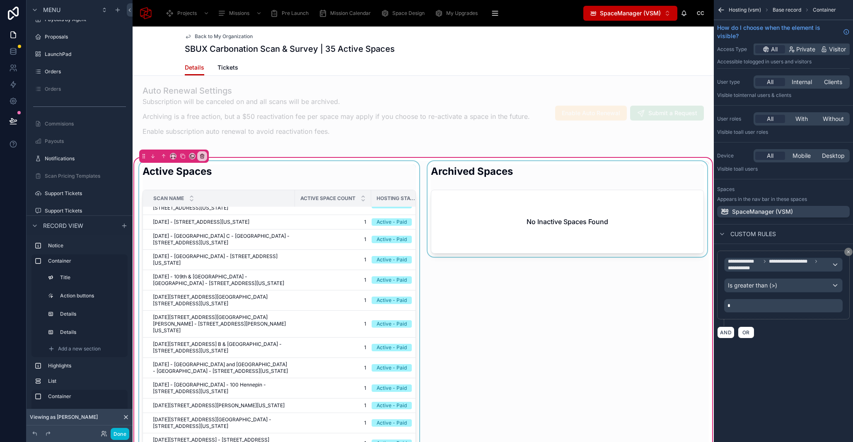
click at [374, 170] on div at bounding box center [279, 343] width 283 height 364
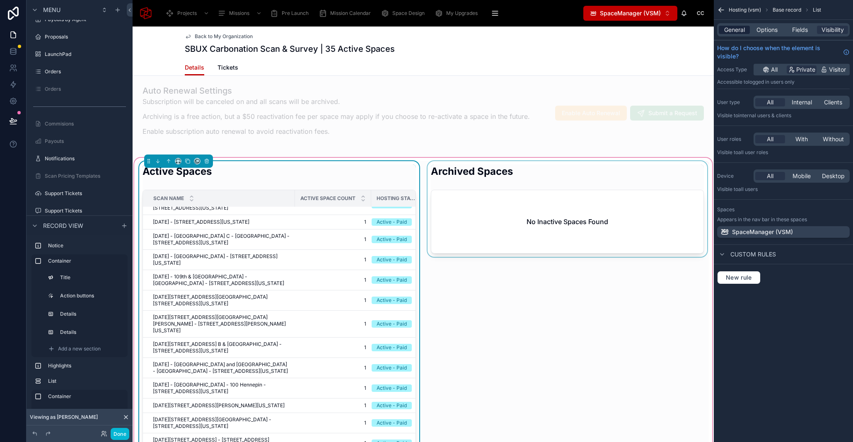
click at [744, 31] on span "General" at bounding box center [734, 30] width 21 height 8
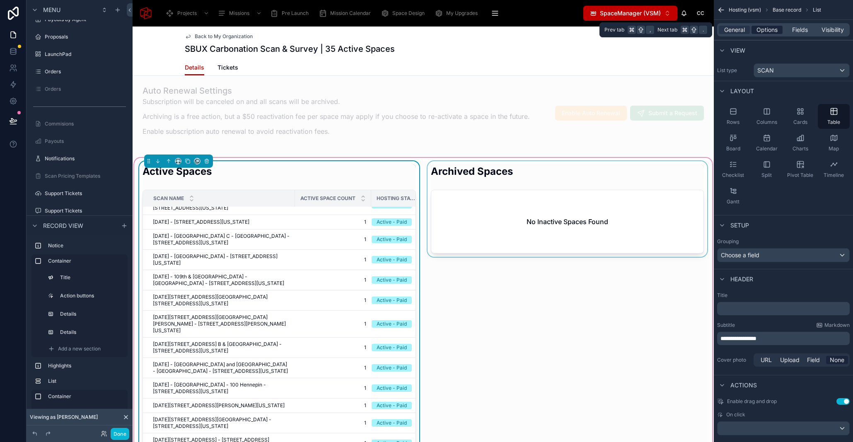
click at [775, 31] on span "Options" at bounding box center [767, 30] width 21 height 8
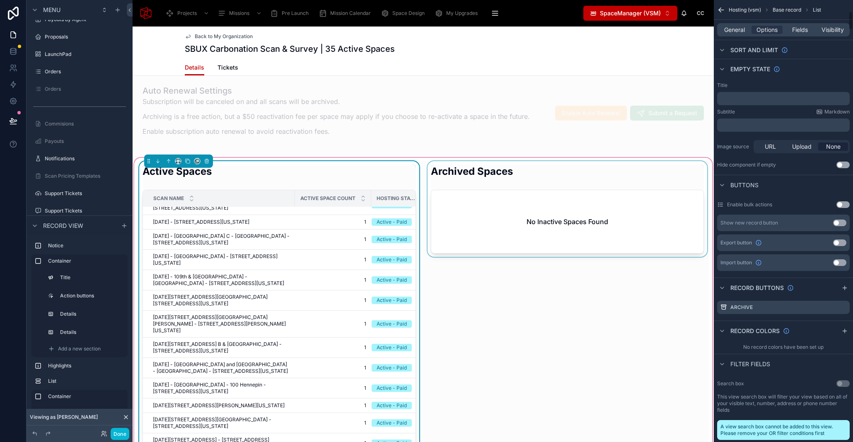
scroll to position [380, 0]
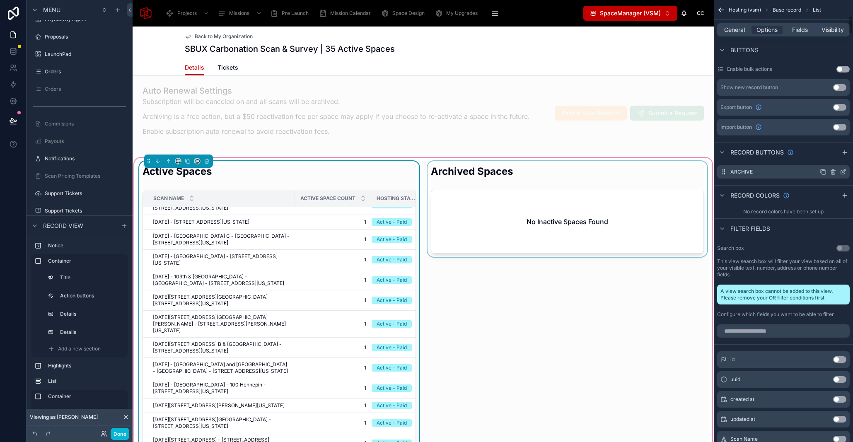
click at [842, 172] on icon "scrollable content" at bounding box center [843, 172] width 7 height 7
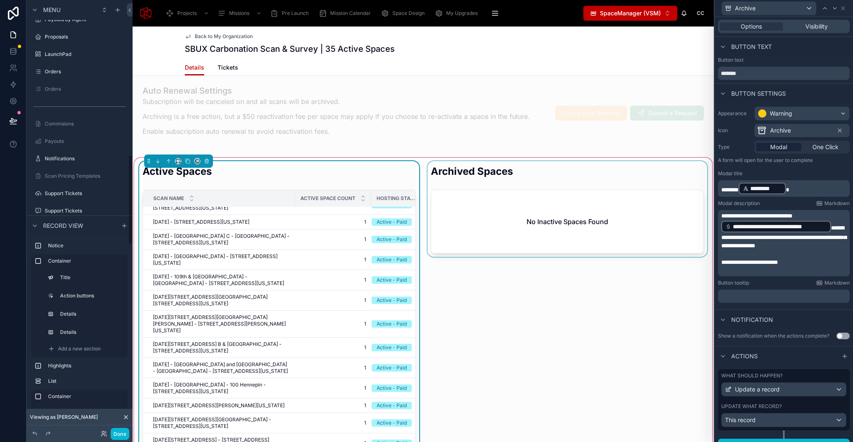
click at [800, 187] on p "******* ********* ﻿" at bounding box center [785, 188] width 127 height 13
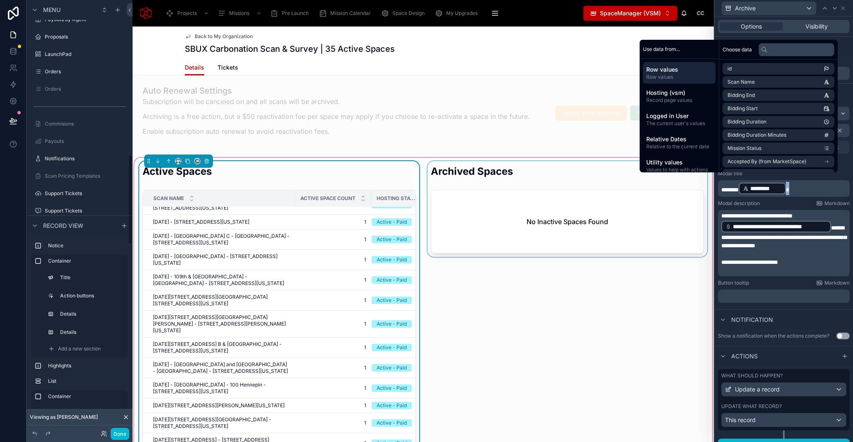
click at [800, 187] on p "******* ********* ﻿" at bounding box center [785, 188] width 127 height 13
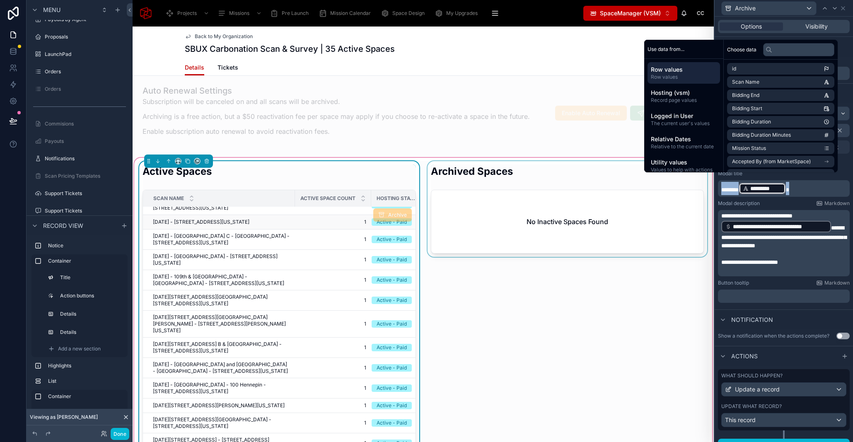
copy p "******* ********* ﻿"
click at [807, 264] on p "**********" at bounding box center [785, 262] width 127 height 8
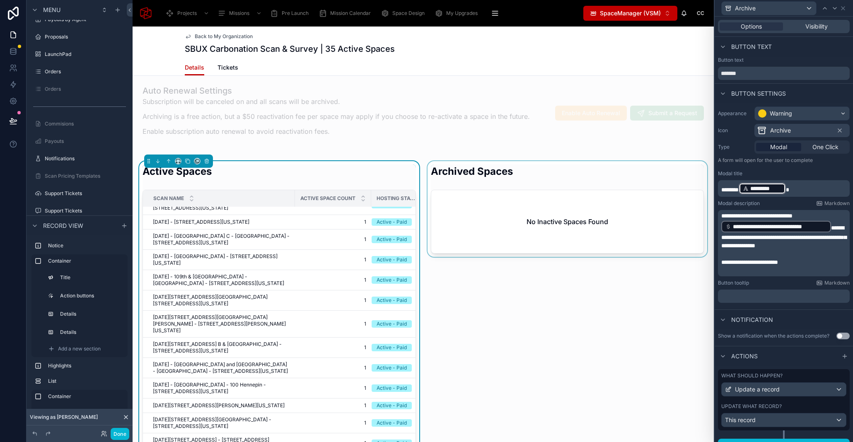
click at [805, 264] on p "**********" at bounding box center [785, 262] width 127 height 8
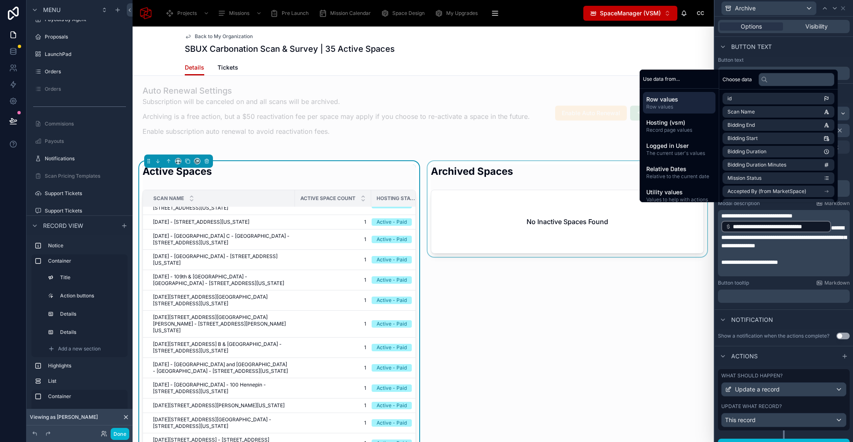
scroll to position [7, 0]
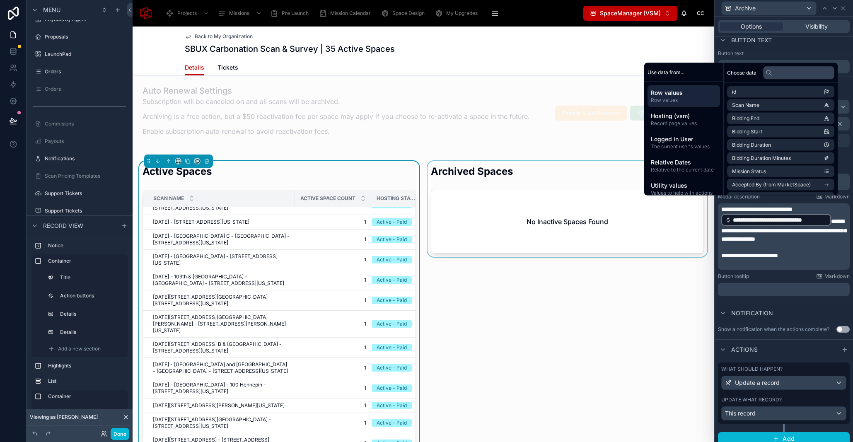
click at [803, 260] on p "﻿" at bounding box center [785, 264] width 127 height 8
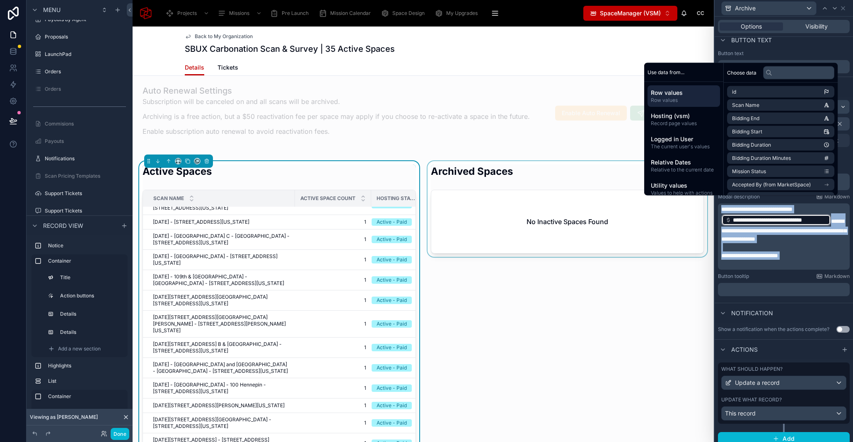
copy div "**********"
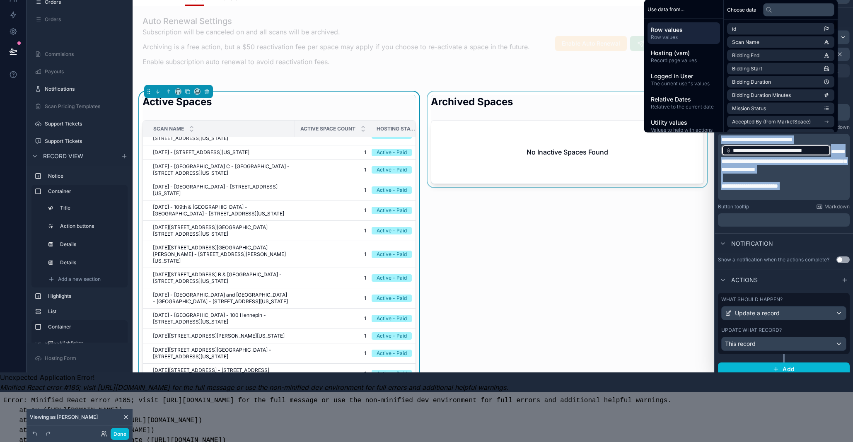
scroll to position [0, 0]
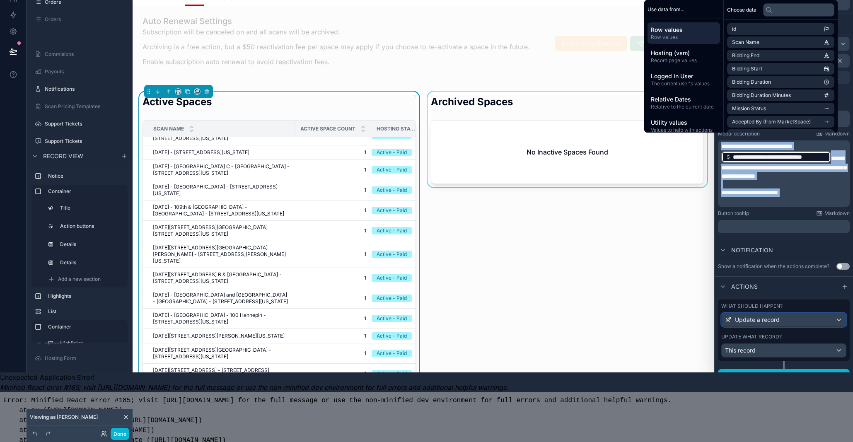
click at [813, 326] on div "Update a record" at bounding box center [784, 319] width 124 height 13
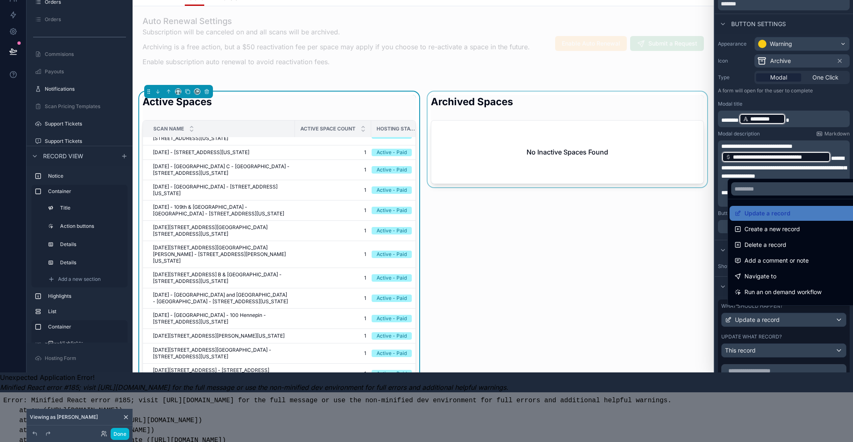
click at [801, 334] on div at bounding box center [784, 151] width 138 height 442
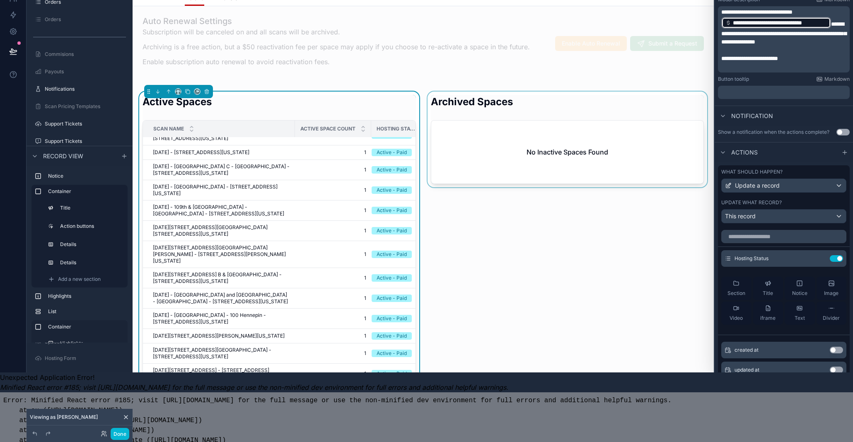
scroll to position [131, 0]
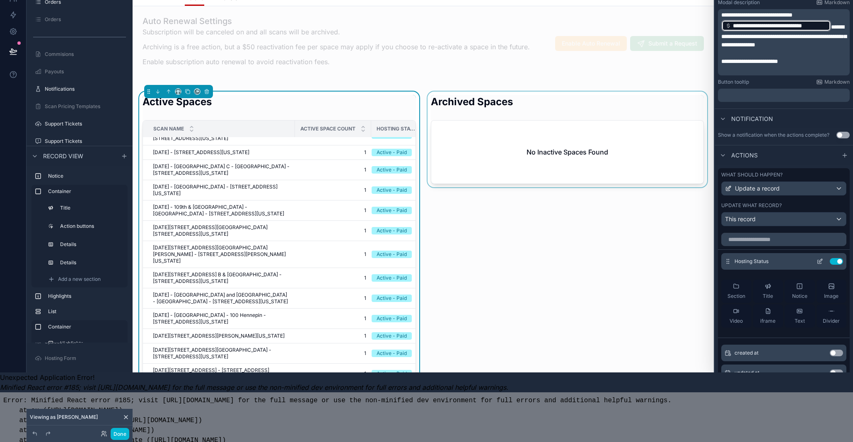
click at [817, 261] on icon at bounding box center [820, 261] width 7 height 7
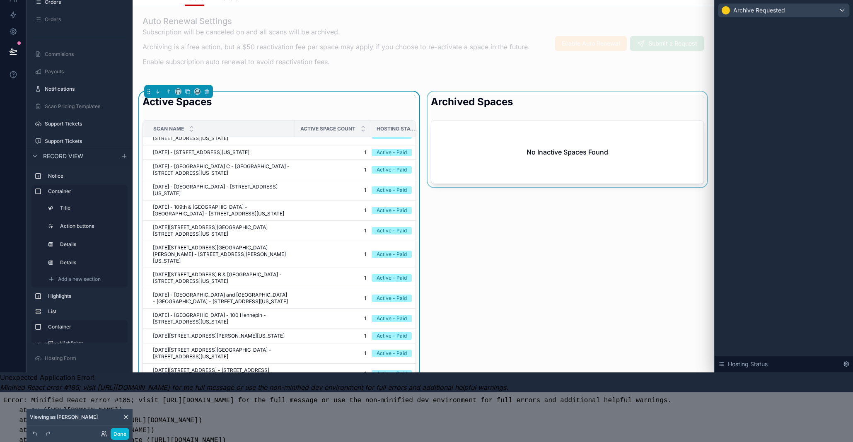
scroll to position [0, 6]
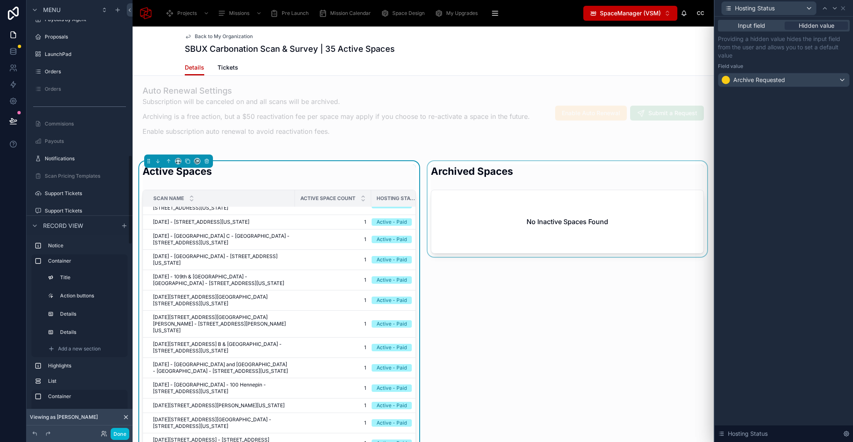
click at [518, 202] on div at bounding box center [567, 343] width 283 height 364
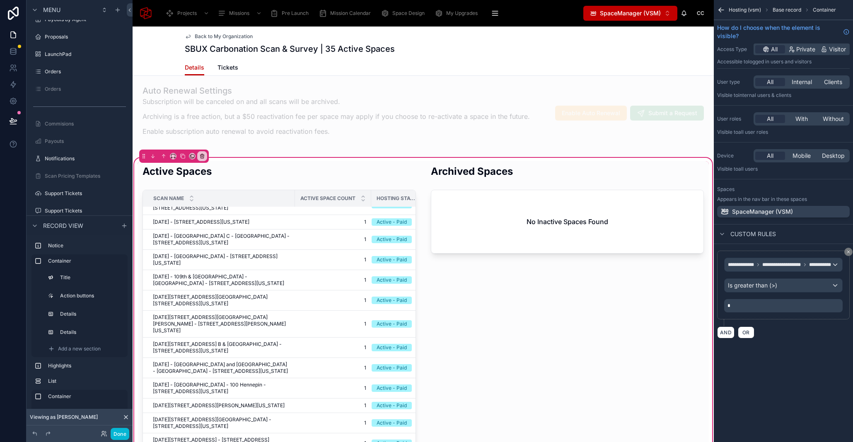
scroll to position [0, 0]
click at [587, 189] on div at bounding box center [567, 343] width 283 height 364
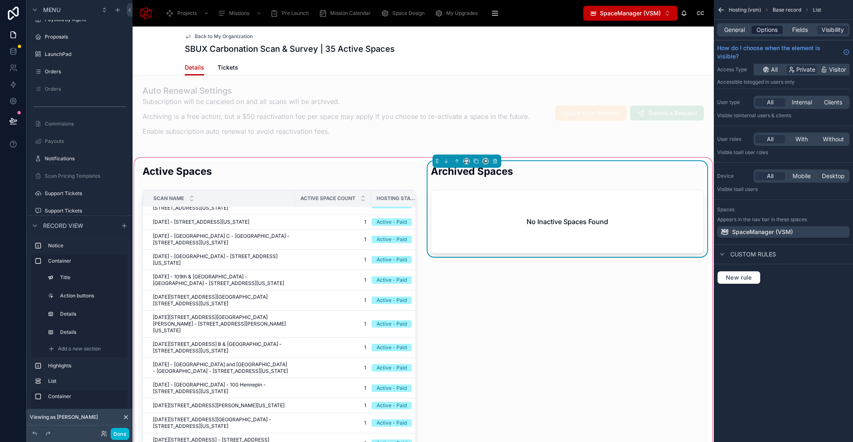
click at [773, 27] on div "General Options Fields Visibility" at bounding box center [783, 29] width 133 height 13
click at [773, 28] on span "Options" at bounding box center [767, 30] width 21 height 8
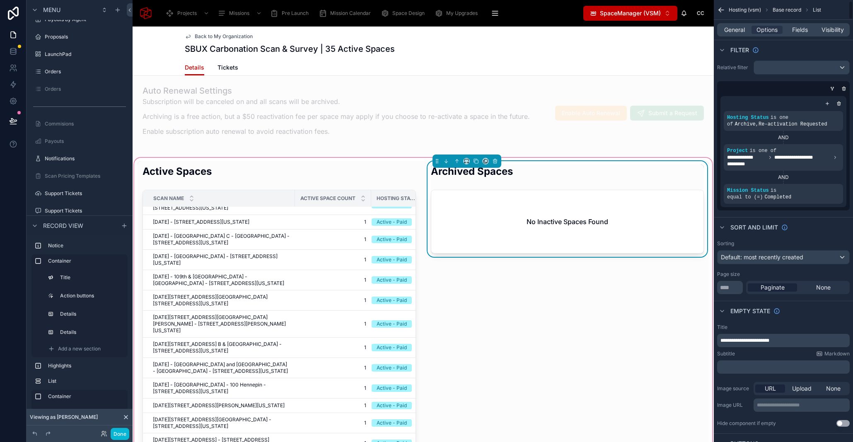
scroll to position [62, 0]
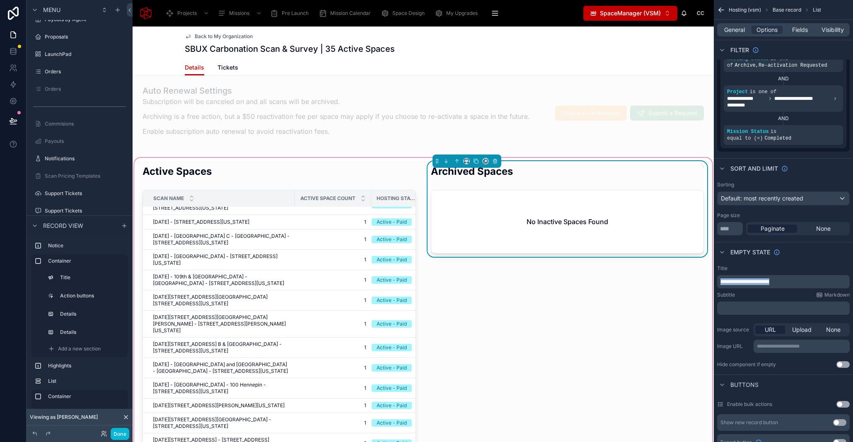
drag, startPoint x: 802, startPoint y: 283, endPoint x: 710, endPoint y: 284, distance: 92.0
click at [710, 284] on div "Projects Missions Pre Launch Mission Calendar Space Design My Upgrades QR In Pr…" at bounding box center [493, 221] width 721 height 442
copy span "**********"
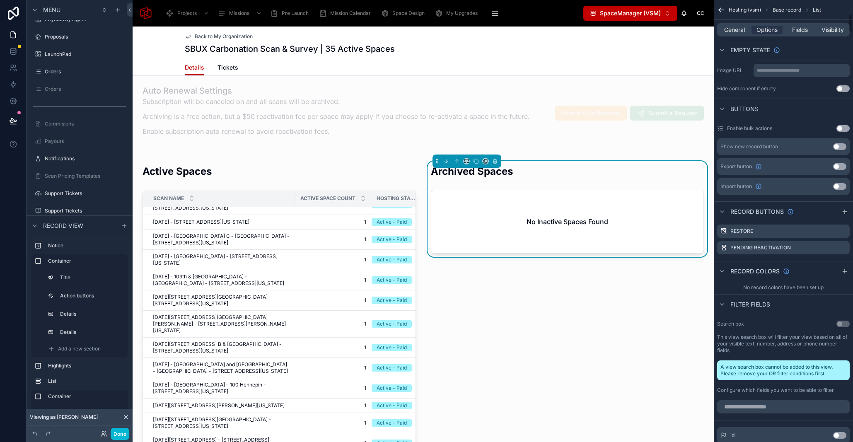
scroll to position [335, 0]
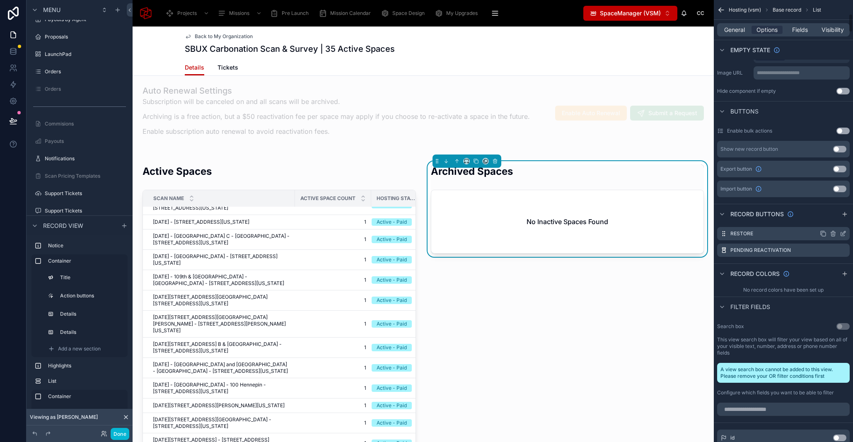
click at [844, 234] on icon "scrollable content" at bounding box center [844, 232] width 3 height 3
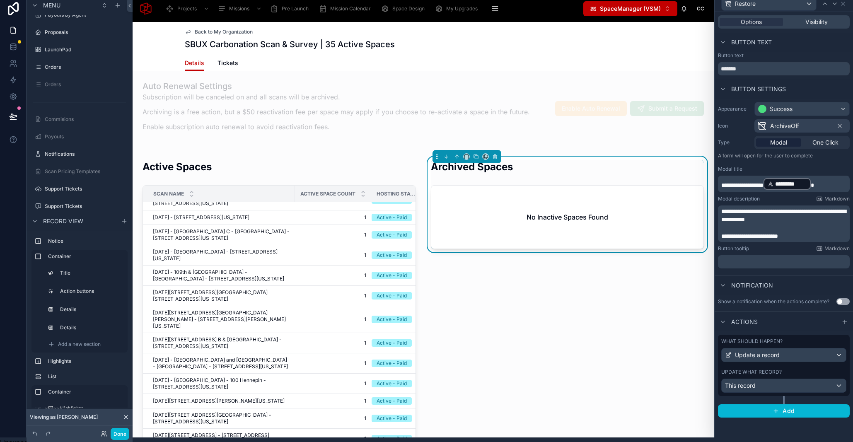
scroll to position [0, 6]
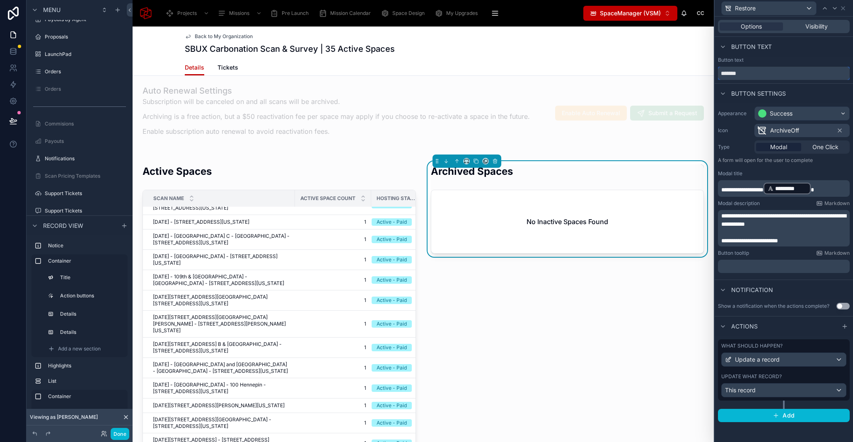
click at [743, 71] on input "*******" at bounding box center [784, 73] width 132 height 13
click at [828, 191] on p "**********" at bounding box center [785, 188] width 127 height 13
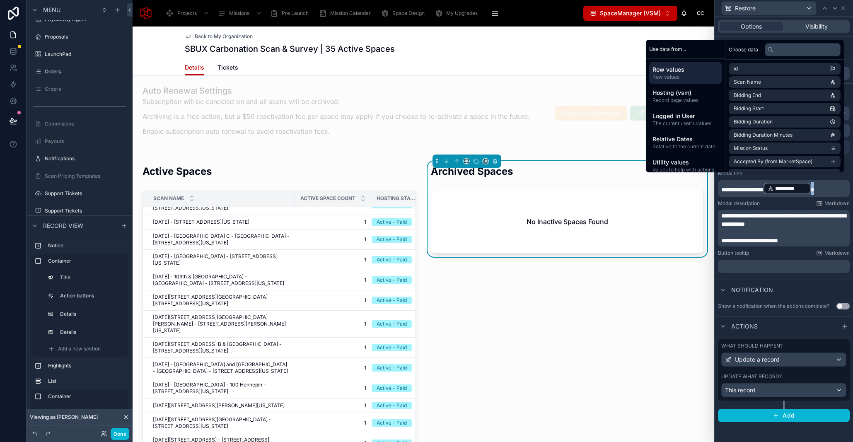
click at [828, 191] on p "**********" at bounding box center [785, 188] width 127 height 13
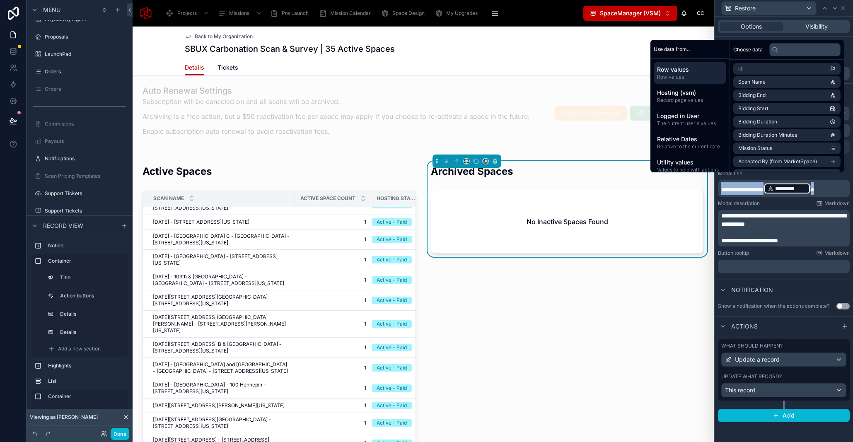
copy p "**********"
click at [809, 232] on p "﻿" at bounding box center [785, 232] width 127 height 8
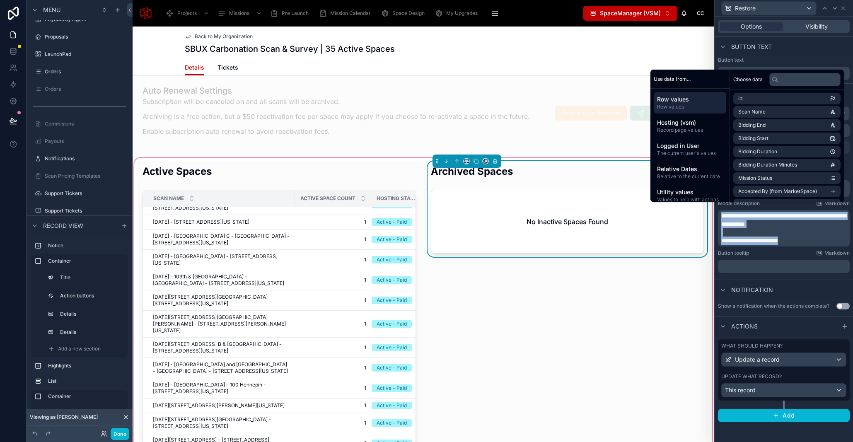
copy span "﻿"
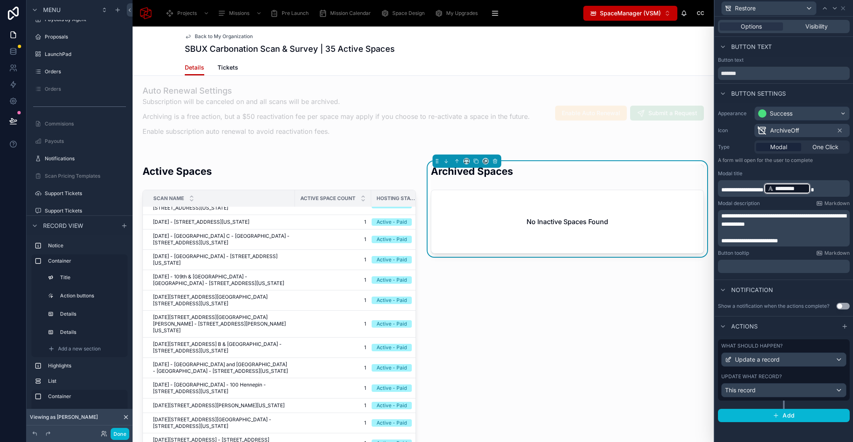
click at [804, 374] on div "Update what record?" at bounding box center [784, 376] width 125 height 7
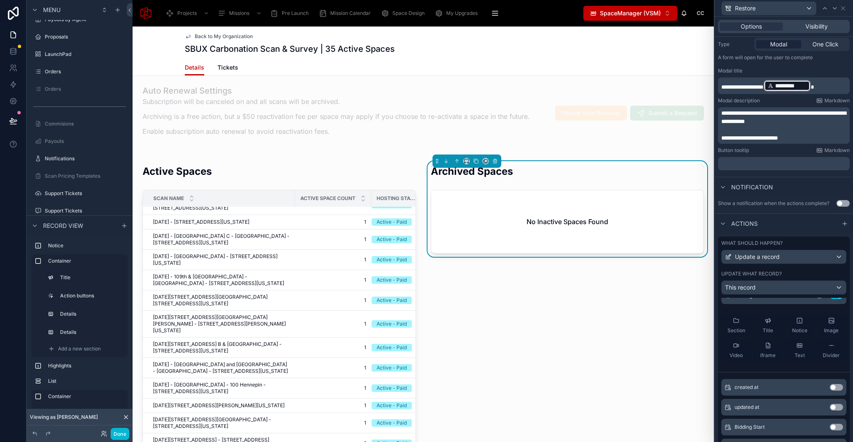
scroll to position [0, 0]
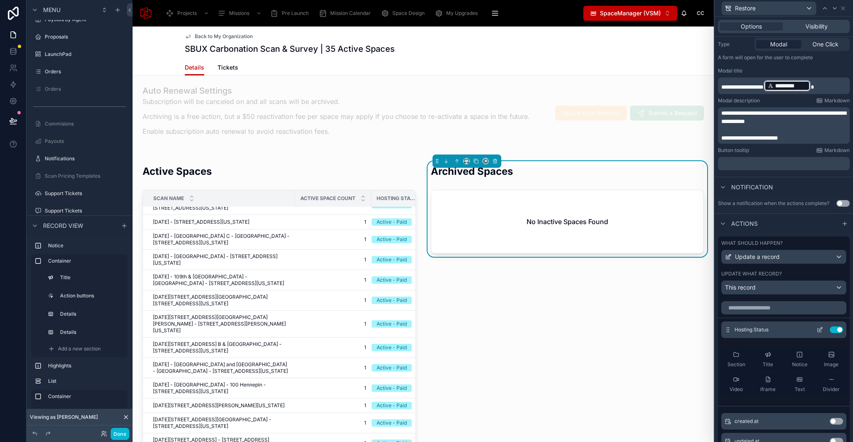
click at [814, 330] on button at bounding box center [820, 330] width 13 height 7
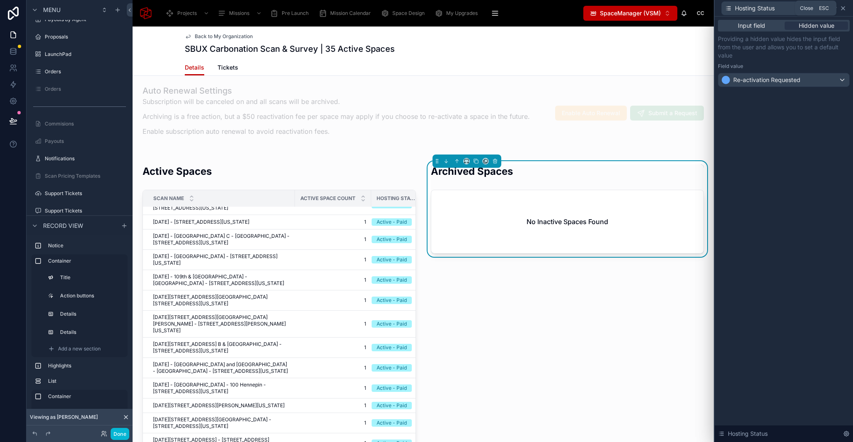
click at [844, 8] on icon at bounding box center [843, 8] width 7 height 7
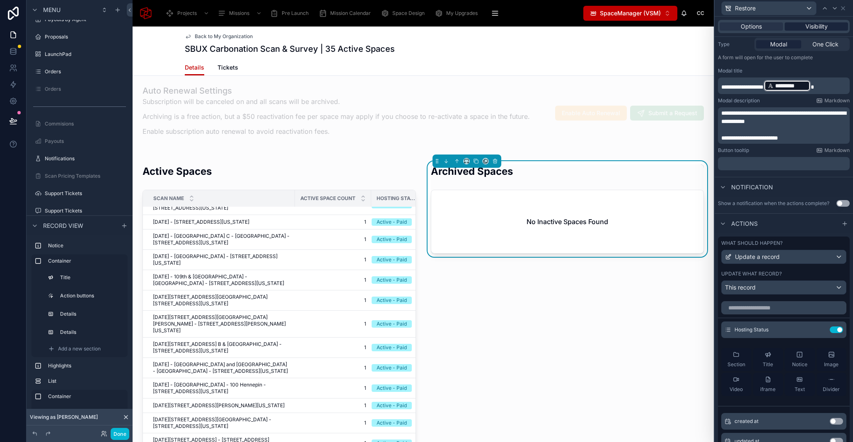
click at [818, 22] on span "Visibility" at bounding box center [817, 26] width 22 height 8
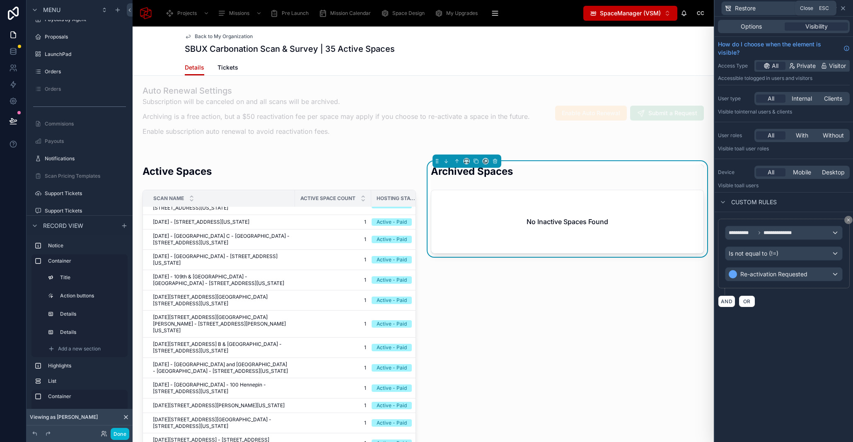
click at [844, 10] on icon at bounding box center [843, 8] width 7 height 7
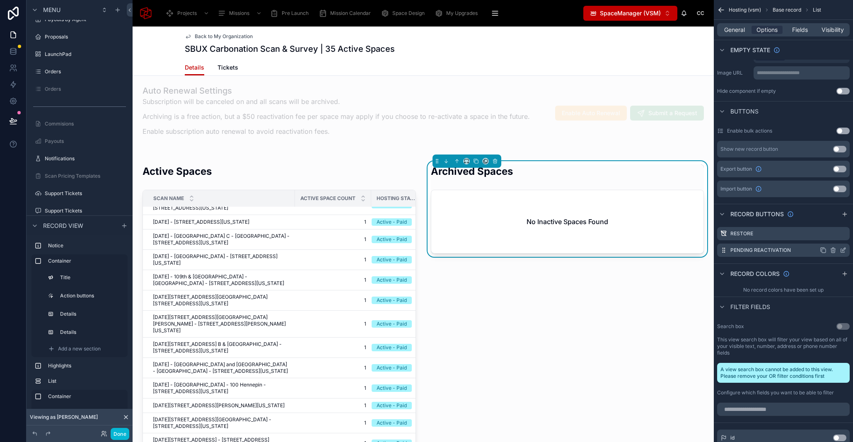
click at [846, 250] on icon "scrollable content" at bounding box center [843, 250] width 7 height 7
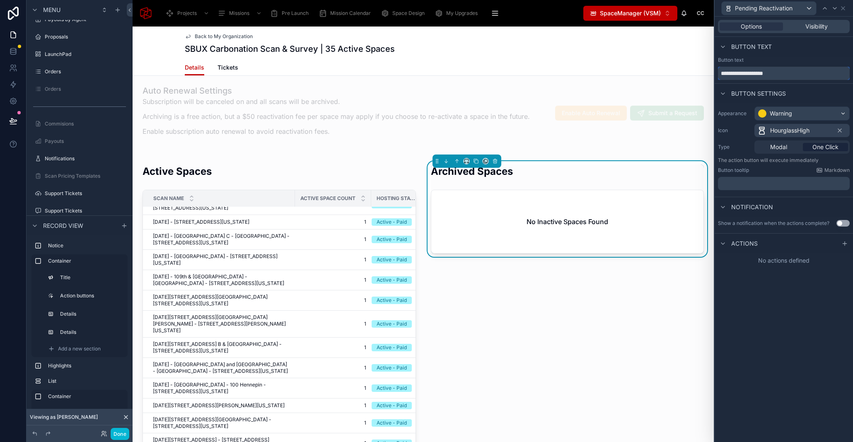
click at [745, 68] on input "**********" at bounding box center [784, 73] width 132 height 13
click at [745, 72] on input "**********" at bounding box center [784, 73] width 132 height 13
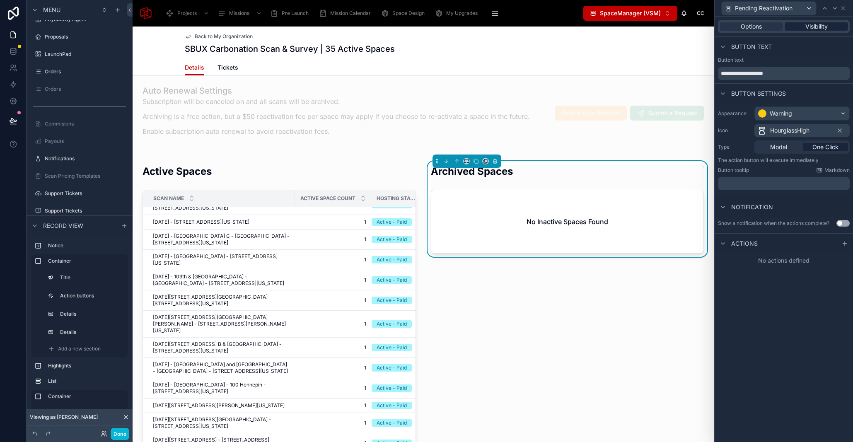
click at [819, 26] on span "Visibility" at bounding box center [817, 26] width 22 height 8
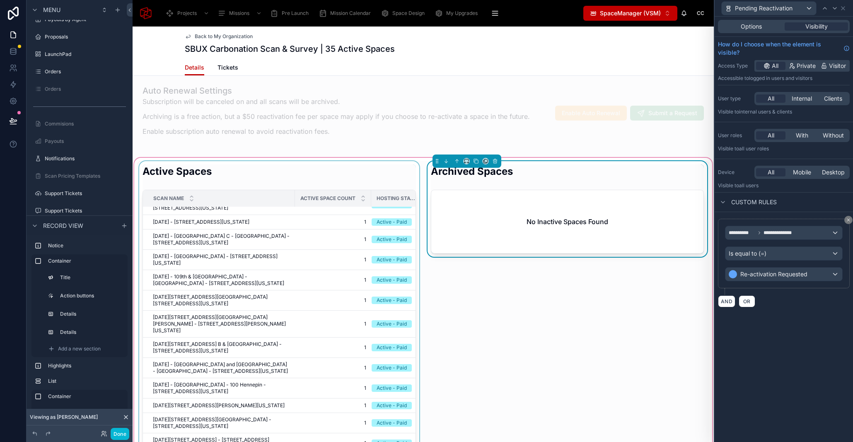
click at [284, 174] on div at bounding box center [279, 343] width 283 height 364
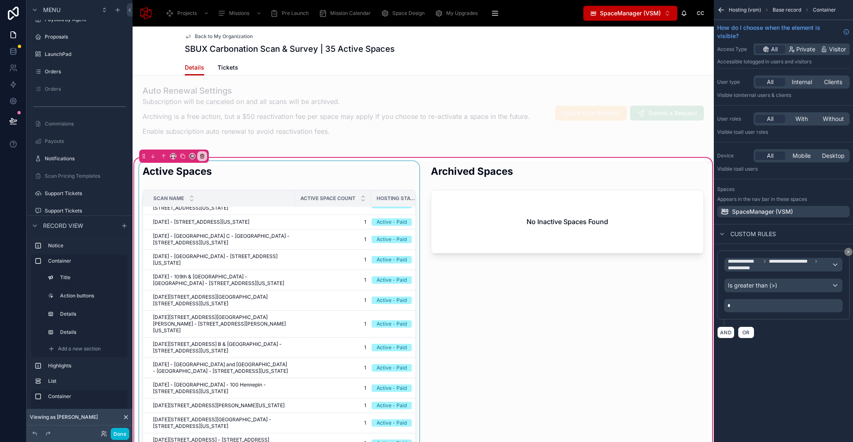
click at [387, 180] on div at bounding box center [279, 343] width 283 height 364
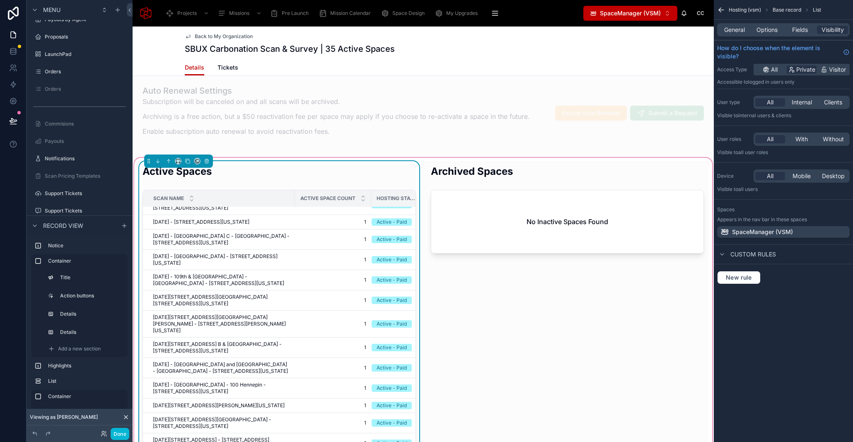
click at [739, 35] on div "General Options Fields Visibility" at bounding box center [783, 29] width 133 height 13
click at [762, 30] on span "Options" at bounding box center [767, 30] width 21 height 8
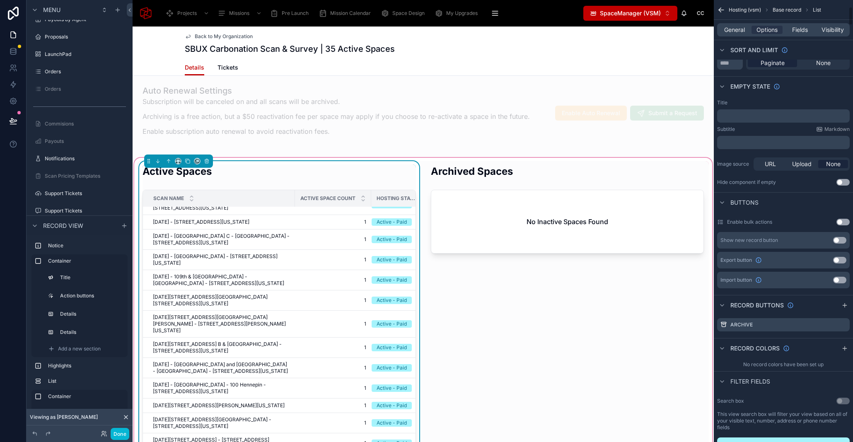
scroll to position [262, 0]
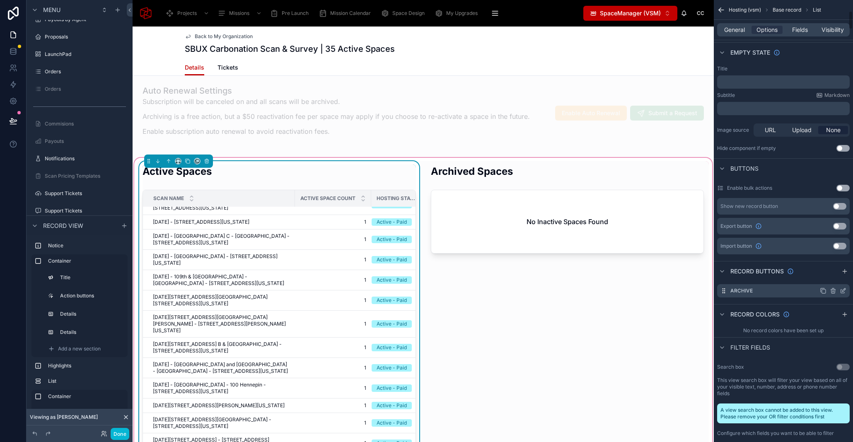
click at [846, 292] on icon "scrollable content" at bounding box center [843, 291] width 7 height 7
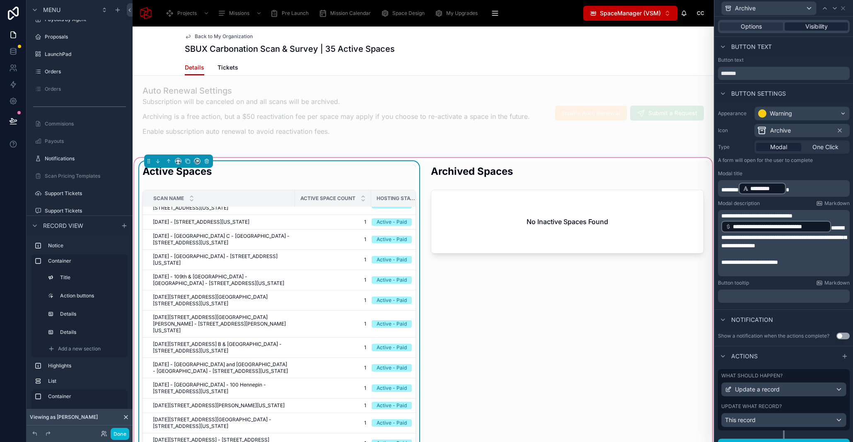
click at [817, 24] on span "Visibility" at bounding box center [817, 26] width 22 height 8
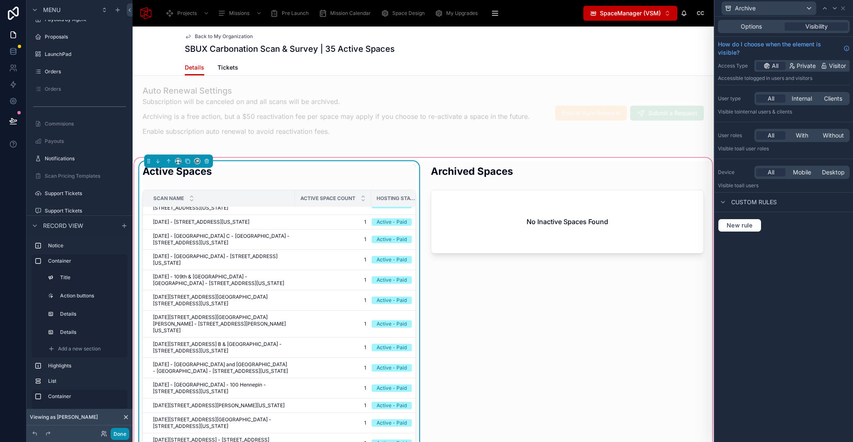
click at [116, 433] on button "Done" at bounding box center [120, 434] width 19 height 12
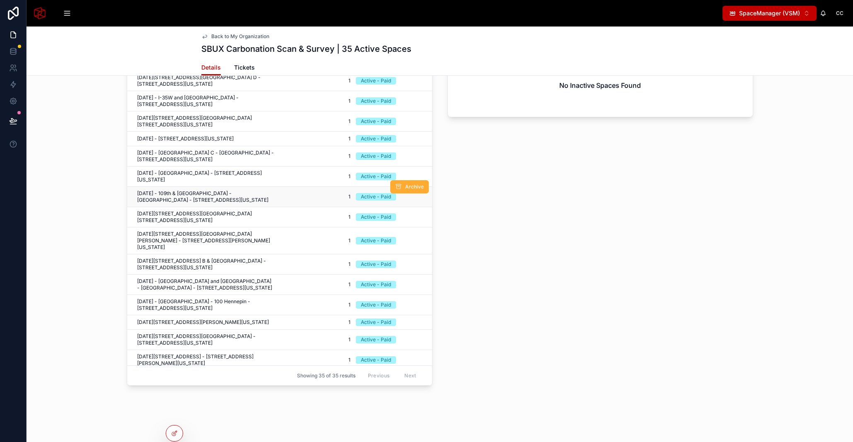
scroll to position [359, 0]
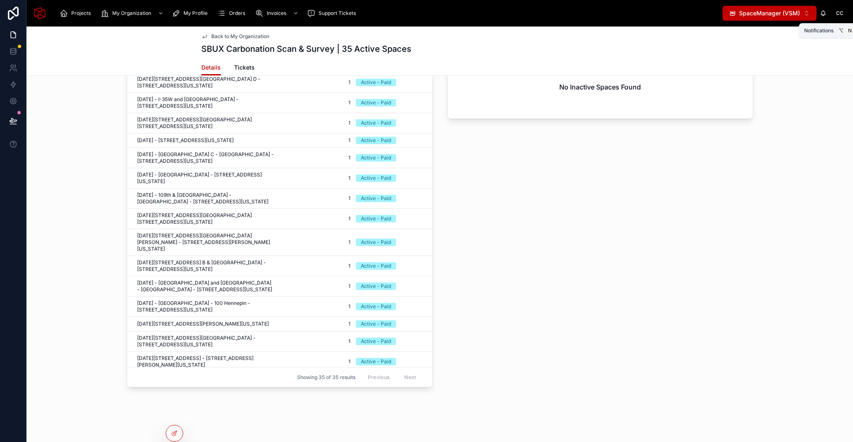
click at [799, 9] on span "SpaceManager (VSM)" at bounding box center [769, 13] width 61 height 8
click at [177, 417] on icon at bounding box center [174, 415] width 7 height 7
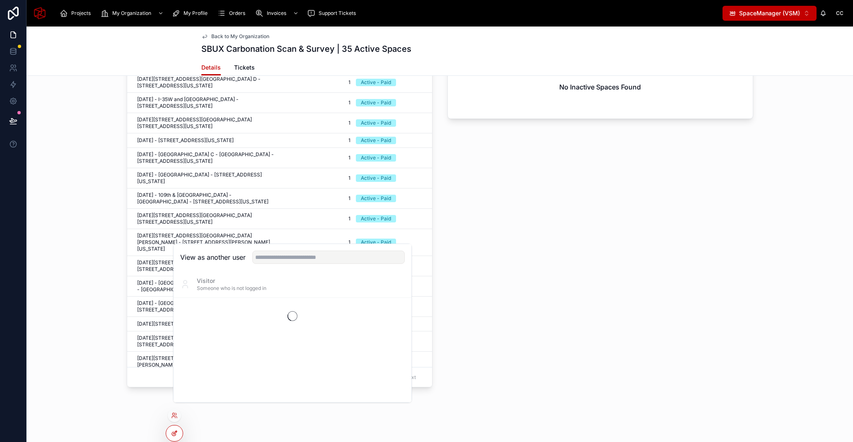
click at [172, 435] on icon at bounding box center [174, 434] width 4 height 4
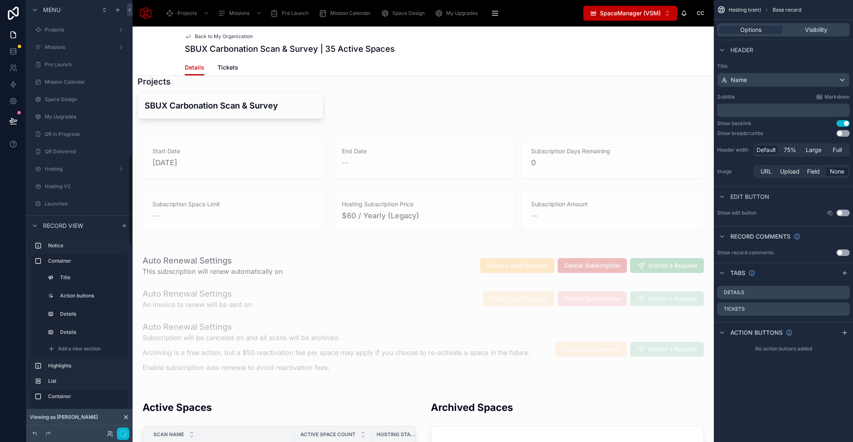
scroll to position [759, 0]
click at [124, 417] on icon at bounding box center [126, 417] width 7 height 7
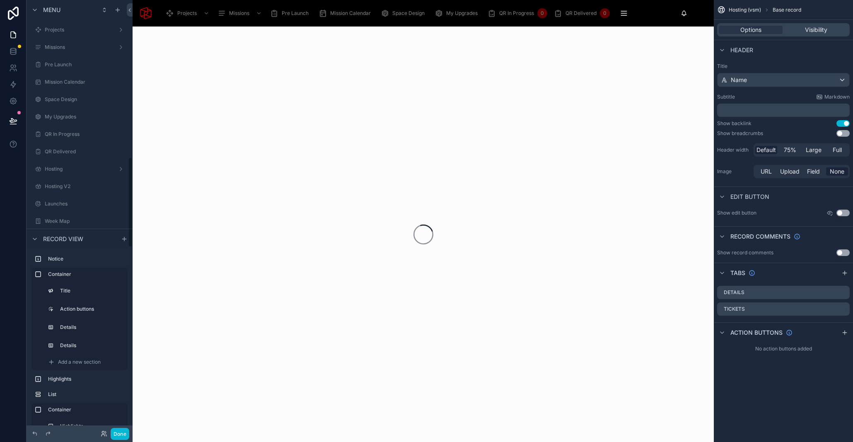
scroll to position [759, 0]
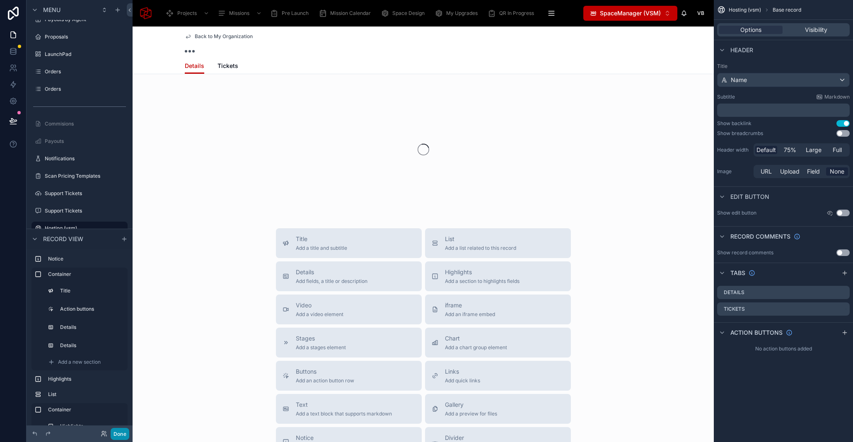
click at [119, 435] on button "Done" at bounding box center [120, 434] width 19 height 12
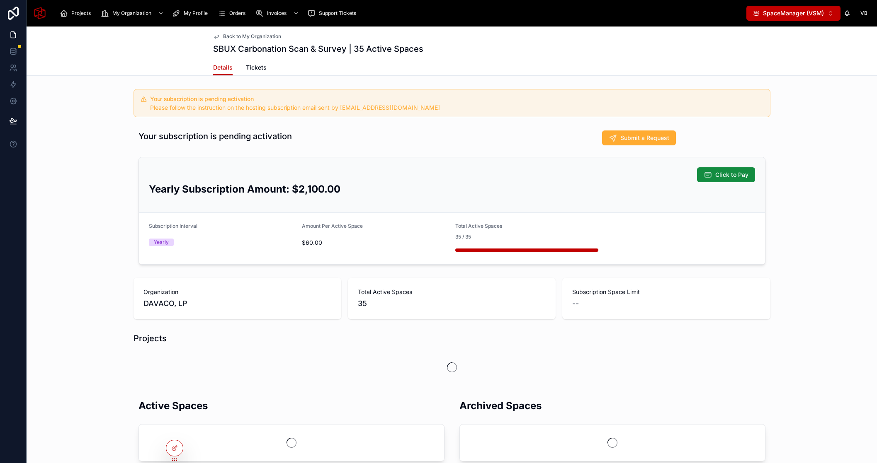
click at [821, 15] on span "SpaceManager (VSM)" at bounding box center [793, 13] width 61 height 8
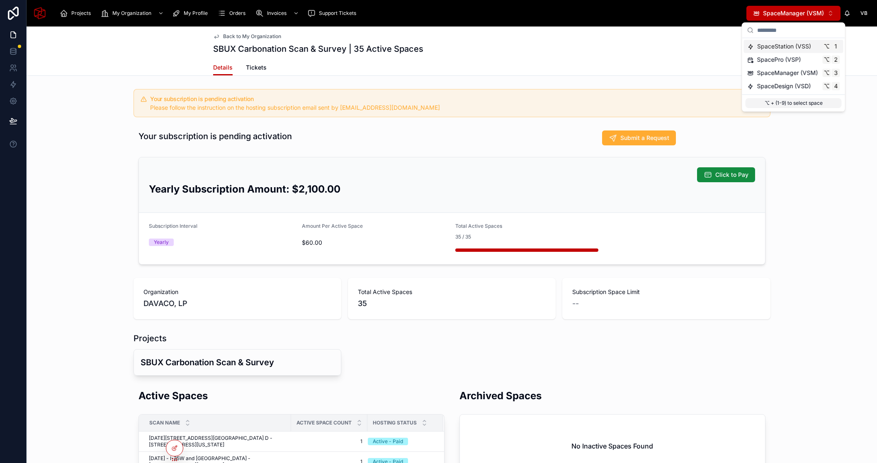
click at [790, 44] on span "SpaceStation (VSS)" at bounding box center [784, 46] width 54 height 8
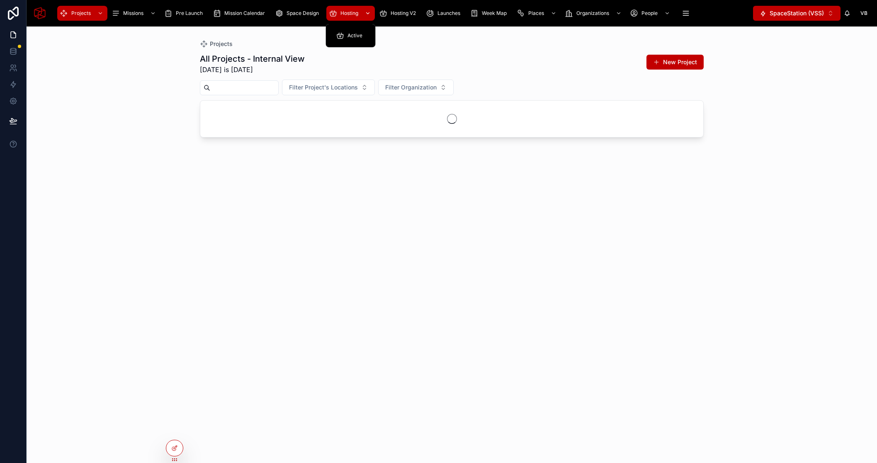
click at [349, 13] on span "Hosting" at bounding box center [349, 13] width 18 height 7
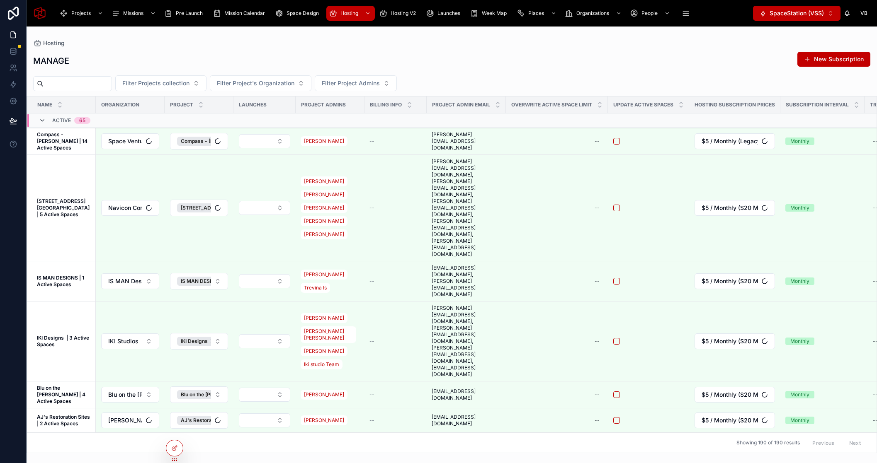
click at [43, 120] on icon at bounding box center [42, 120] width 7 height 7
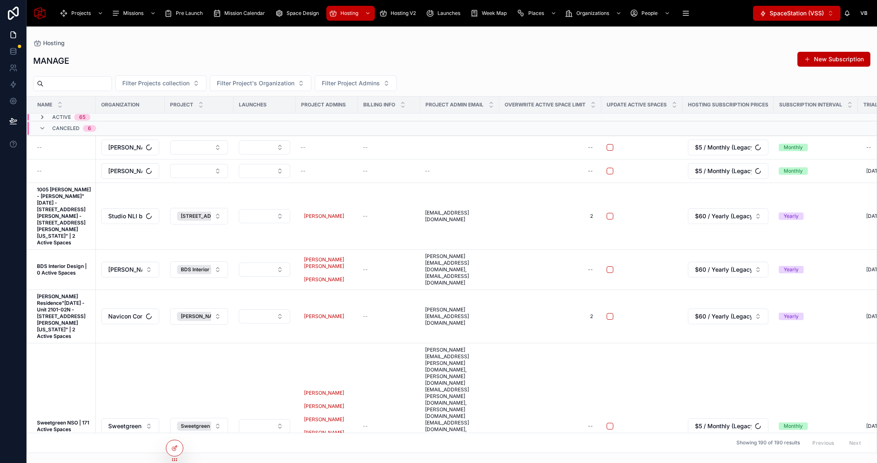
click at [42, 117] on icon at bounding box center [42, 117] width 7 height 7
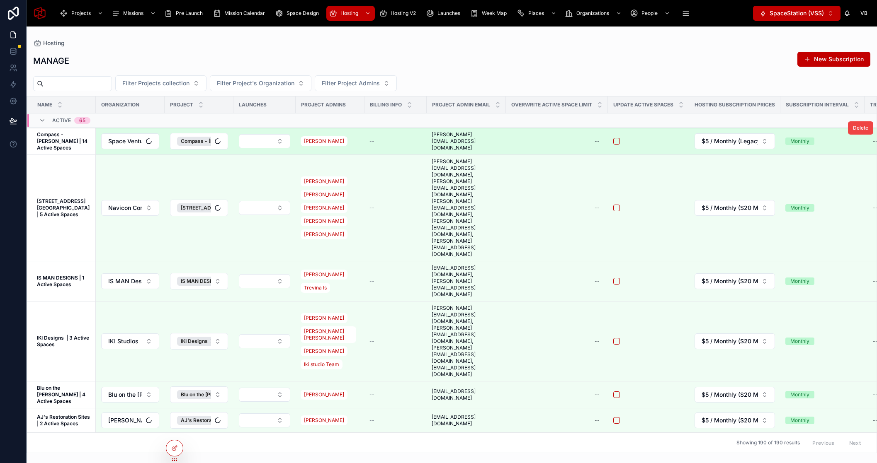
click at [63, 134] on strong "Compass - [PERSON_NAME] | 14 Active Spaces" at bounding box center [63, 140] width 52 height 19
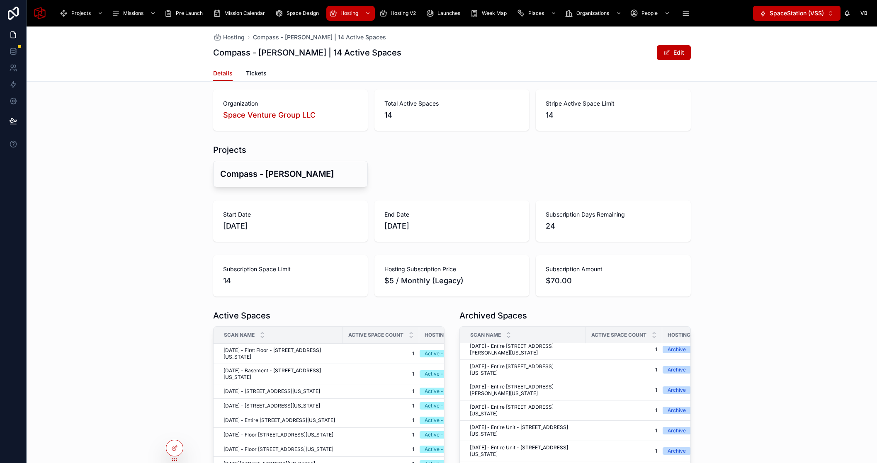
scroll to position [123, 0]
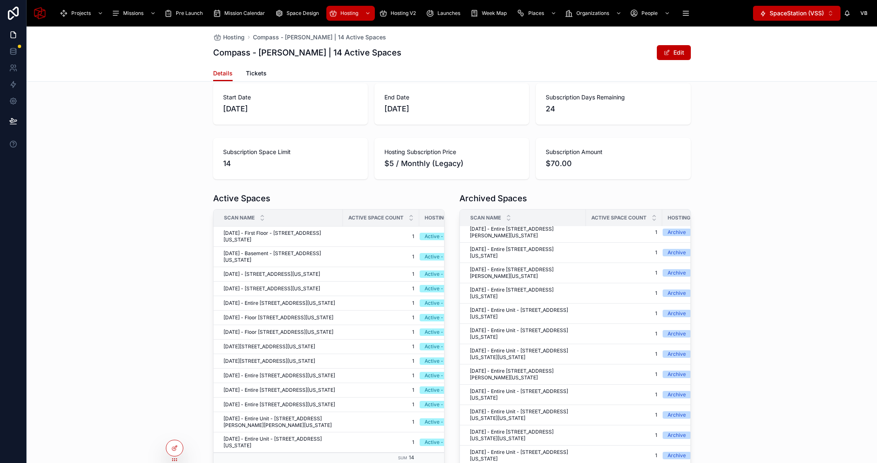
click at [184, 247] on div "Active Spaces Scan Name Active Space Count Hosting Status [DATE] - First Floor …" at bounding box center [452, 375] width 850 height 372
click at [175, 446] on icon at bounding box center [175, 447] width 3 height 3
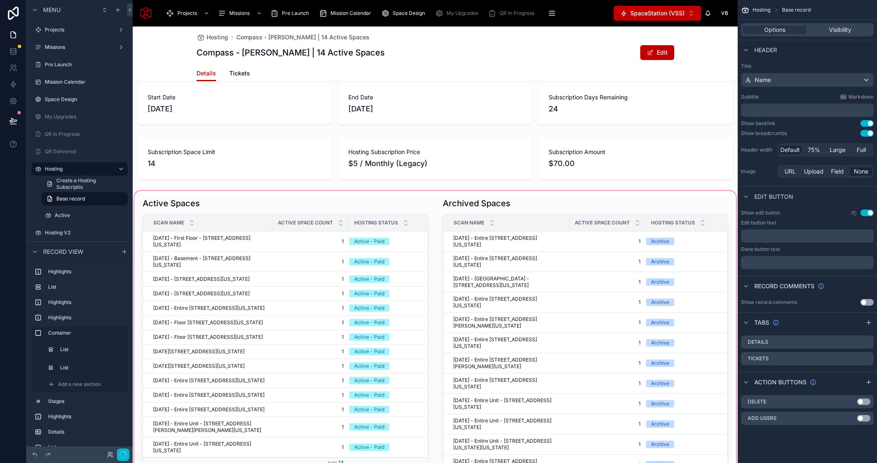
click at [198, 193] on div at bounding box center [435, 380] width 605 height 382
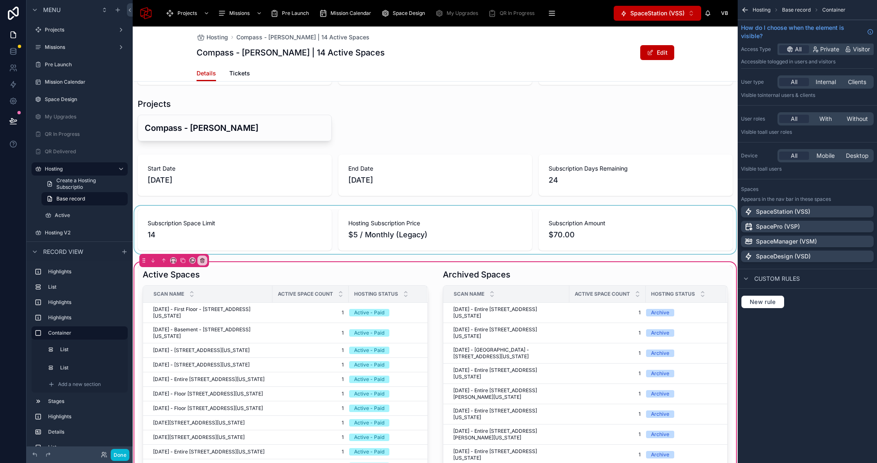
scroll to position [57, 0]
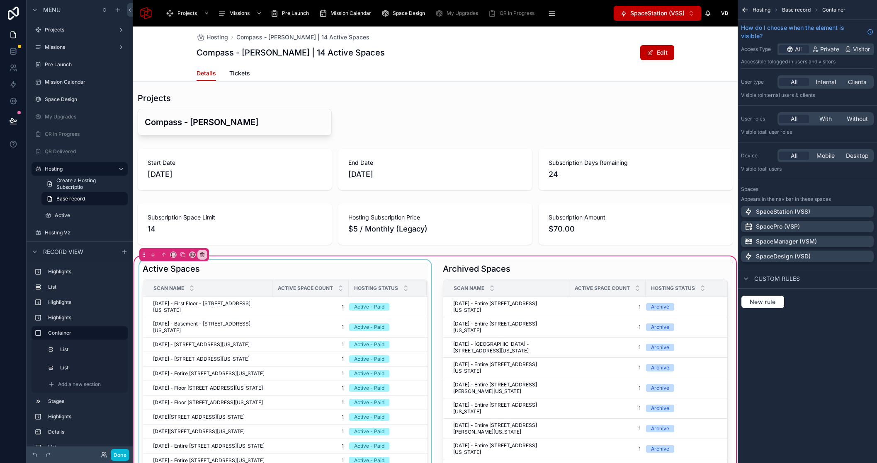
click at [305, 293] on div "Active Space Count" at bounding box center [310, 289] width 75 height 16
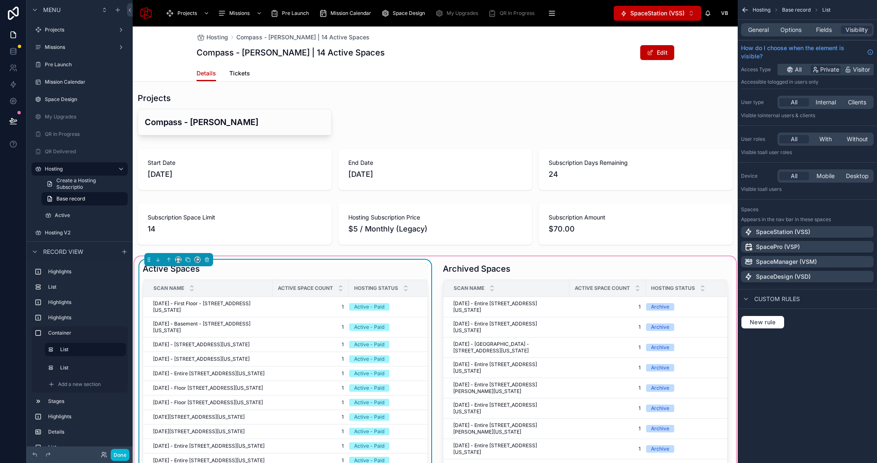
click at [300, 264] on div "Active Spaces" at bounding box center [285, 269] width 285 height 12
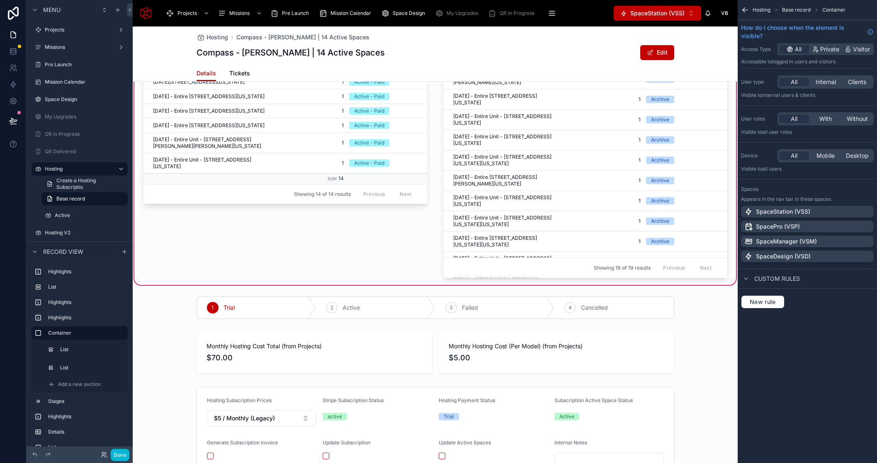
scroll to position [0, 0]
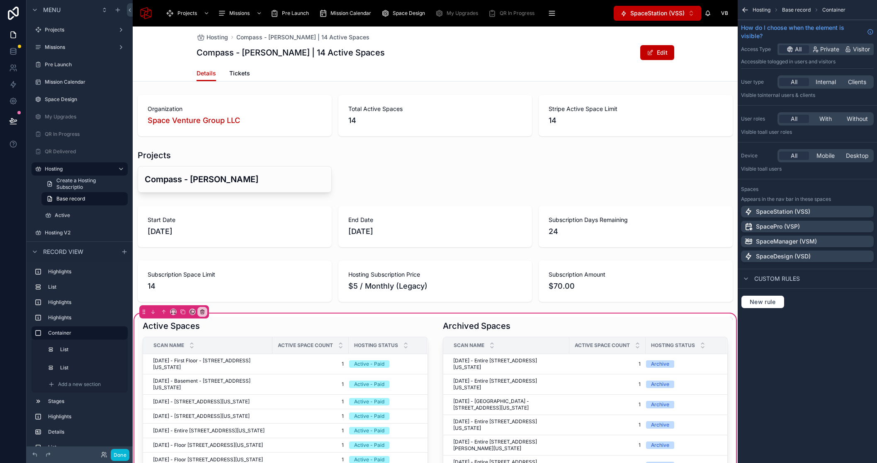
click at [436, 31] on div "Hosting Compass - [PERSON_NAME] | 14 Active Spaces Compass - [PERSON_NAME] | 14…" at bounding box center [434, 46] width 477 height 39
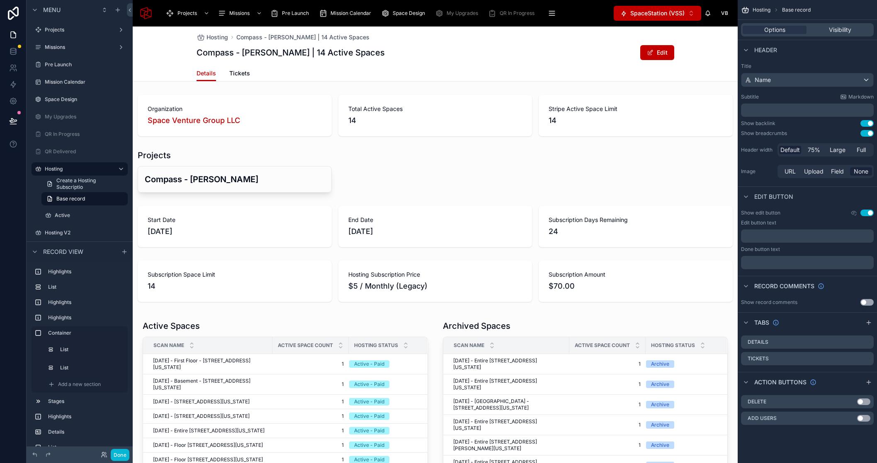
click at [664, 22] on div "Projects Missions Pre Launch Mission Calendar Space Design My Upgrades QR In Pr…" at bounding box center [435, 13] width 605 height 27
click at [663, 17] on button "SpaceStation (VSS) ⌥ 1" at bounding box center [656, 13] width 87 height 15
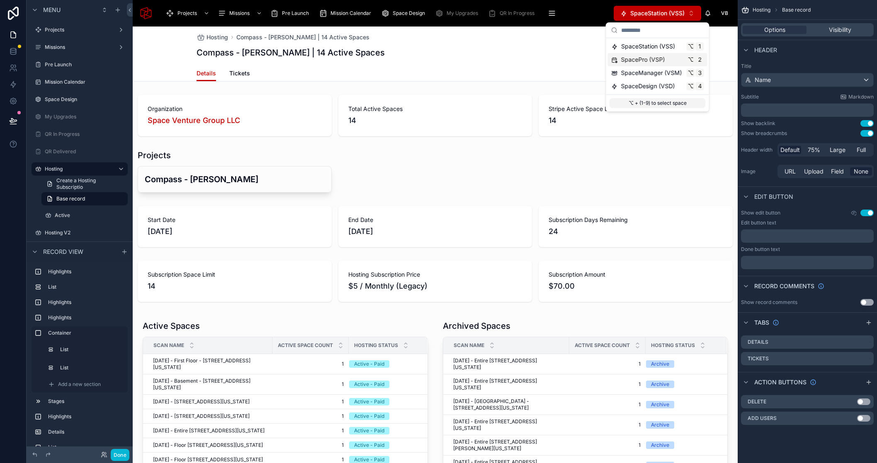
click at [652, 61] on span "SpacePro (VSP)" at bounding box center [643, 60] width 44 height 8
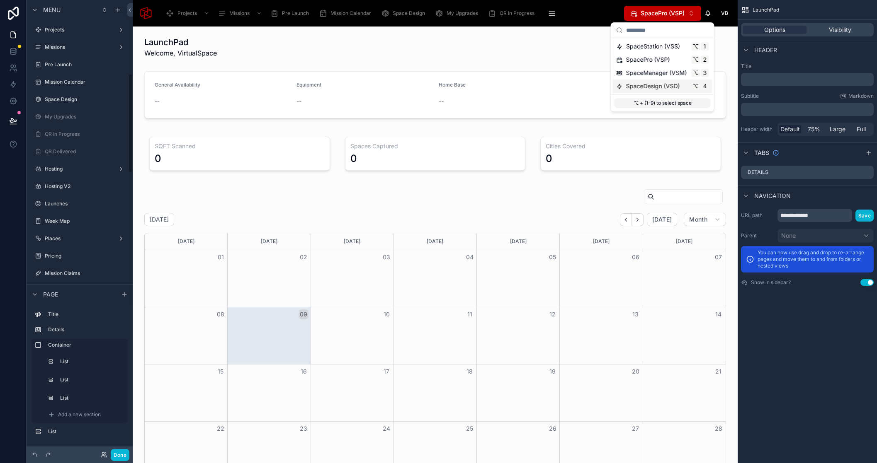
scroll to position [334, 0]
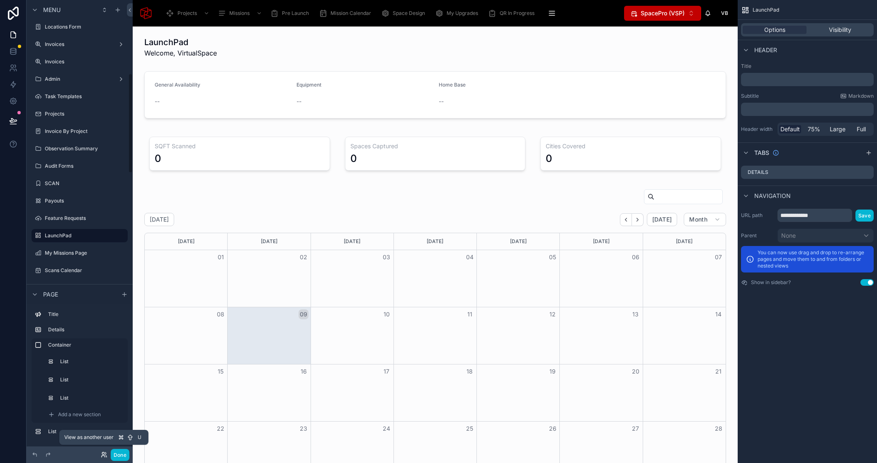
click at [102, 448] on icon at bounding box center [104, 455] width 7 height 7
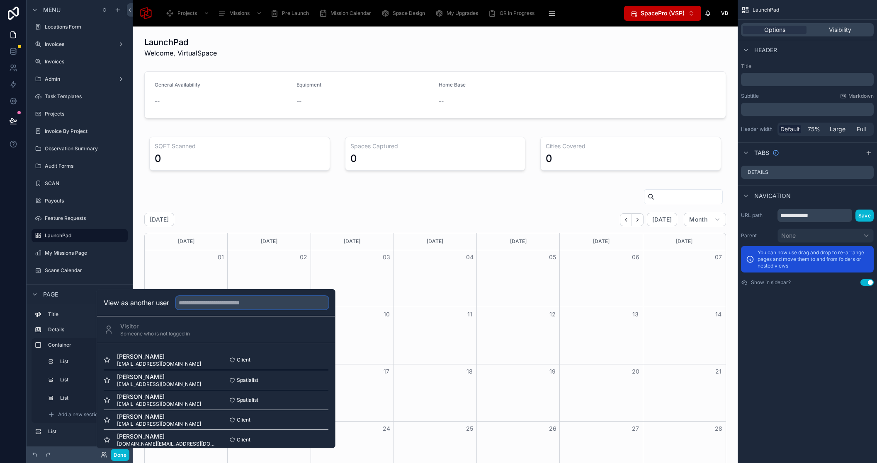
click at [201, 304] on input "text" at bounding box center [252, 302] width 153 height 13
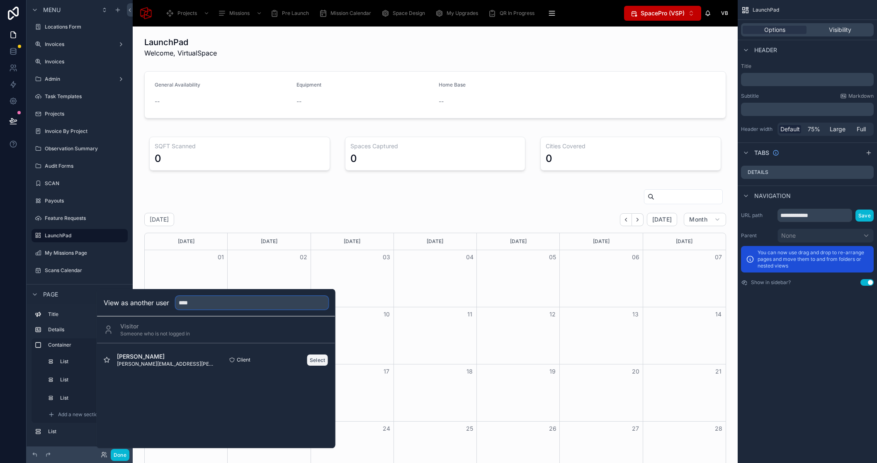
type input "****"
click at [313, 359] on button "Select" at bounding box center [318, 360] width 22 height 12
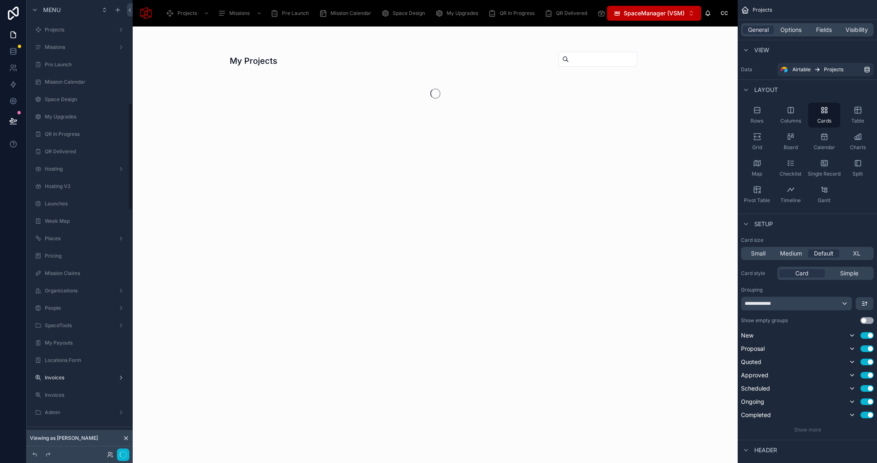
scroll to position [438, 0]
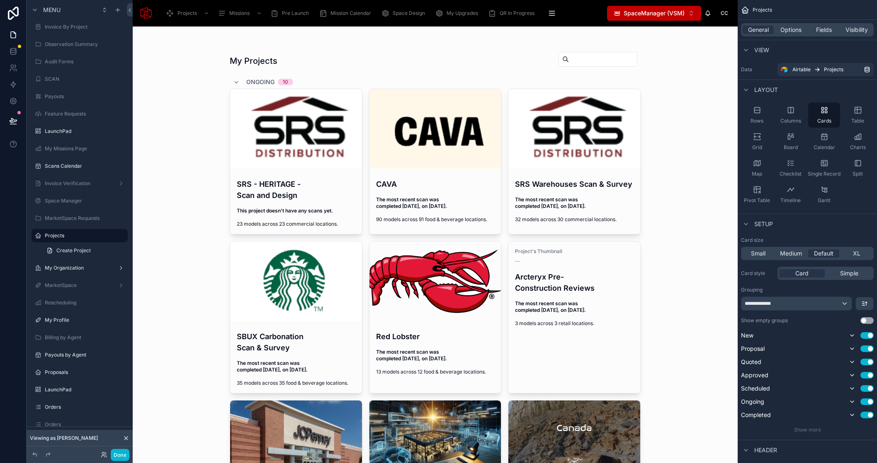
click at [188, 112] on div "My Projects Ongoing 10 SRS - HERITAGE - Scan and Design This project doesn't ha…" at bounding box center [435, 245] width 605 height 437
click at [120, 455] on button "Done" at bounding box center [120, 455] width 19 height 12
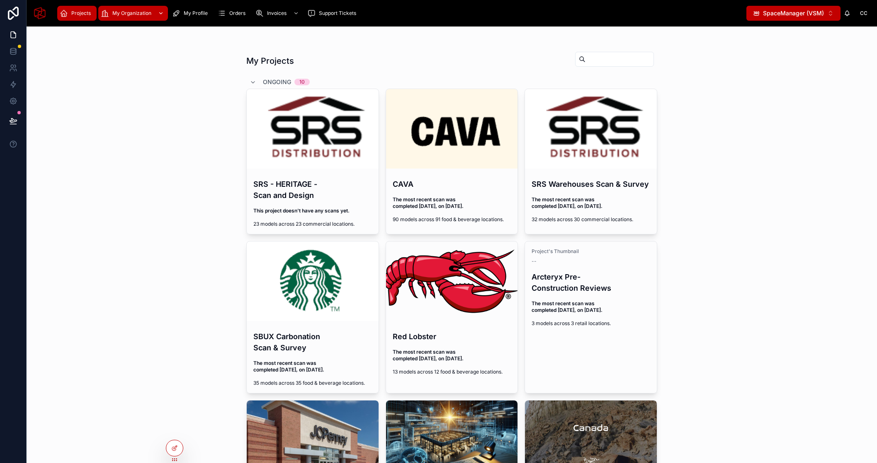
click at [143, 19] on div "My Organization" at bounding box center [133, 13] width 65 height 13
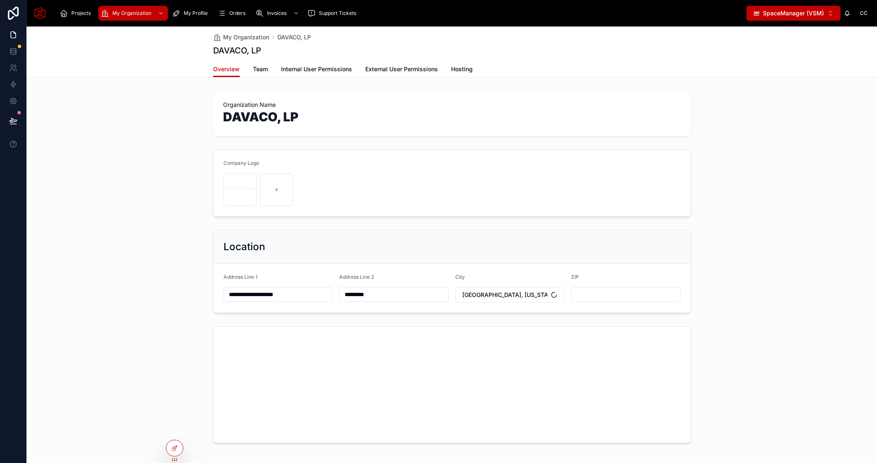
click at [456, 69] on span "Hosting" at bounding box center [462, 69] width 22 height 8
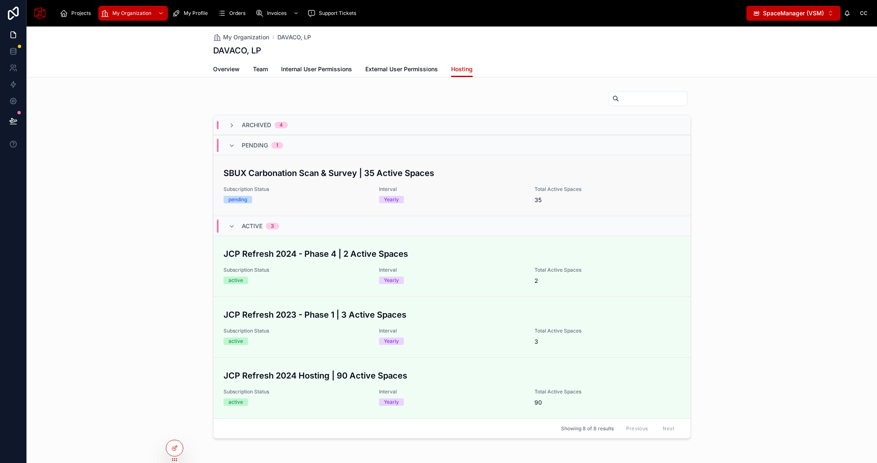
click at [318, 180] on div "SBUX Carbonation Scan & Survey | 35 Active Spaces Subscription Status pending I…" at bounding box center [451, 185] width 457 height 37
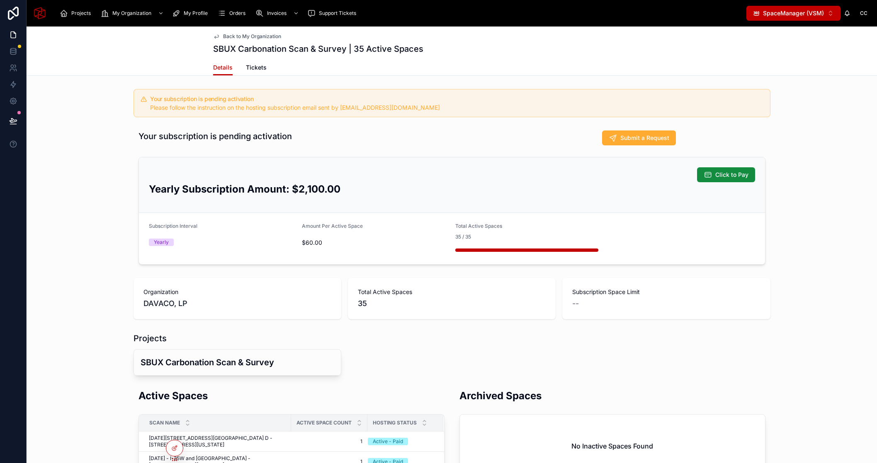
scroll to position [55, 0]
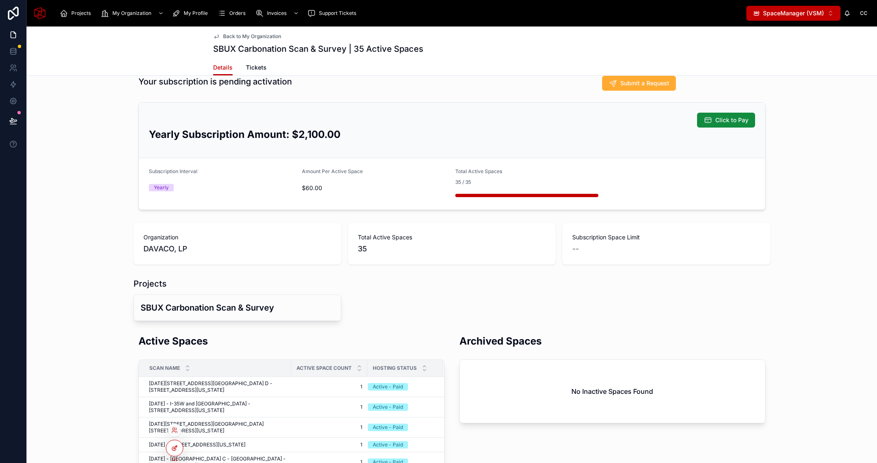
click at [172, 448] on icon at bounding box center [174, 449] width 4 height 4
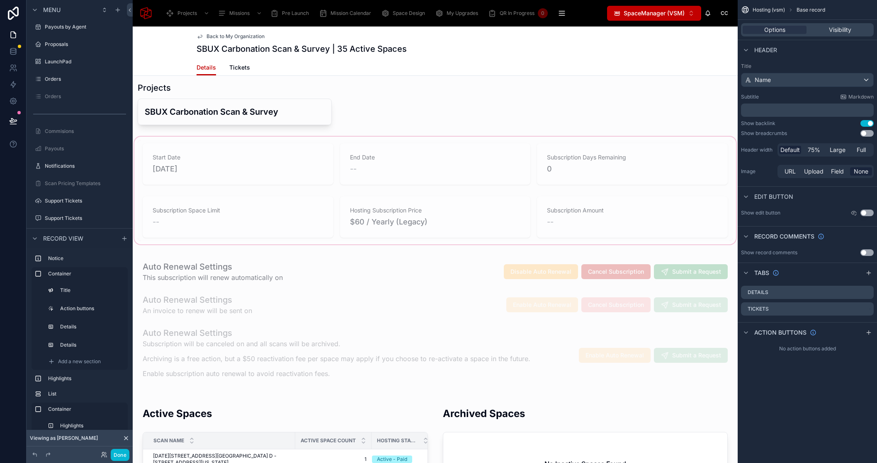
scroll to position [354, 0]
click at [336, 259] on div at bounding box center [435, 321] width 605 height 139
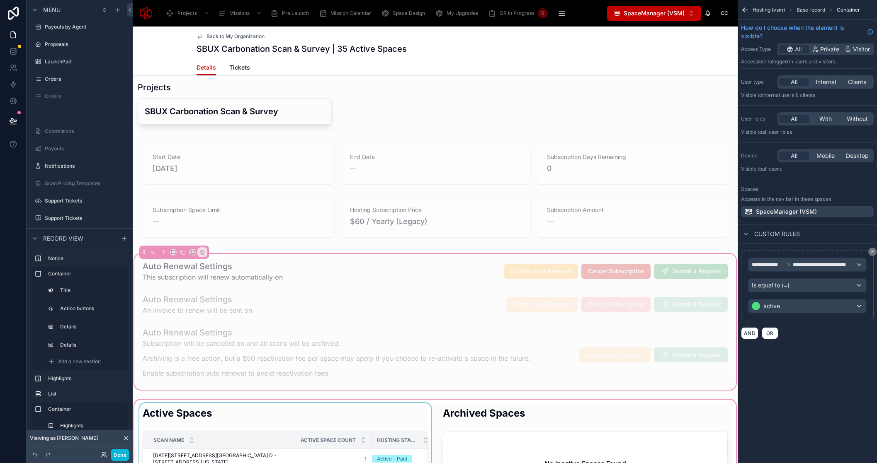
scroll to position [500, 0]
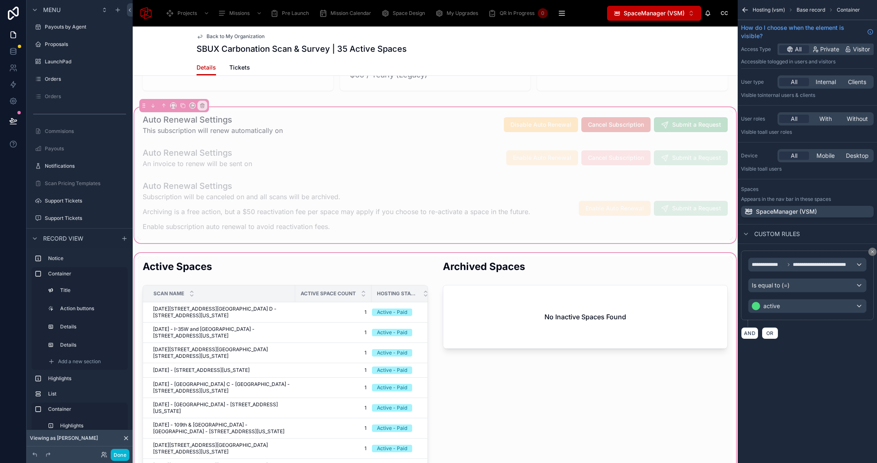
click at [287, 252] on div at bounding box center [435, 447] width 605 height 390
click at [268, 268] on div at bounding box center [435, 447] width 605 height 390
click at [469, 321] on div at bounding box center [435, 447] width 605 height 390
click at [469, 191] on div at bounding box center [435, 208] width 595 height 63
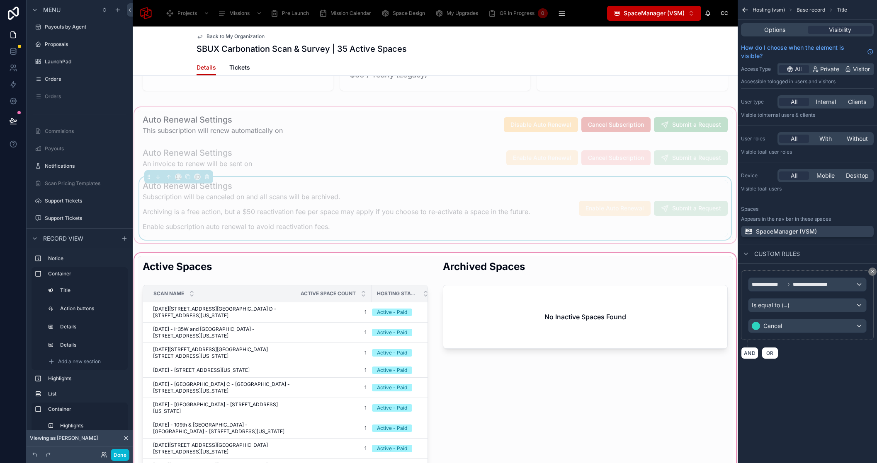
click at [425, 267] on div at bounding box center [435, 447] width 605 height 390
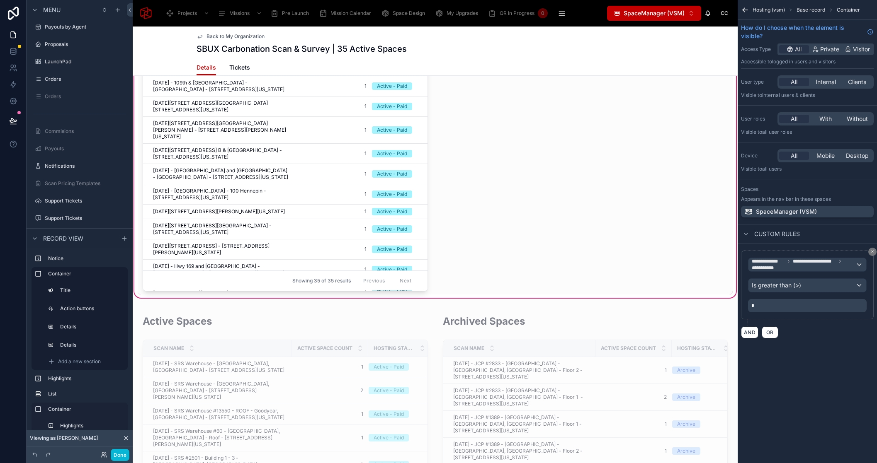
scroll to position [21, 0]
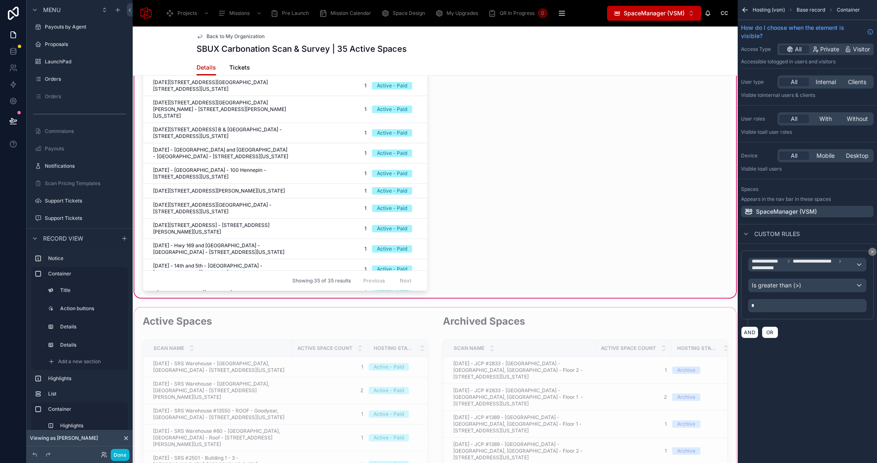
click at [395, 341] on div "Hosting Status" at bounding box center [398, 349] width 61 height 16
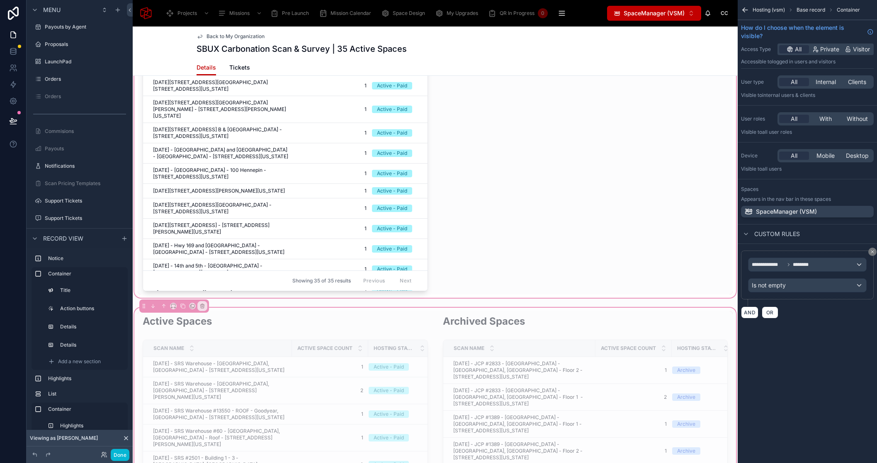
click at [371, 260] on div at bounding box center [435, 104] width 605 height 390
click at [404, 276] on div "Previous Next" at bounding box center [387, 281] width 60 height 13
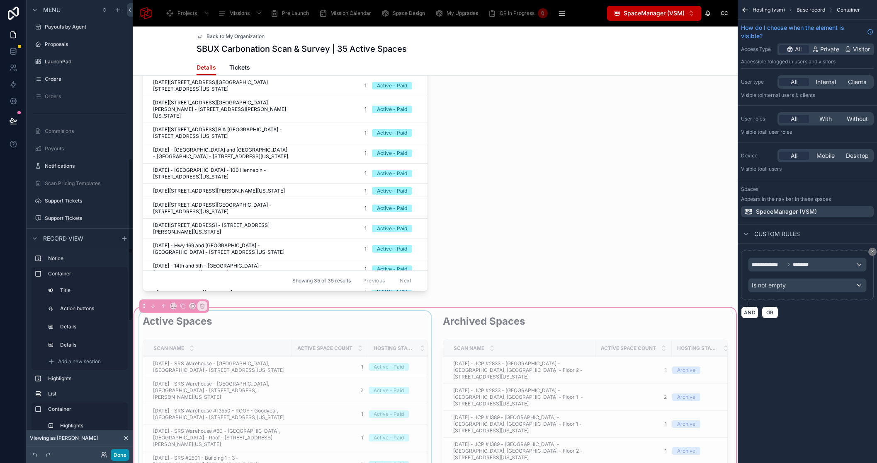
click at [128, 455] on button "Done" at bounding box center [120, 455] width 19 height 12
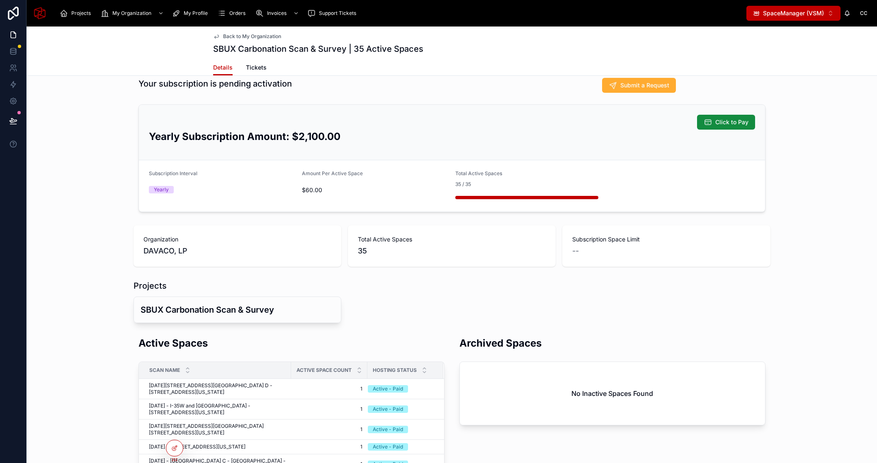
scroll to position [22, 0]
